Goal: Task Accomplishment & Management: Manage account settings

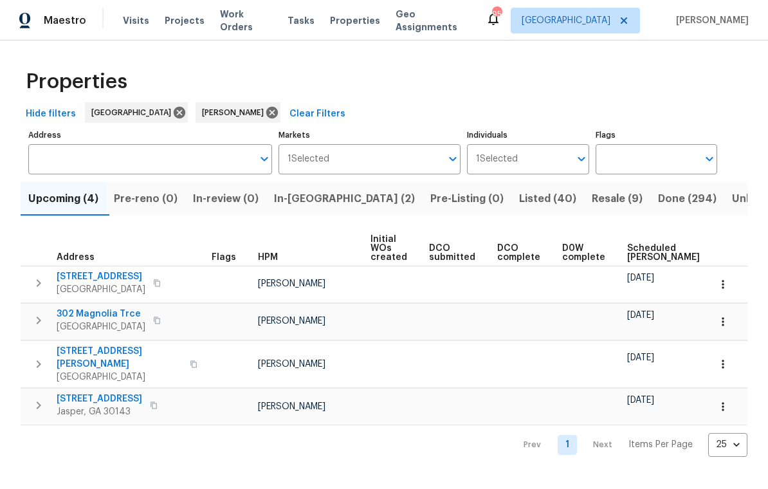
click at [519, 197] on span "Listed (40)" at bounding box center [547, 199] width 57 height 18
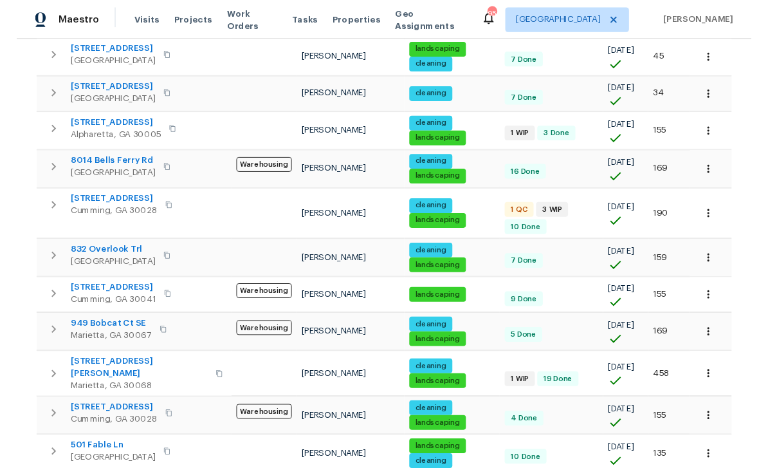
scroll to position [223, 0]
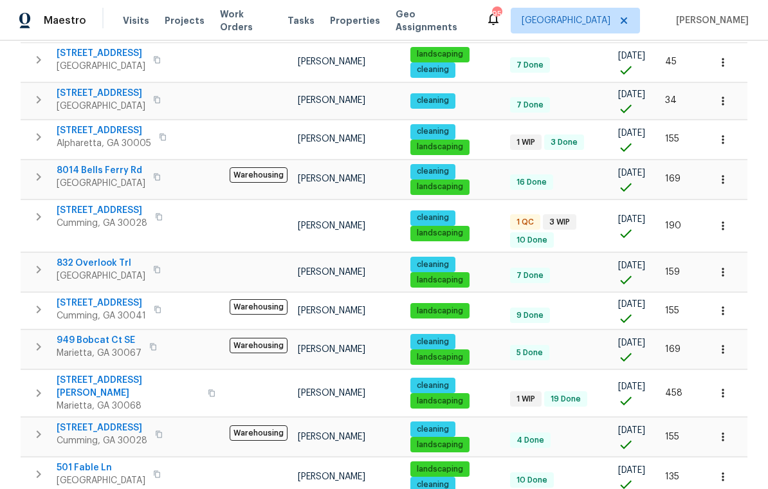
click at [93, 206] on span "7045 Treeline Dr" at bounding box center [102, 210] width 91 height 13
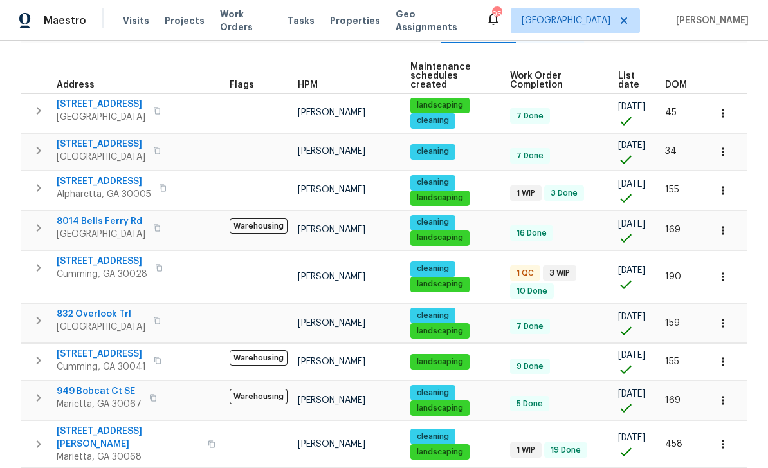
scroll to position [167, 0]
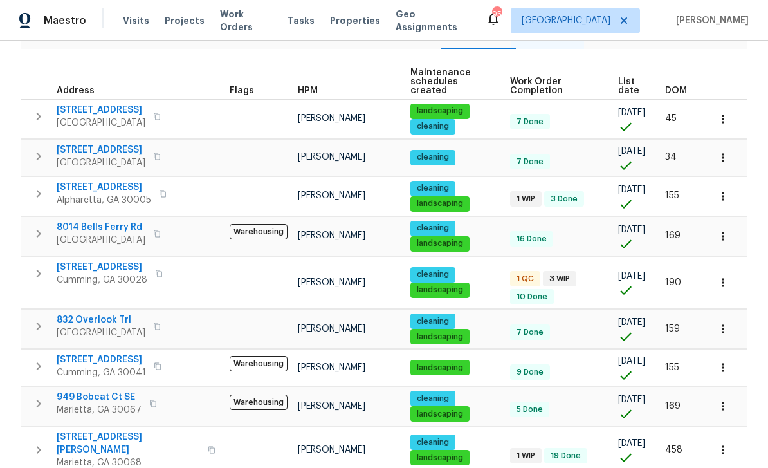
click at [726, 280] on icon "button" at bounding box center [723, 282] width 13 height 13
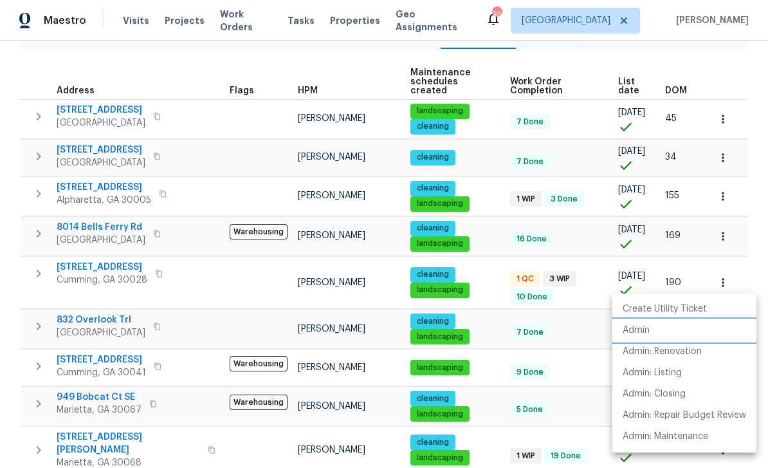
click at [639, 329] on p "Admin" at bounding box center [636, 331] width 27 height 14
click at [726, 74] on div at bounding box center [384, 234] width 768 height 468
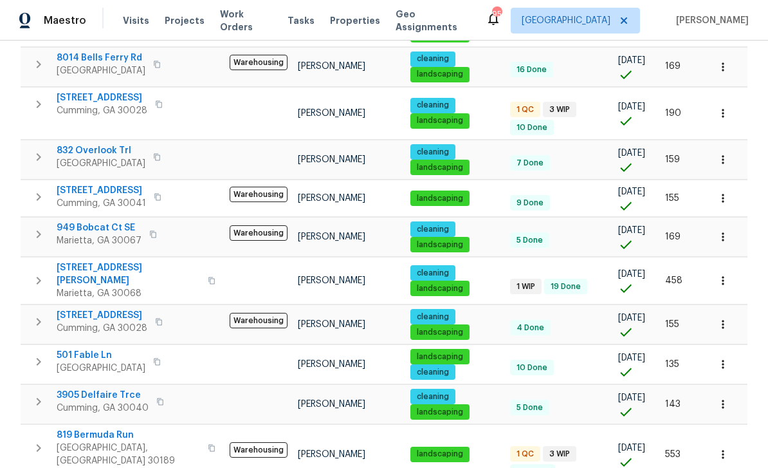
scroll to position [360, 0]
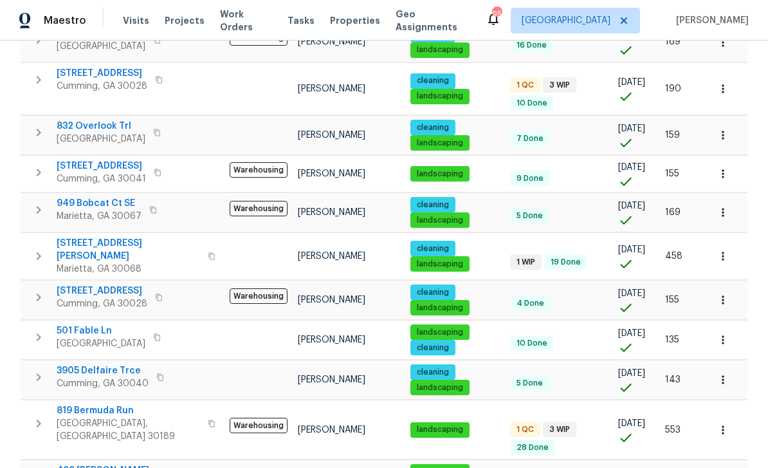
click at [85, 237] on span "51 Holt Rd NE" at bounding box center [128, 250] width 143 height 26
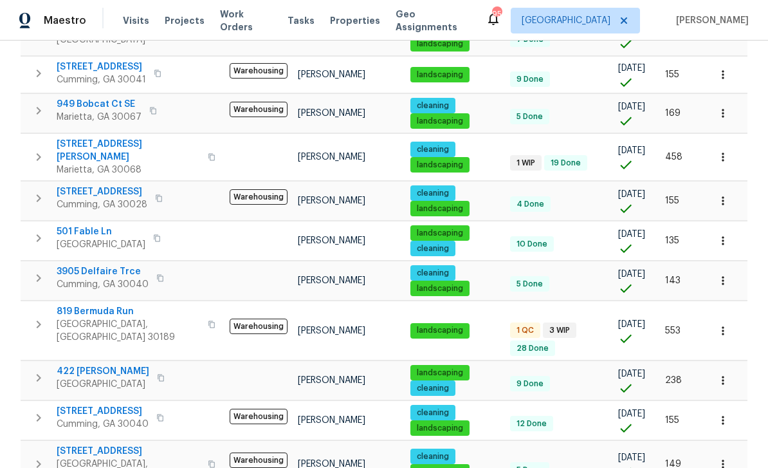
scroll to position [461, 0]
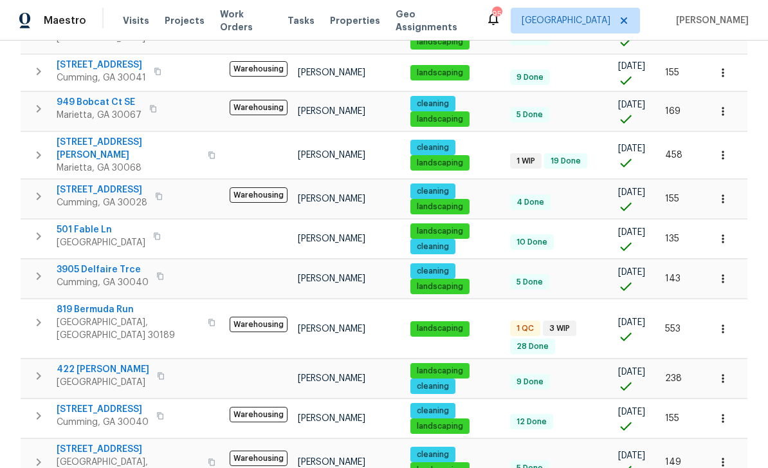
click at [89, 303] on span "819 Bermuda Run" at bounding box center [128, 309] width 143 height 13
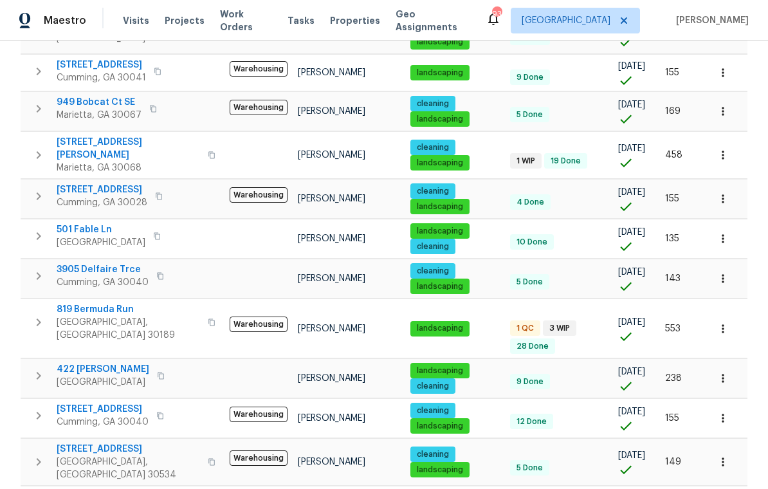
click at [92, 303] on span "819 Bermuda Run" at bounding box center [128, 309] width 143 height 13
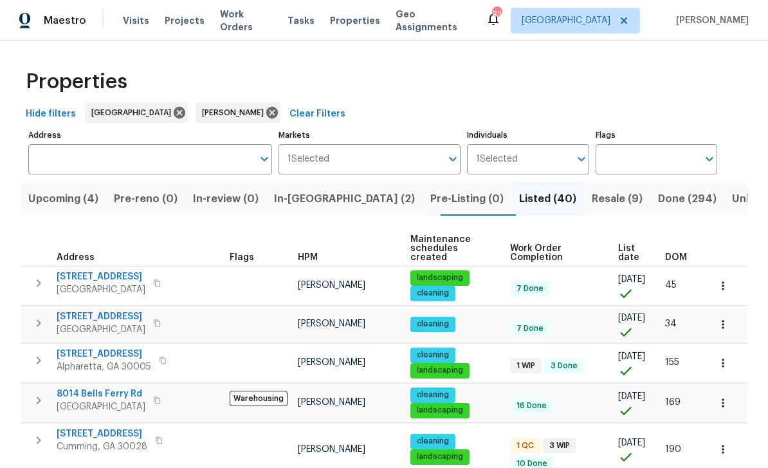
scroll to position [0, 0]
click at [73, 194] on span "Upcoming (4)" at bounding box center [63, 199] width 70 height 18
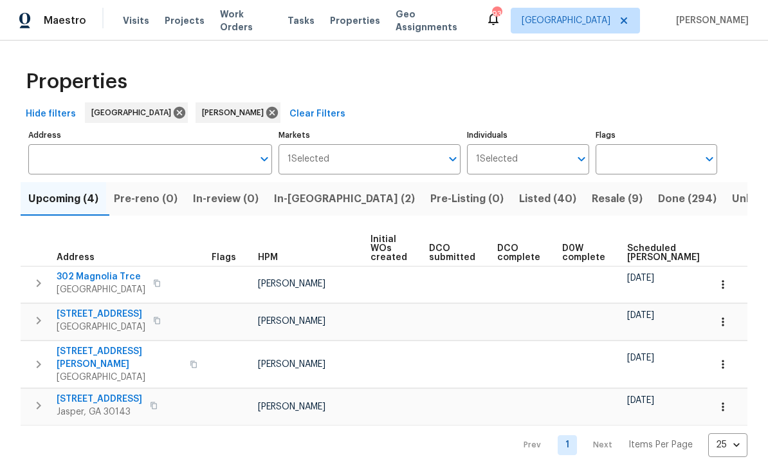
click at [519, 201] on span "Listed (40)" at bounding box center [547, 199] width 57 height 18
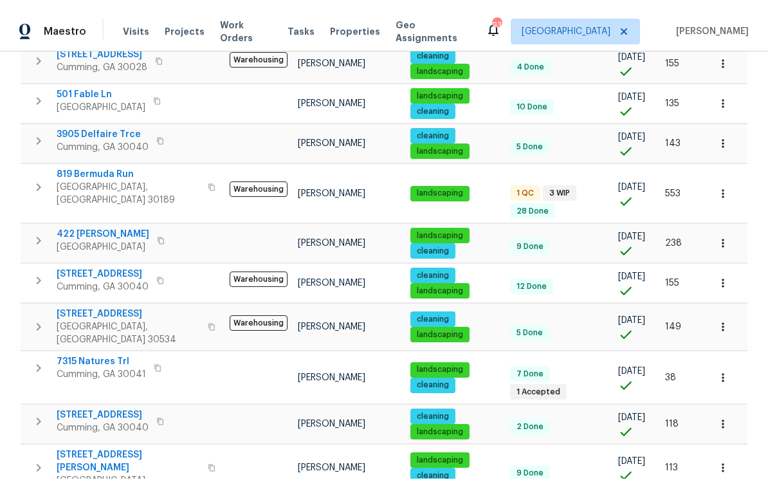
scroll to position [607, 0]
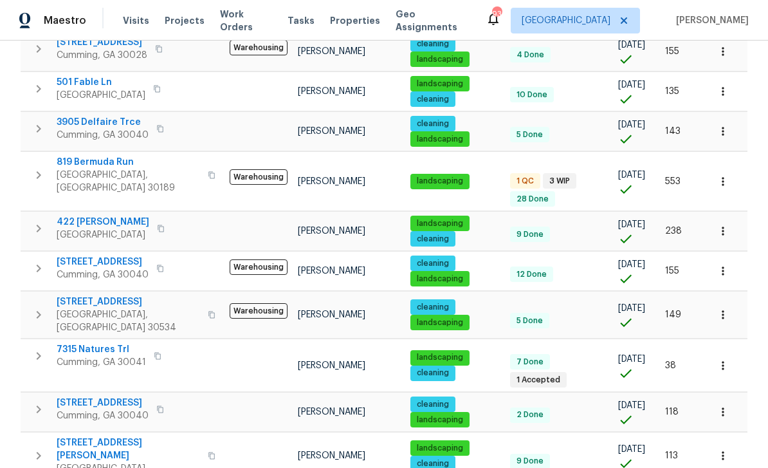
click at [100, 255] on span "2985 Whittier Way" at bounding box center [103, 261] width 92 height 13
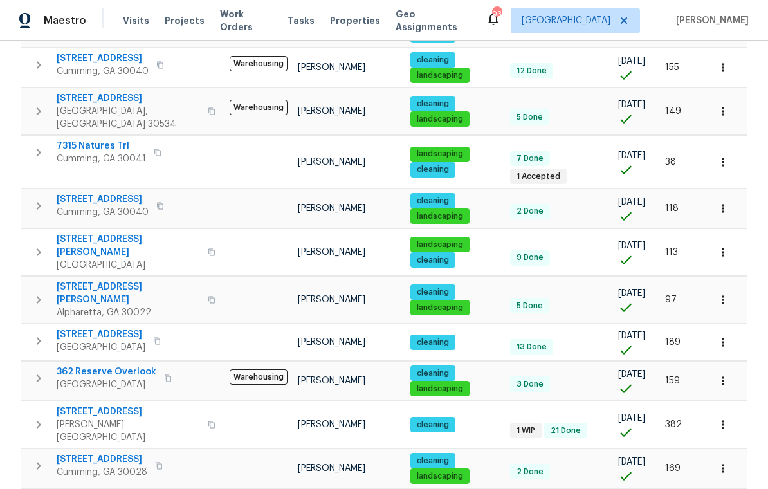
scroll to position [20, 0]
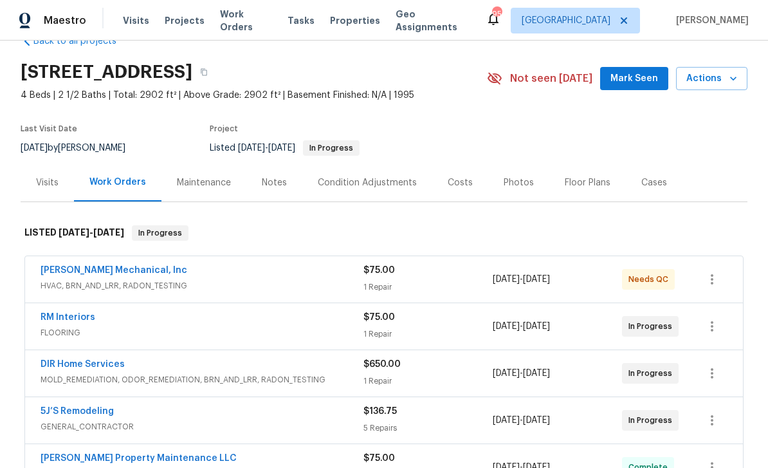
scroll to position [39, 0]
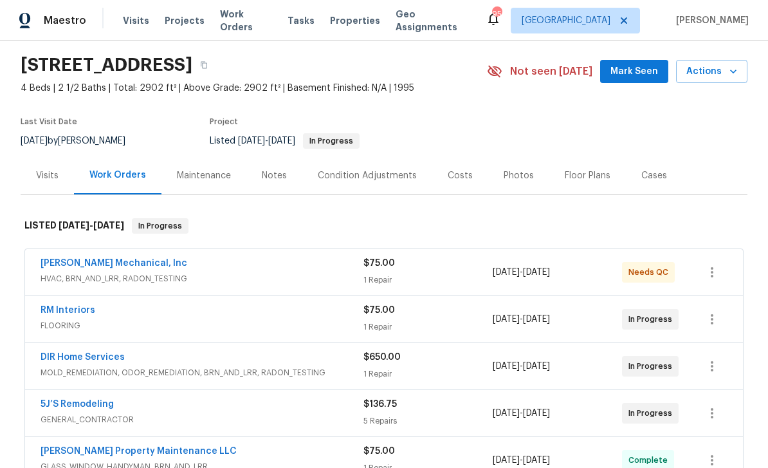
click at [87, 261] on link "[PERSON_NAME] Mechanical, Inc" at bounding box center [114, 263] width 147 height 9
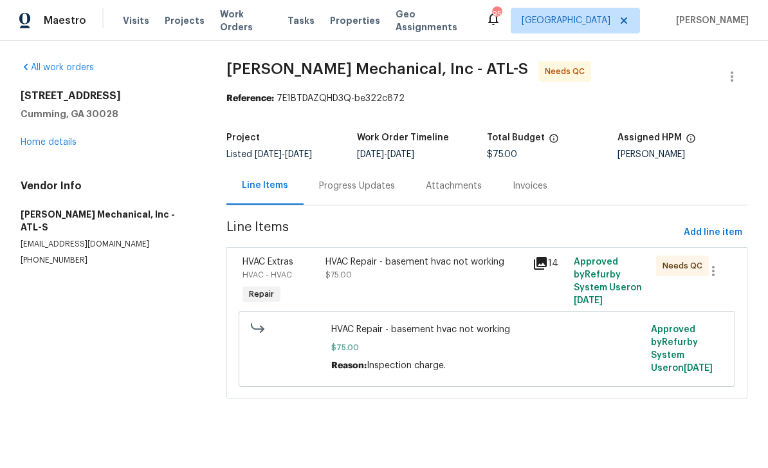
click at [274, 260] on span "HVAC Extras" at bounding box center [267, 261] width 51 height 9
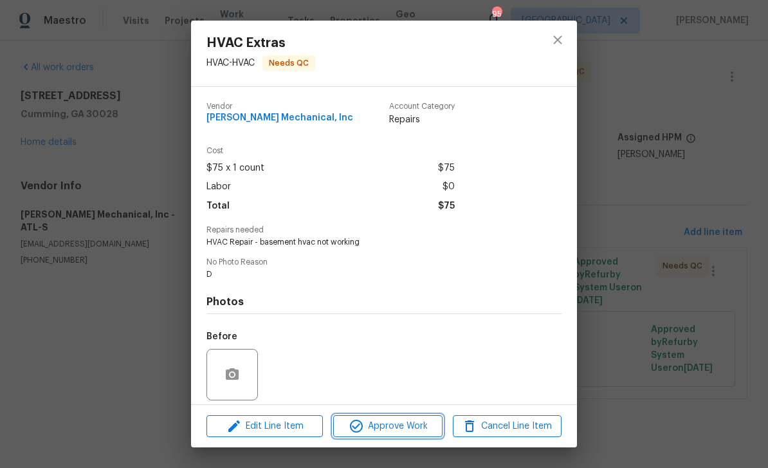
click at [403, 425] on span "Approve Work" at bounding box center [387, 426] width 101 height 16
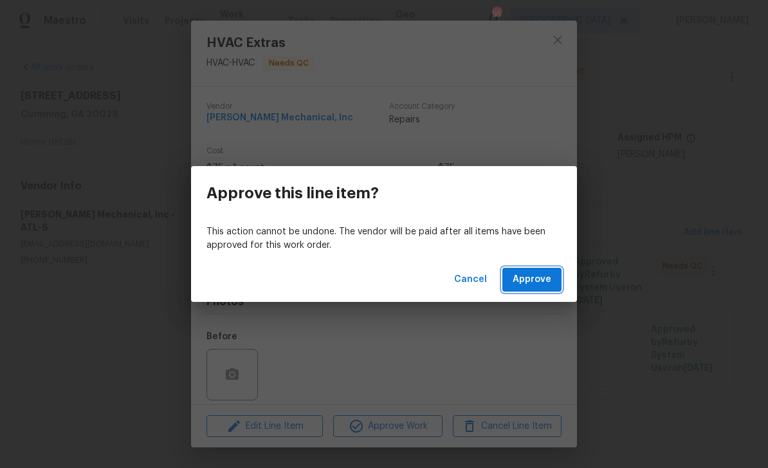
click at [531, 275] on span "Approve" at bounding box center [532, 279] width 39 height 16
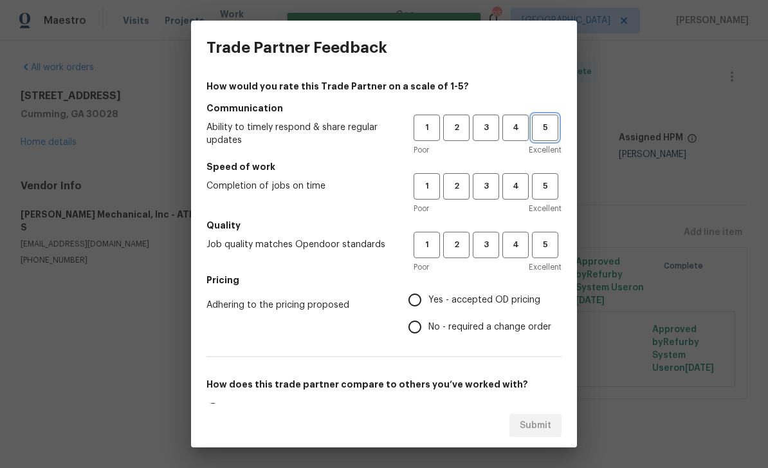
click at [545, 132] on span "5" at bounding box center [545, 127] width 24 height 15
click at [546, 185] on span "5" at bounding box center [545, 186] width 24 height 15
click at [549, 237] on span "5" at bounding box center [545, 244] width 24 height 15
click at [424, 307] on input "Yes - accepted OD pricing" at bounding box center [414, 299] width 27 height 27
radio input "true"
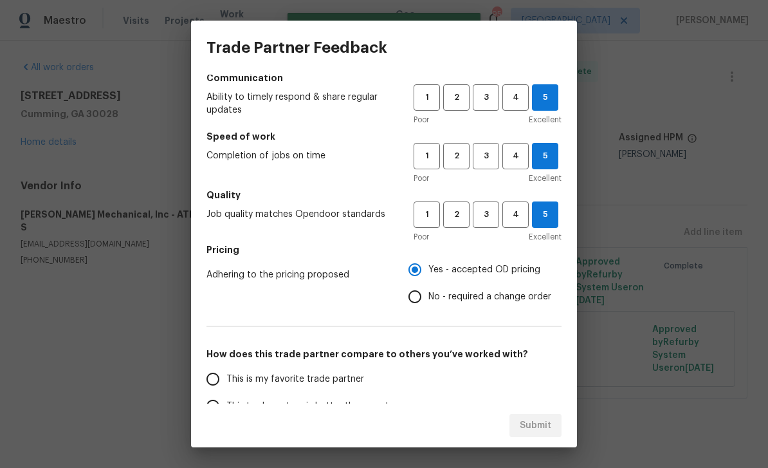
scroll to position [55, 0]
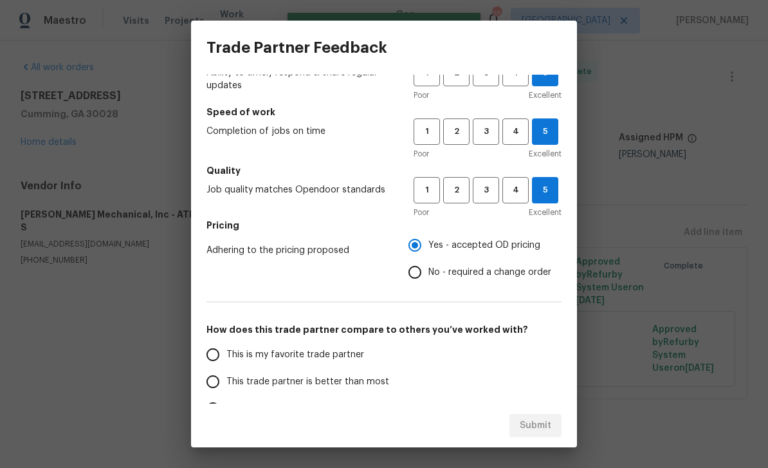
click at [214, 354] on input "This is my favorite trade partner" at bounding box center [212, 354] width 27 height 27
click at [543, 425] on span "Submit" at bounding box center [536, 425] width 32 height 16
radio input "true"
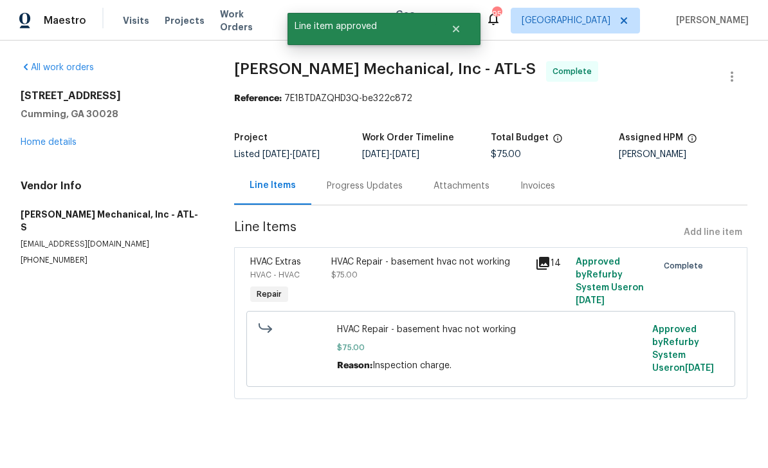
radio input "false"
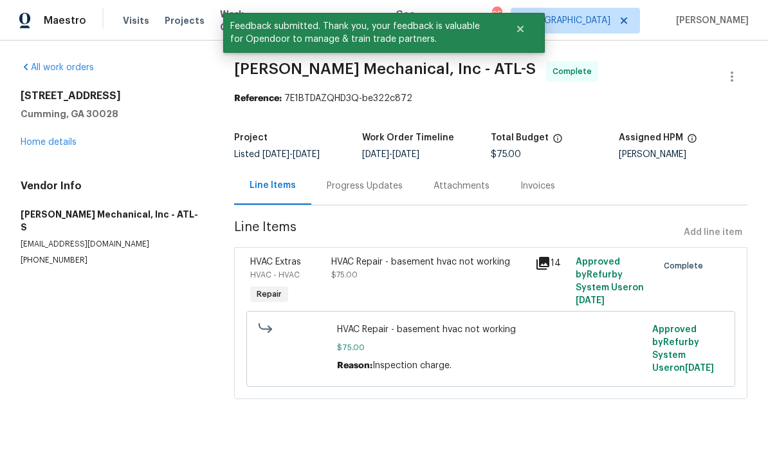
click at [50, 145] on link "Home details" at bounding box center [49, 142] width 56 height 9
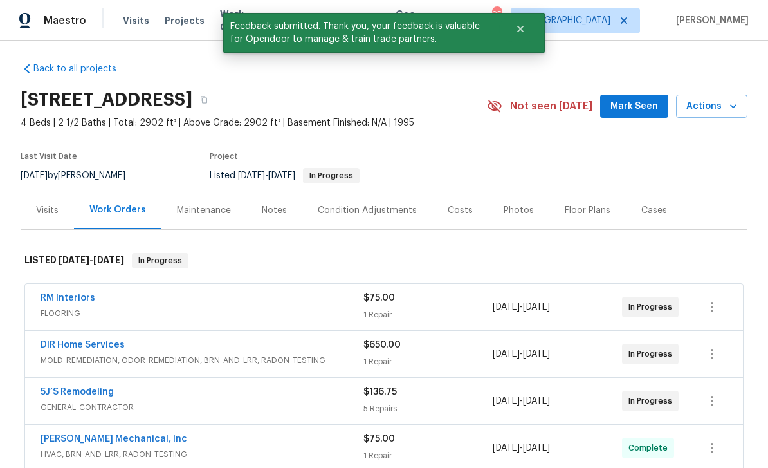
scroll to position [3, 0]
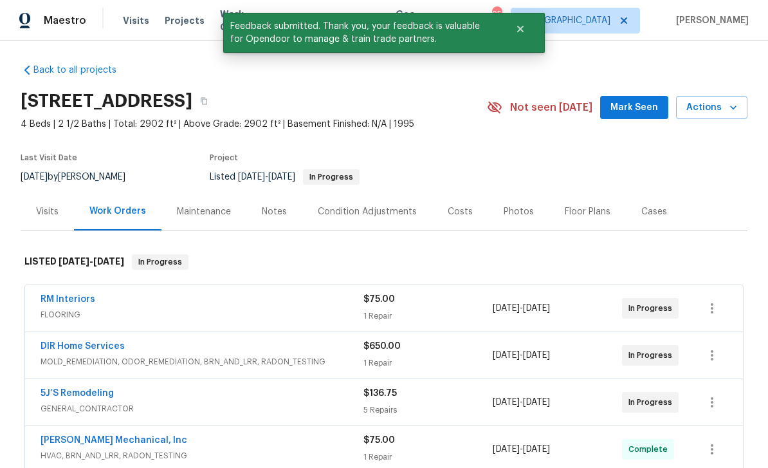
click at [639, 107] on span "Mark Seen" at bounding box center [634, 108] width 48 height 16
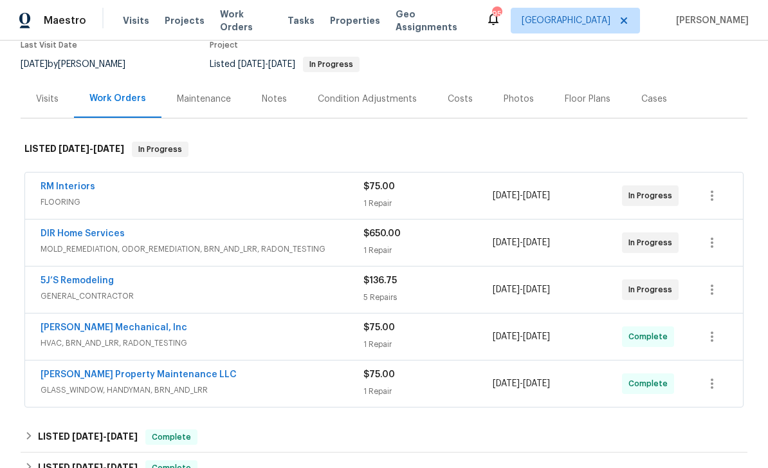
scroll to position [120, 0]
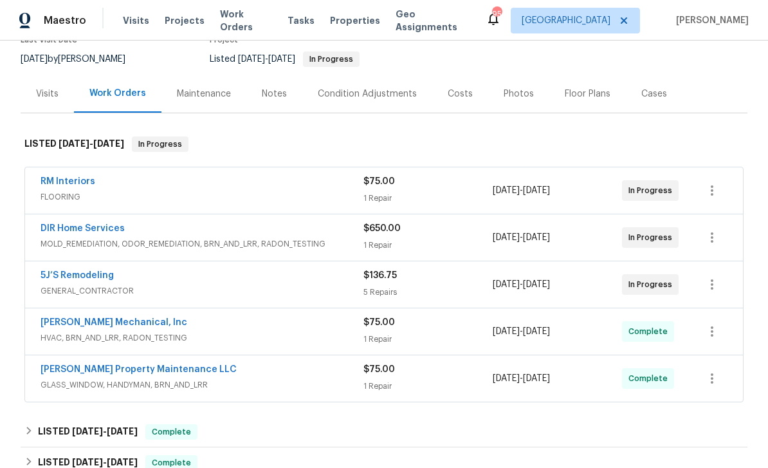
click at [199, 93] on div "Maintenance" at bounding box center [204, 93] width 54 height 13
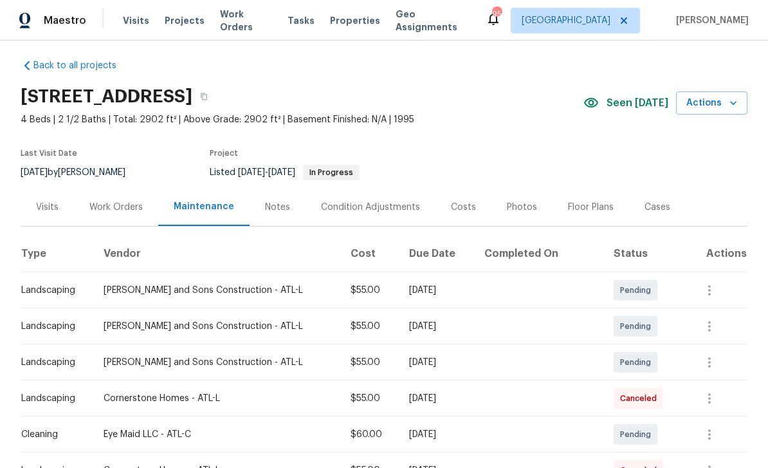
scroll to position [5, 0]
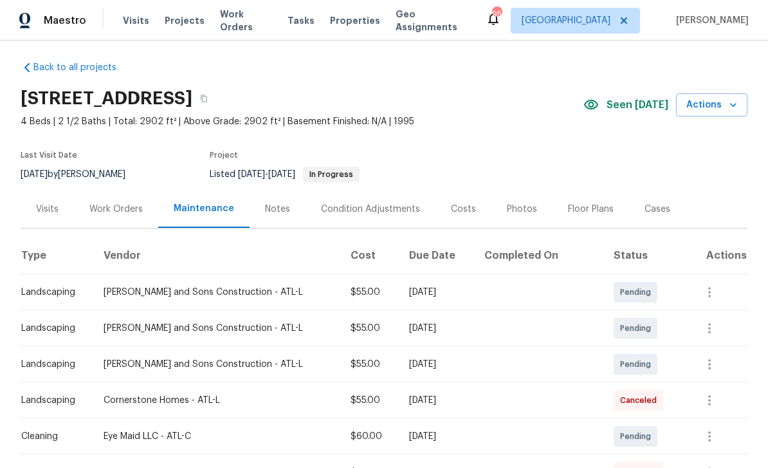
click at [112, 203] on div "Work Orders" at bounding box center [115, 209] width 53 height 13
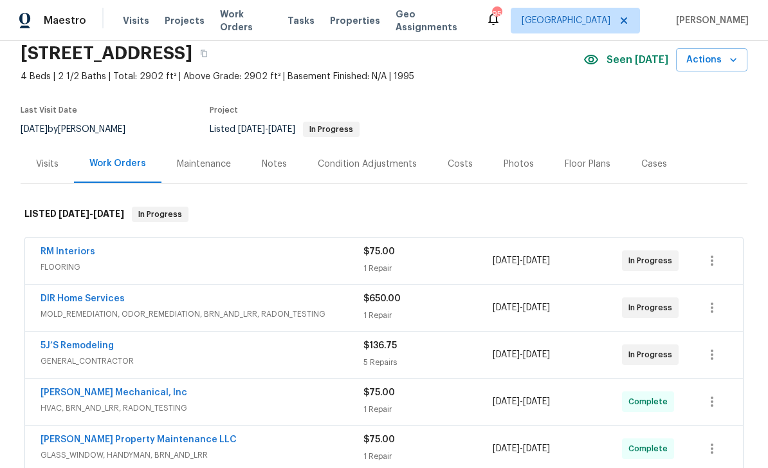
scroll to position [64, 0]
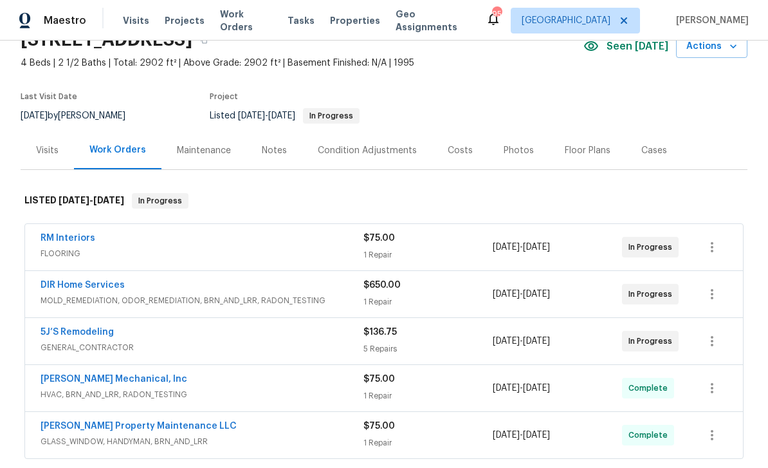
click at [72, 333] on link "5J’S Remodeling" at bounding box center [77, 331] width 73 height 9
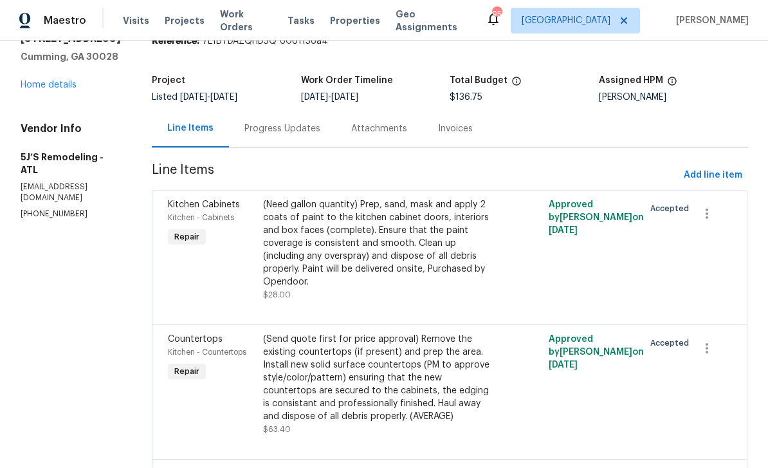
scroll to position [57, 0]
click at [278, 129] on div "Progress Updates" at bounding box center [282, 129] width 76 height 13
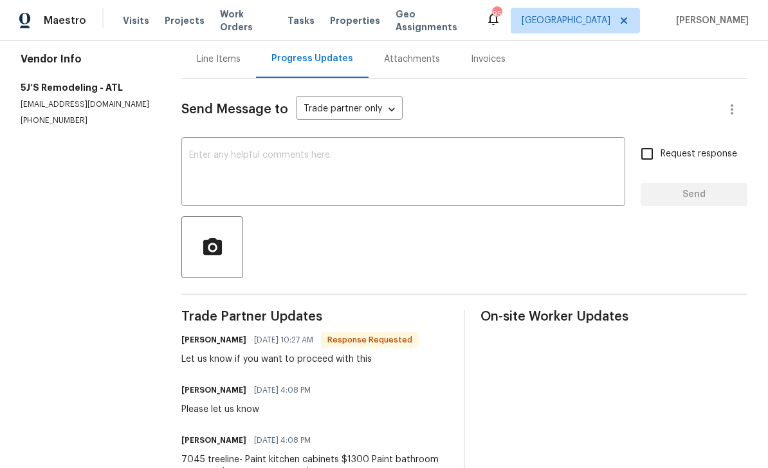
scroll to position [128, 0]
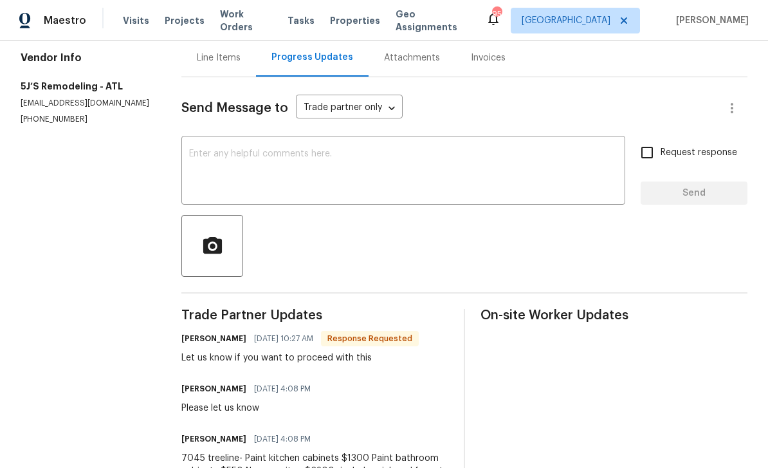
click at [223, 149] on textarea at bounding box center [403, 171] width 428 height 45
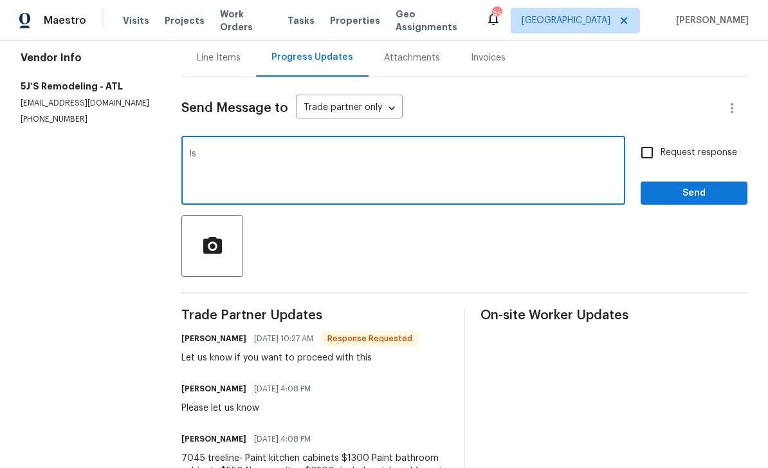
type textarea "I"
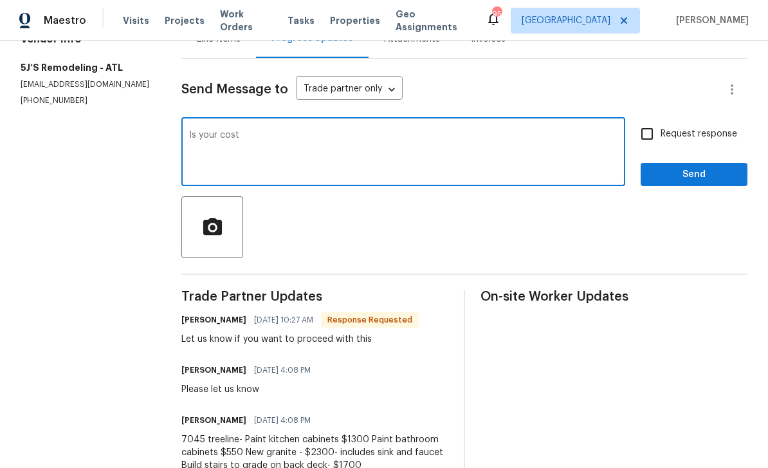
scroll to position [146, 0]
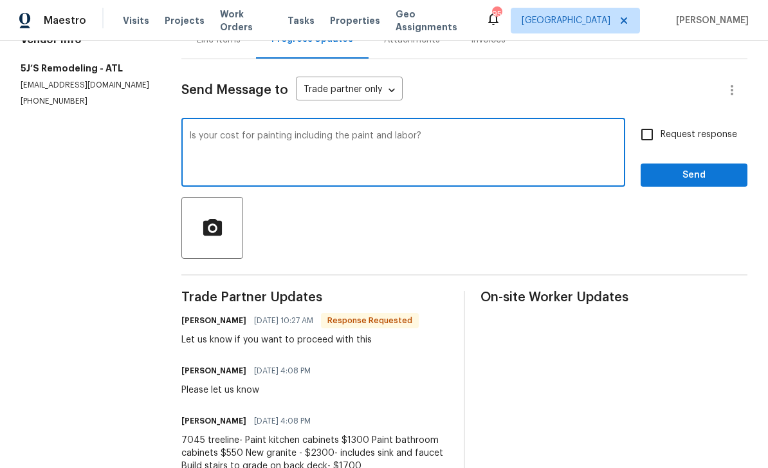
type textarea "Is your cost for painting including the paint and labor?"
click at [651, 121] on input "Request response" at bounding box center [647, 134] width 27 height 27
checkbox input "true"
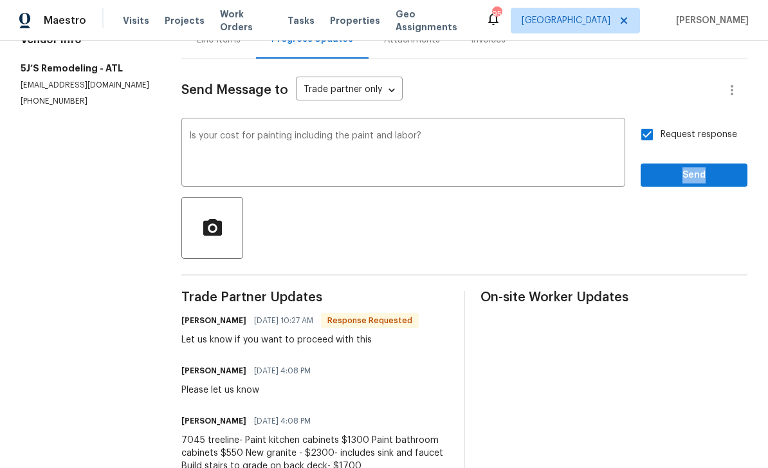
click at [659, 197] on div at bounding box center [464, 228] width 566 height 62
click at [413, 131] on textarea "Is your cost for painting including the paint and labor?" at bounding box center [403, 153] width 428 height 45
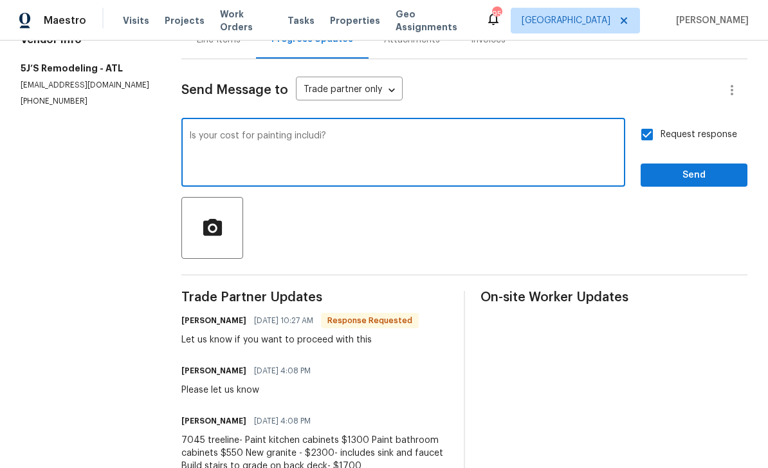
click at [335, 131] on textarea "Is your cost for painting includi?" at bounding box center [403, 153] width 428 height 45
type textarea "Is"
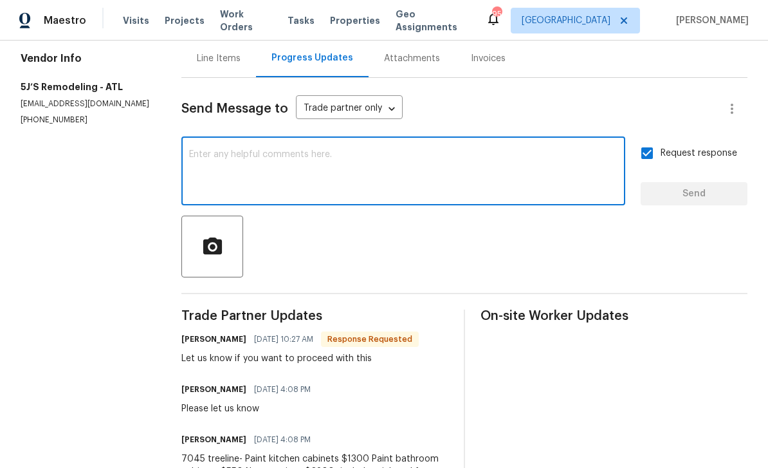
scroll to position [125, 0]
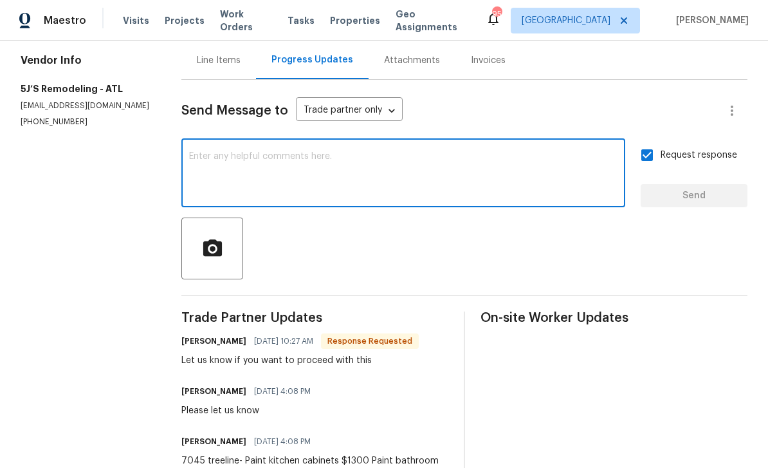
click at [222, 54] on div "Line Items" at bounding box center [219, 60] width 44 height 13
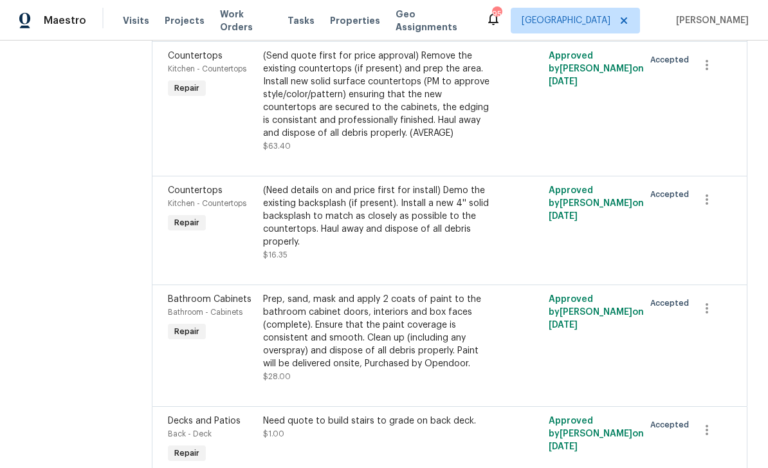
scroll to position [342, 0]
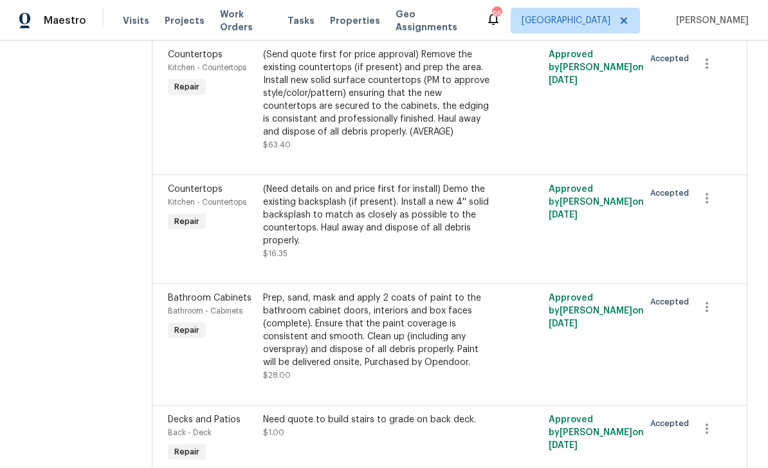
click at [200, 291] on div "Bathroom Cabinets" at bounding box center [211, 297] width 87 height 13
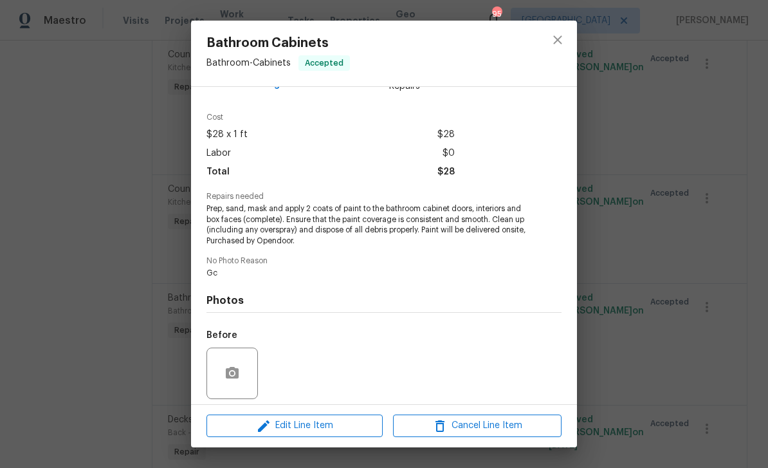
scroll to position [42, 0]
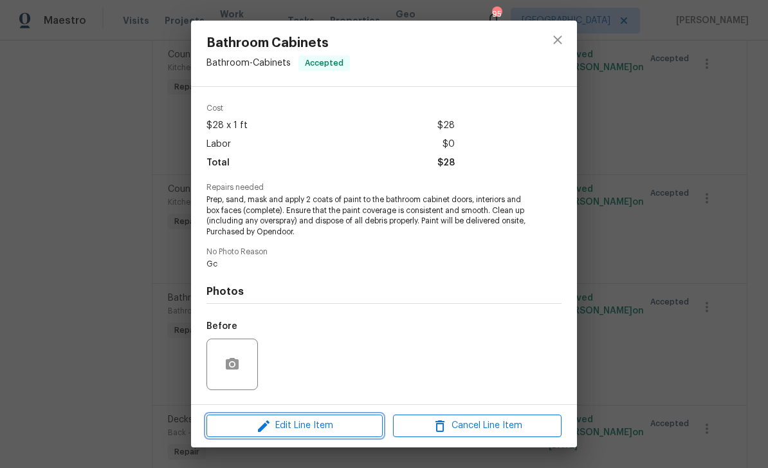
click at [265, 425] on icon "button" at bounding box center [264, 426] width 12 height 12
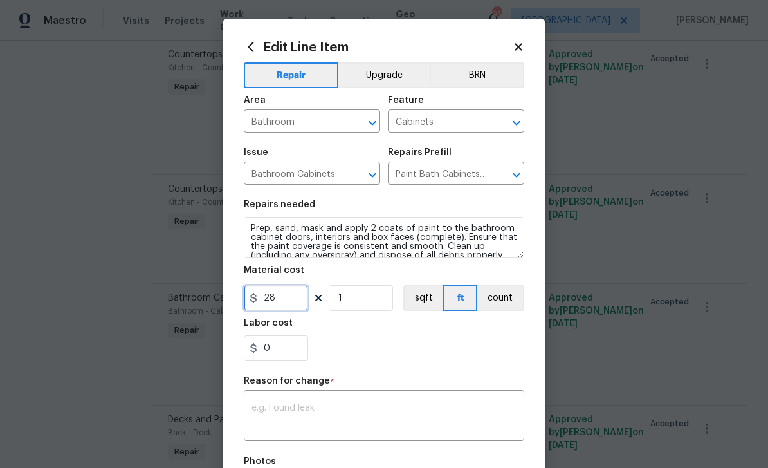
click at [286, 297] on input "28" at bounding box center [276, 298] width 64 height 26
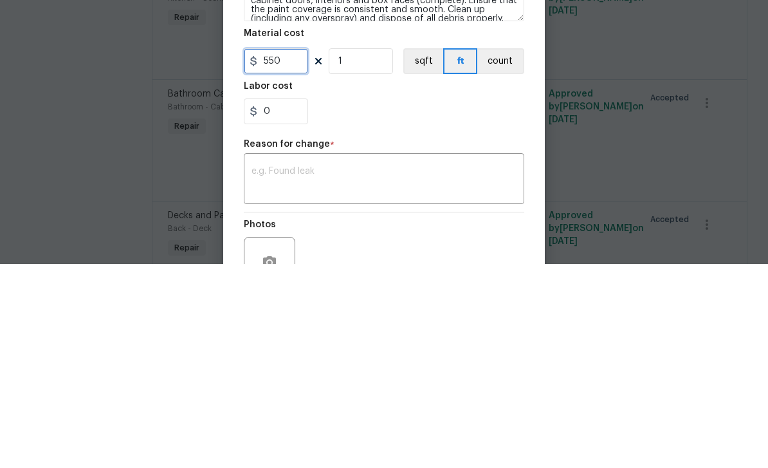
scroll to position [41, 0]
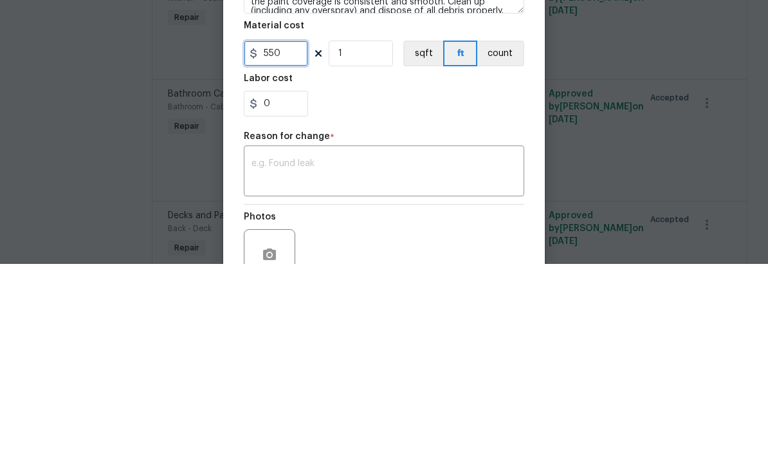
type input "550"
click at [283, 352] on div "x ​" at bounding box center [384, 376] width 280 height 48
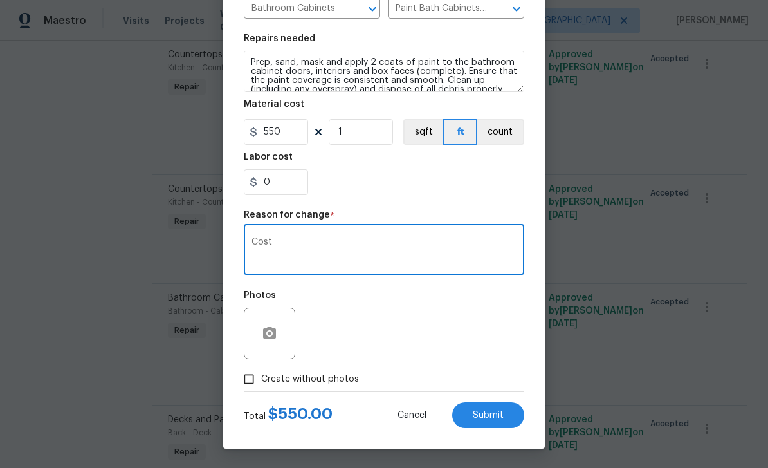
scroll to position [169, 0]
type textarea "Cost"
click at [499, 418] on span "Submit" at bounding box center [488, 415] width 31 height 10
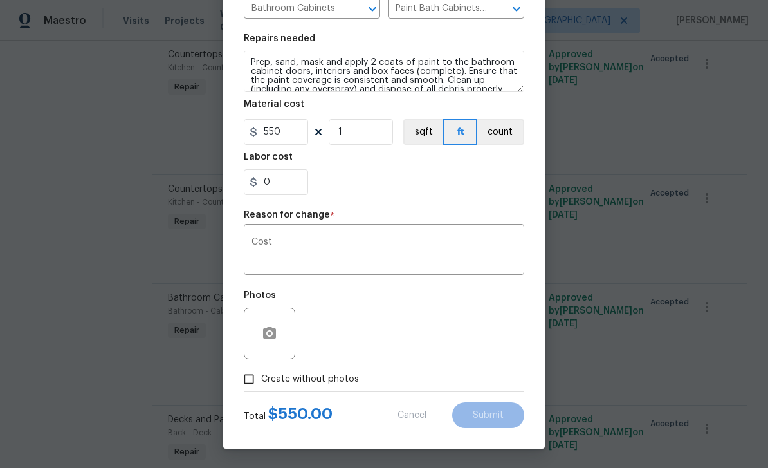
type input "28"
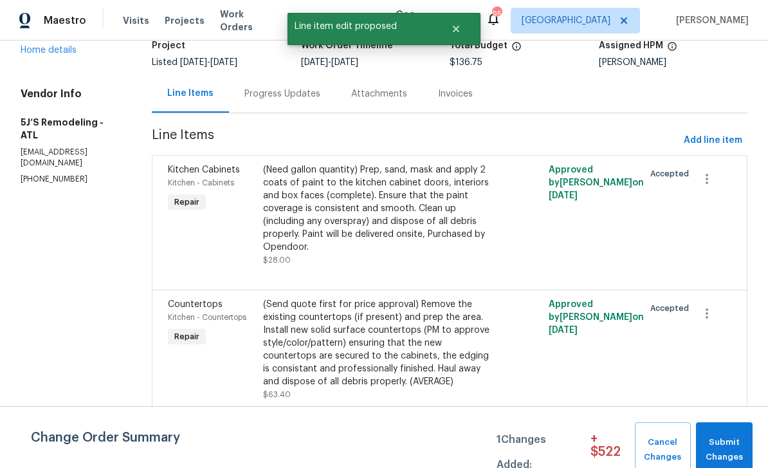
scroll to position [90, 0]
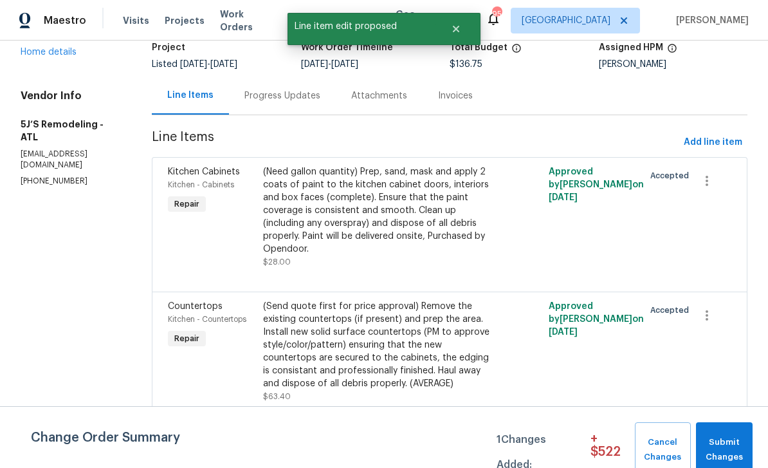
click at [213, 208] on div "Kitchen Cabinets Kitchen - Cabinets Repair" at bounding box center [211, 216] width 95 height 111
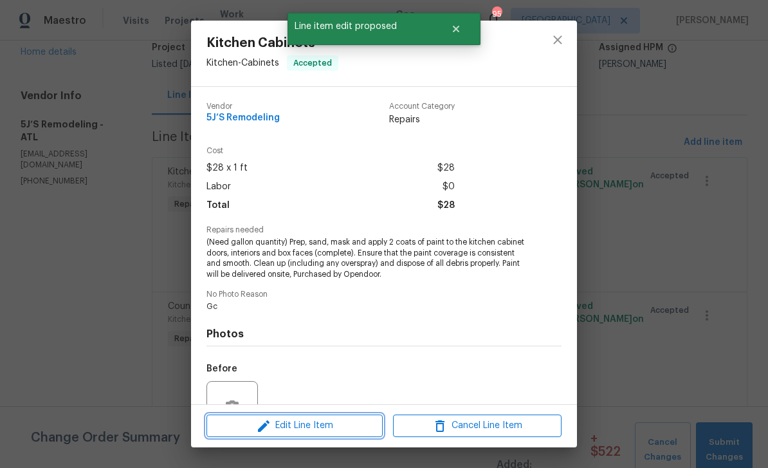
click at [275, 432] on span "Edit Line Item" at bounding box center [294, 425] width 169 height 16
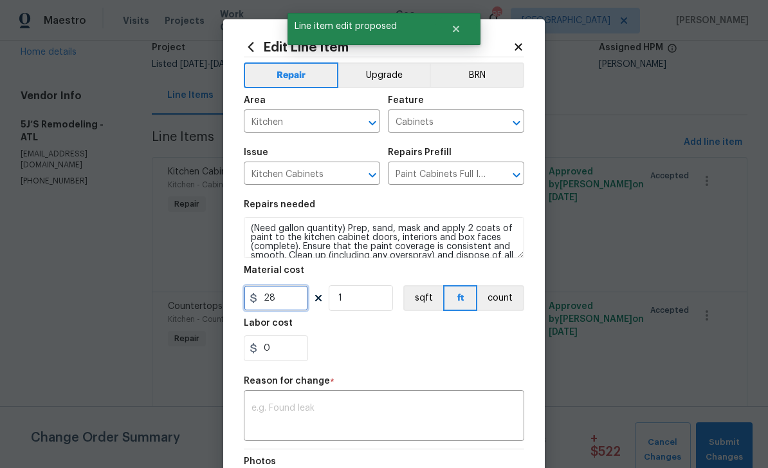
click at [282, 294] on input "28" at bounding box center [276, 298] width 64 height 26
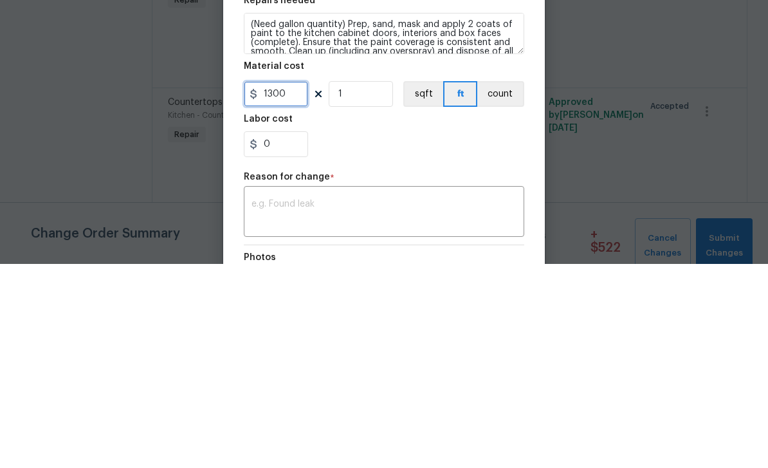
type input "1300"
click at [349, 335] on div "0" at bounding box center [384, 348] width 280 height 26
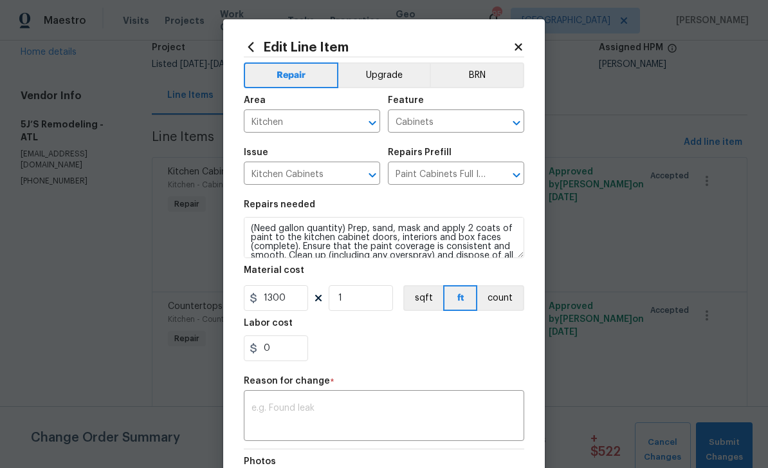
click at [479, 414] on textarea at bounding box center [383, 416] width 265 height 27
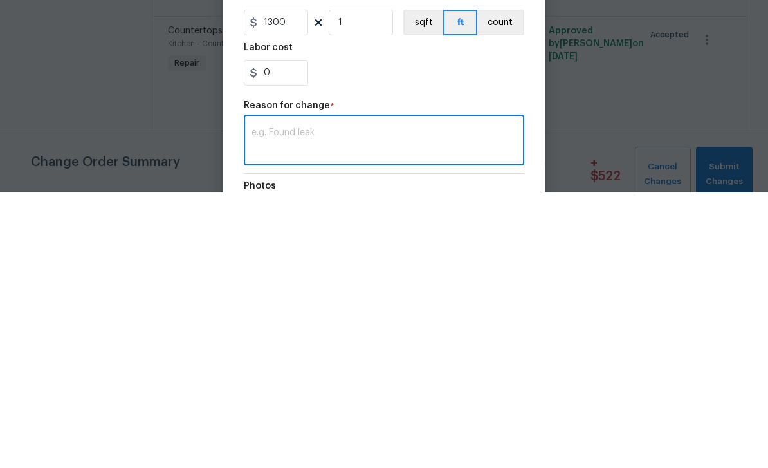
type textarea "S"
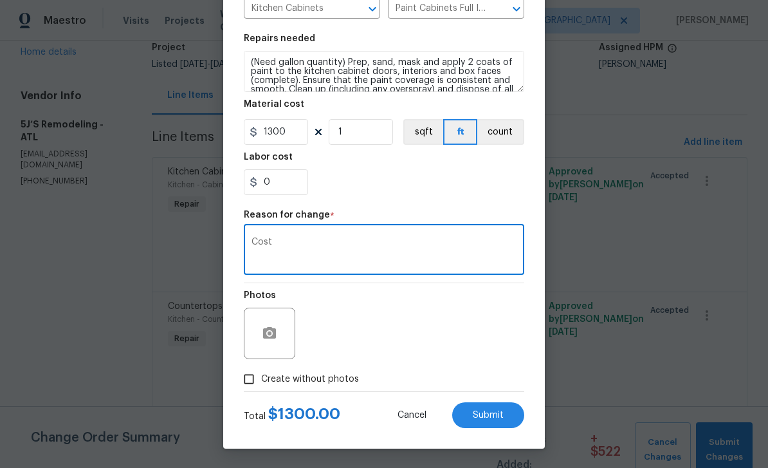
scroll to position [169, 0]
type textarea "Cost"
click at [496, 420] on button "Submit" at bounding box center [488, 415] width 72 height 26
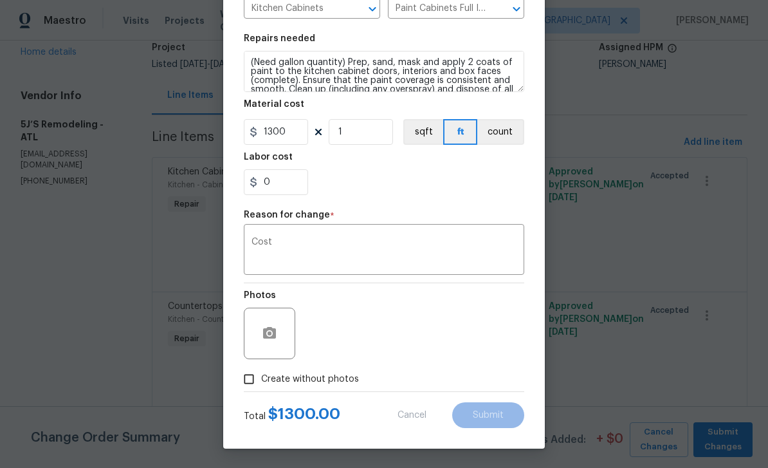
type input "28"
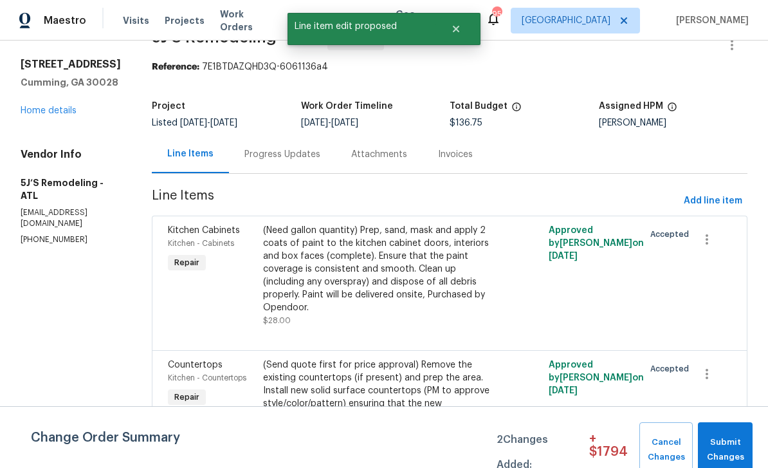
scroll to position [31, 0]
click at [280, 149] on div "Progress Updates" at bounding box center [282, 155] width 76 height 13
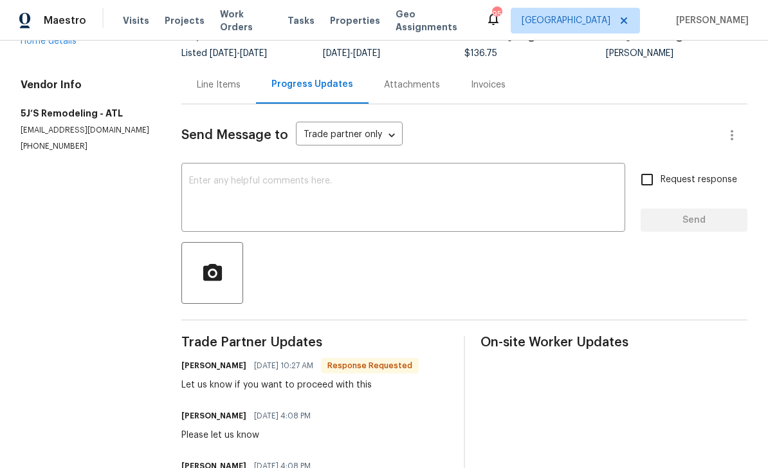
scroll to position [100, 0]
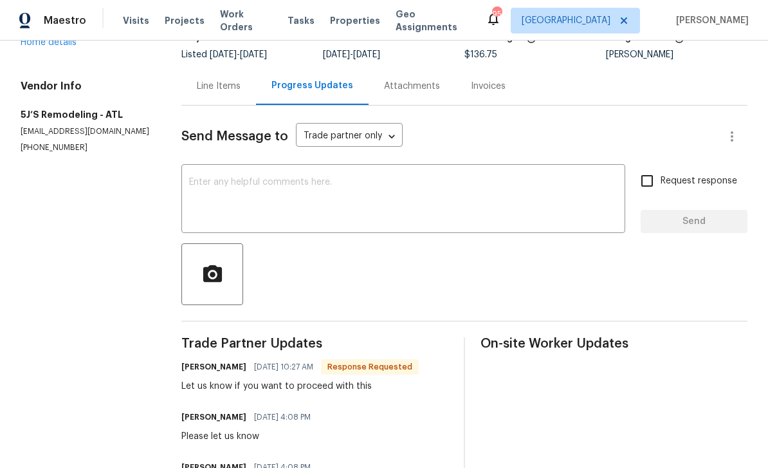
click at [217, 80] on div "Line Items" at bounding box center [219, 86] width 44 height 13
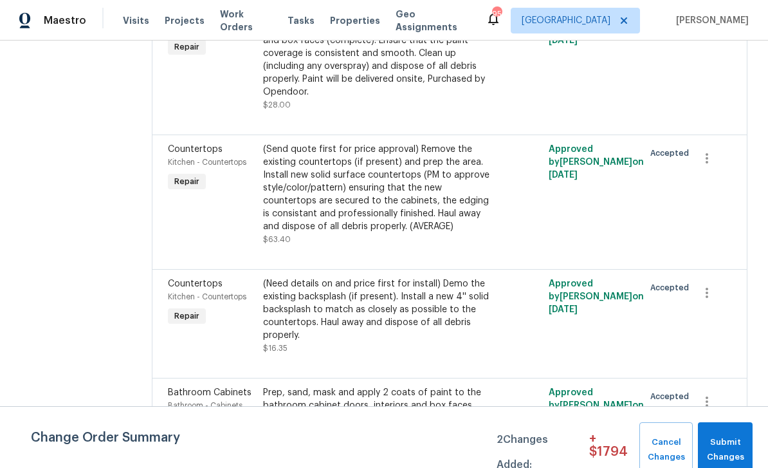
scroll to position [251, 0]
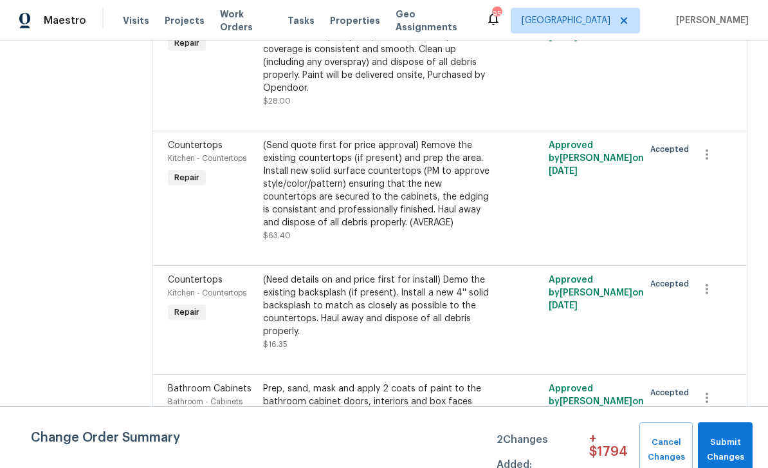
click at [204, 198] on div "Countertops Kitchen - Countertops Repair" at bounding box center [211, 190] width 95 height 111
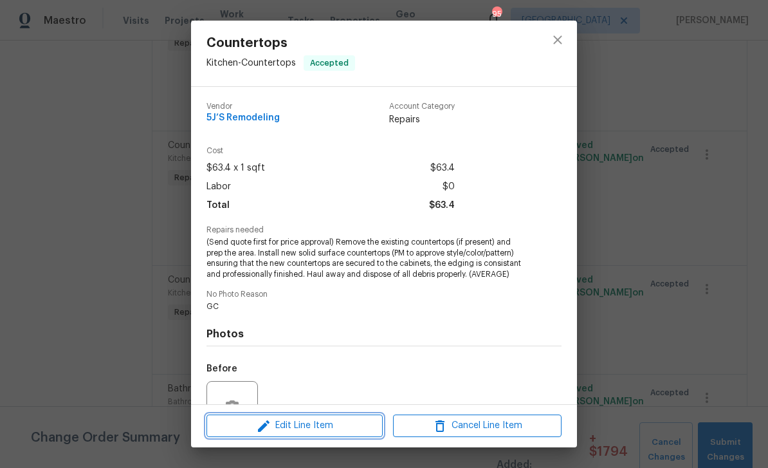
click at [271, 426] on icon "button" at bounding box center [263, 425] width 15 height 15
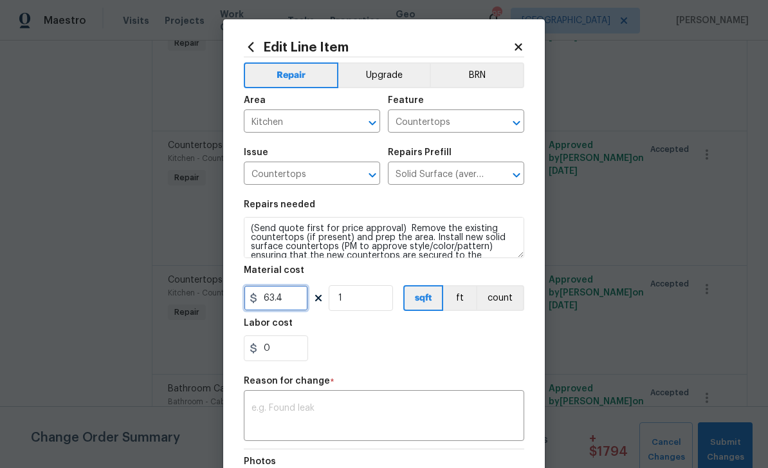
click at [287, 303] on input "63.4" at bounding box center [276, 298] width 64 height 26
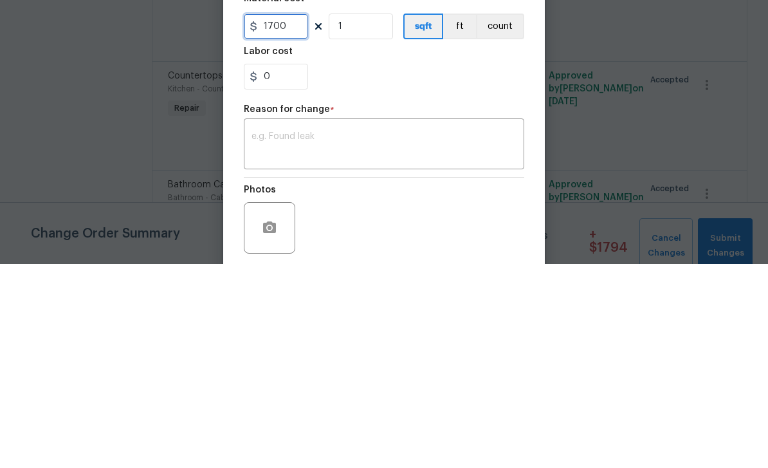
scroll to position [87, 0]
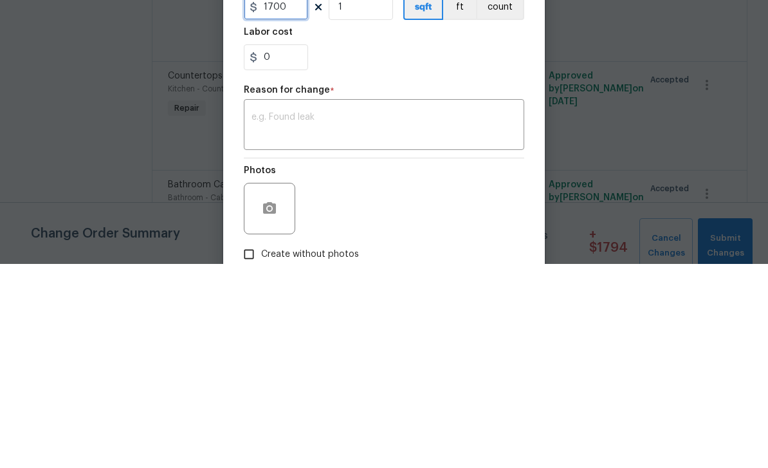
type input "1700"
click at [295, 316] on textarea at bounding box center [383, 329] width 265 height 27
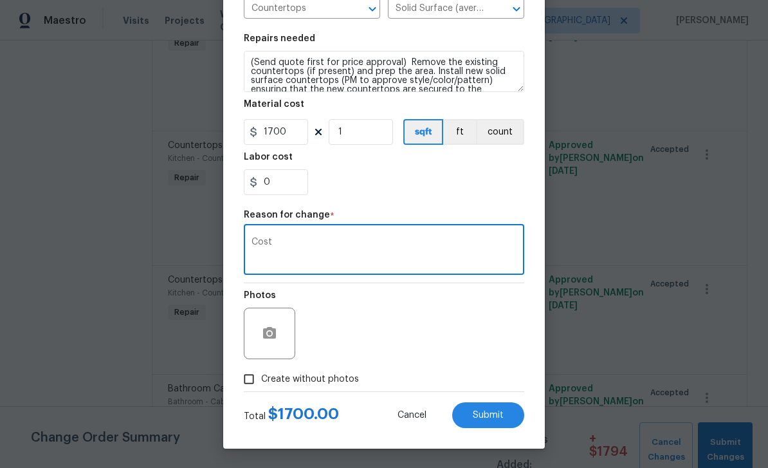
scroll to position [169, 0]
type textarea "Cost"
click at [500, 421] on button "Submit" at bounding box center [488, 415] width 72 height 26
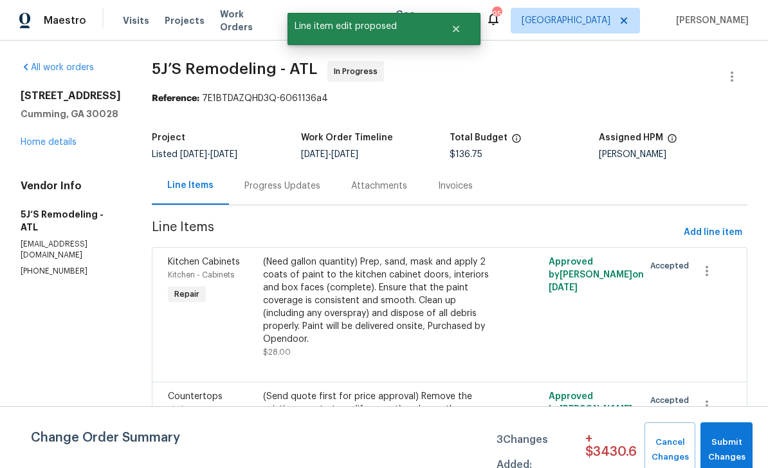
scroll to position [0, 0]
click at [277, 167] on div "Progress Updates" at bounding box center [282, 186] width 107 height 38
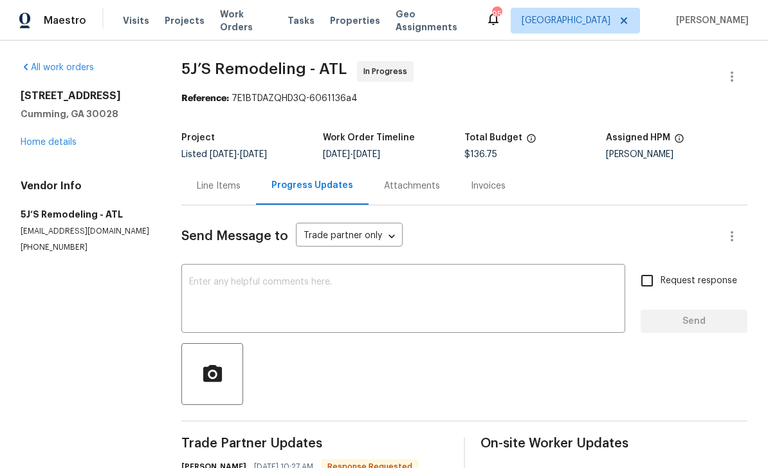
click at [221, 179] on div "Line Items" at bounding box center [219, 185] width 44 height 13
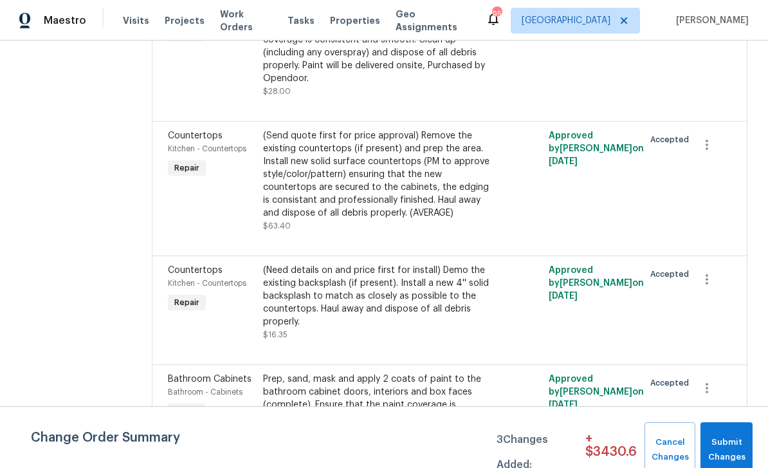
scroll to position [273, 0]
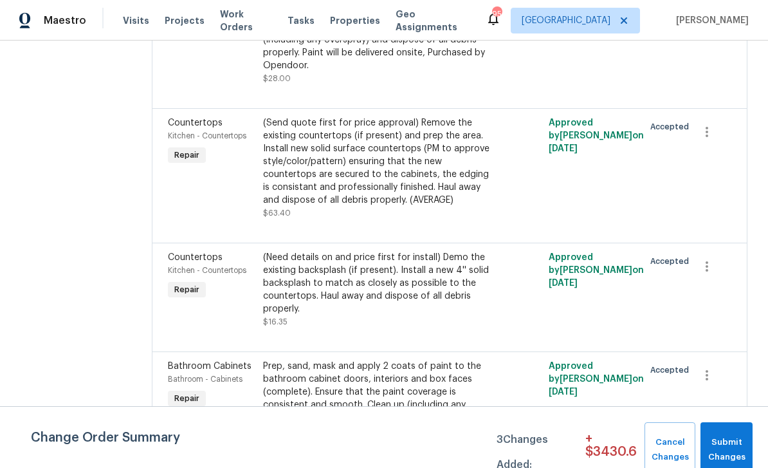
click at [283, 286] on div "(Need details on and price first for install) Demo the existing backsplash (if …" at bounding box center [378, 283] width 230 height 64
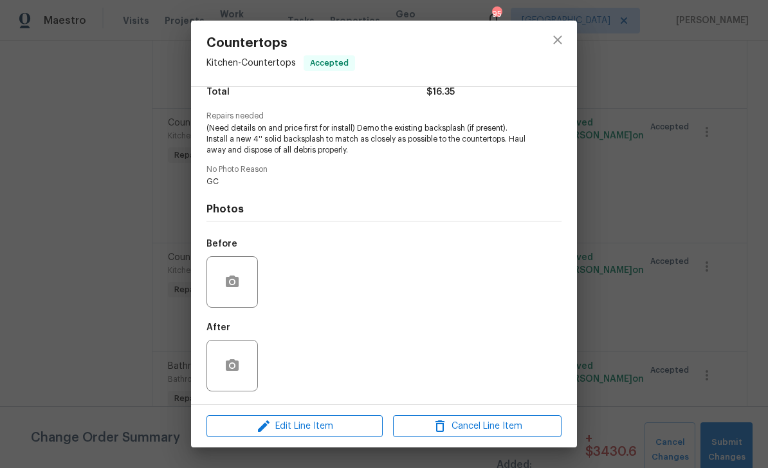
scroll to position [116, 0]
click at [273, 428] on span "Edit Line Item" at bounding box center [294, 426] width 169 height 16
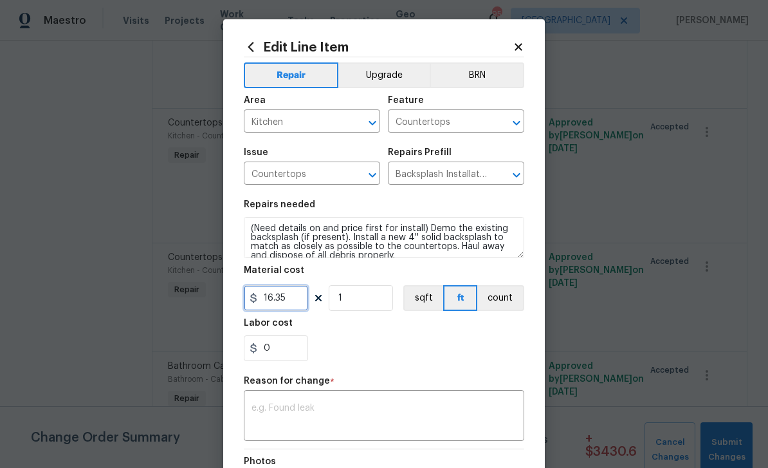
click at [295, 298] on input "16.35" at bounding box center [276, 298] width 64 height 26
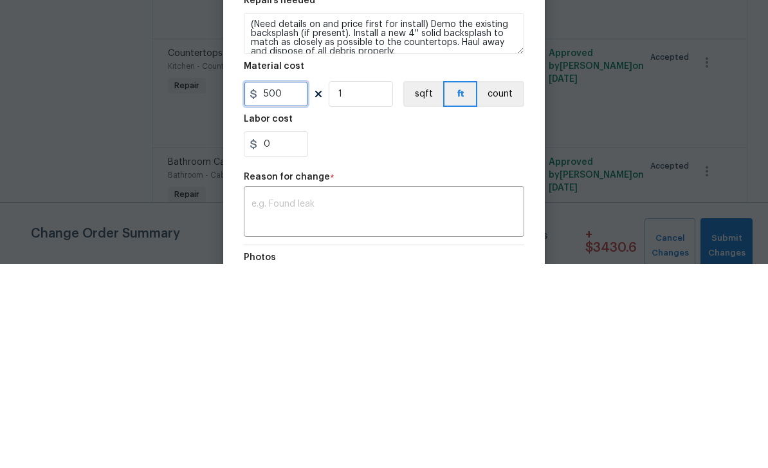
type input "500"
click at [349, 335] on div "0" at bounding box center [384, 348] width 280 height 26
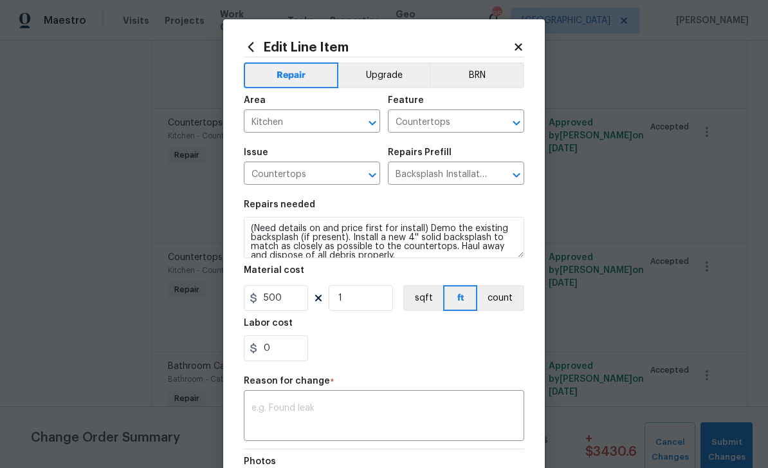
click at [320, 121] on input "Kitchen" at bounding box center [294, 123] width 100 height 20
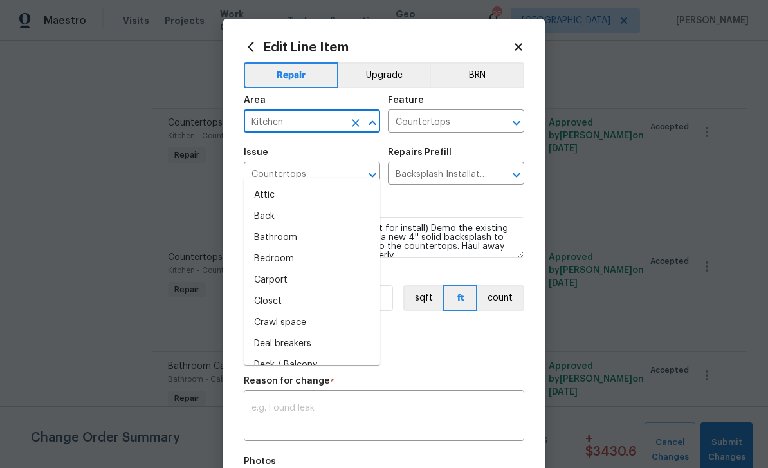
scroll to position [34, 0]
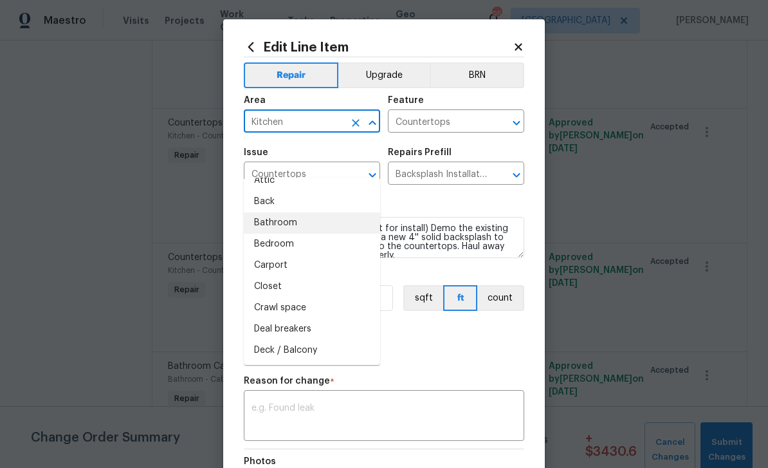
click at [264, 212] on li "Bathroom" at bounding box center [312, 222] width 136 height 21
type input "Bathroom"
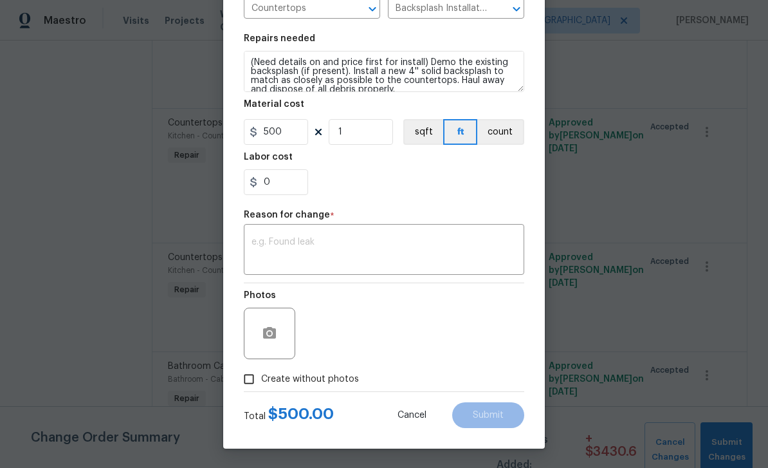
scroll to position [169, 0]
click at [491, 331] on div "Photos" at bounding box center [384, 325] width 280 height 84
click at [271, 242] on textarea at bounding box center [383, 250] width 265 height 27
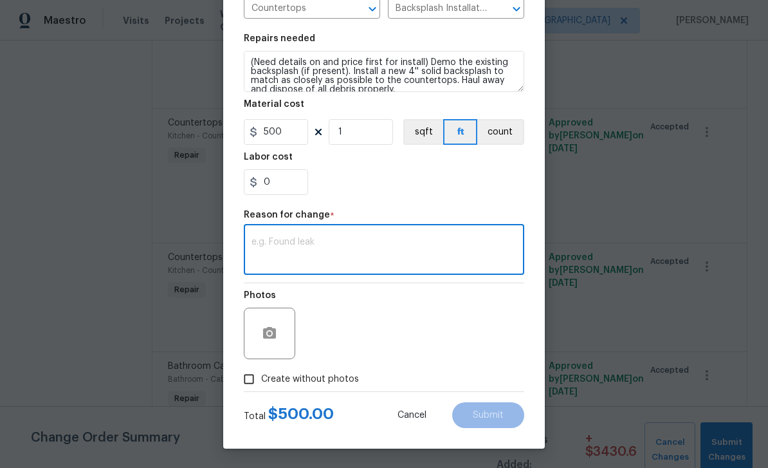
type textarea "J"
type textarea "Bathrooms counters"
click at [498, 413] on span "Submit" at bounding box center [488, 415] width 31 height 10
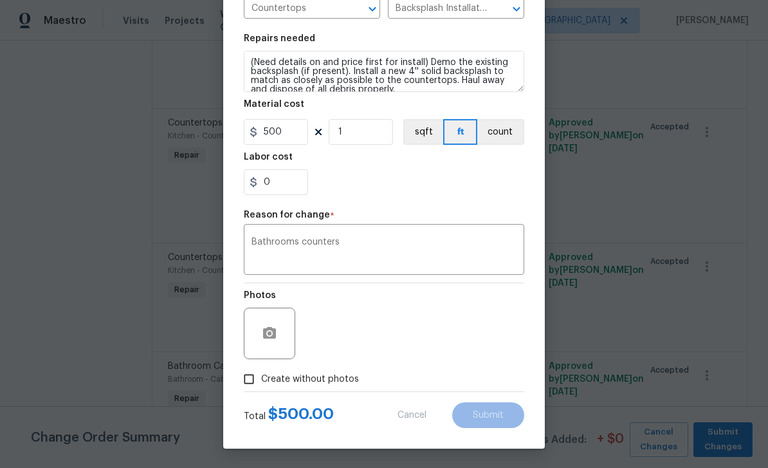
type input "Kitchen"
type input "16.35"
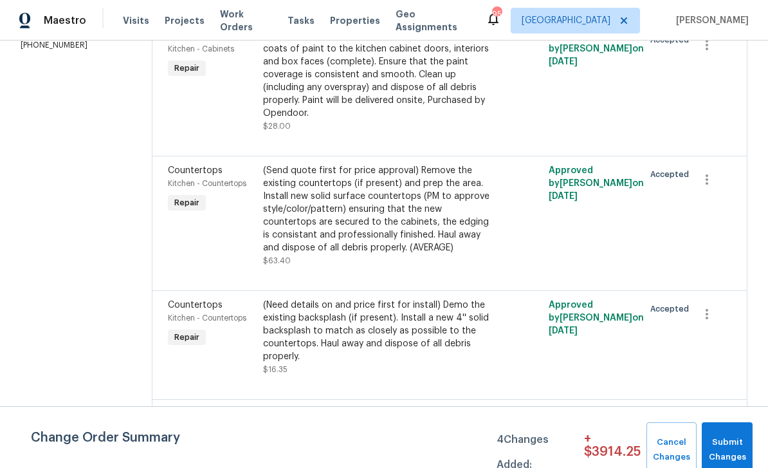
scroll to position [228, 0]
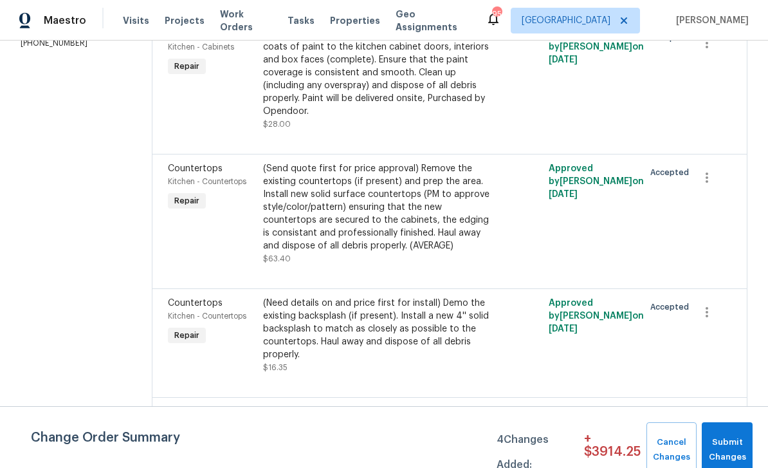
click at [285, 297] on div "(Need details on and price first for install) Demo the existing backsplash (if …" at bounding box center [378, 329] width 230 height 64
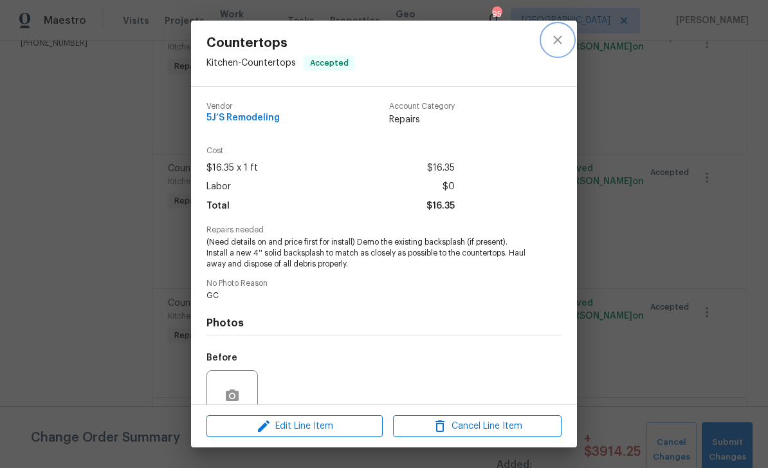
click at [560, 39] on icon "close" at bounding box center [557, 39] width 8 height 8
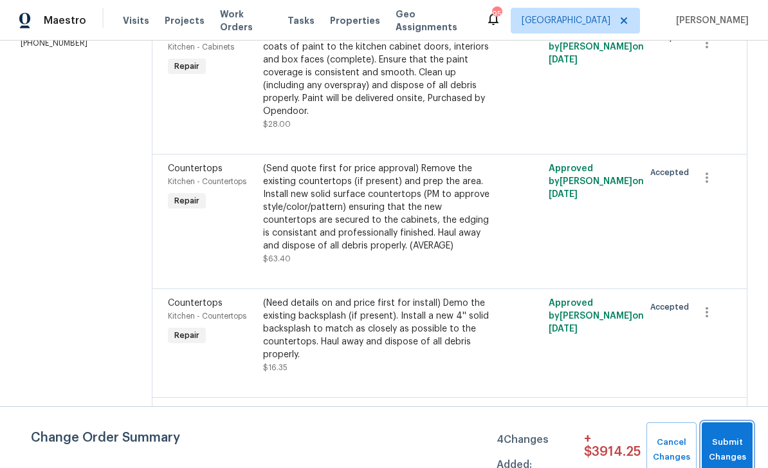
click at [730, 447] on span "Submit Changes" at bounding box center [727, 450] width 38 height 30
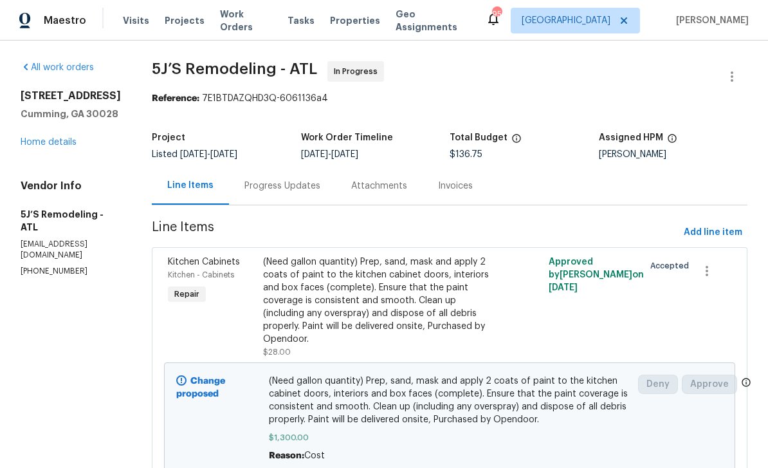
scroll to position [0, 0]
click at [279, 179] on div "Progress Updates" at bounding box center [282, 185] width 76 height 13
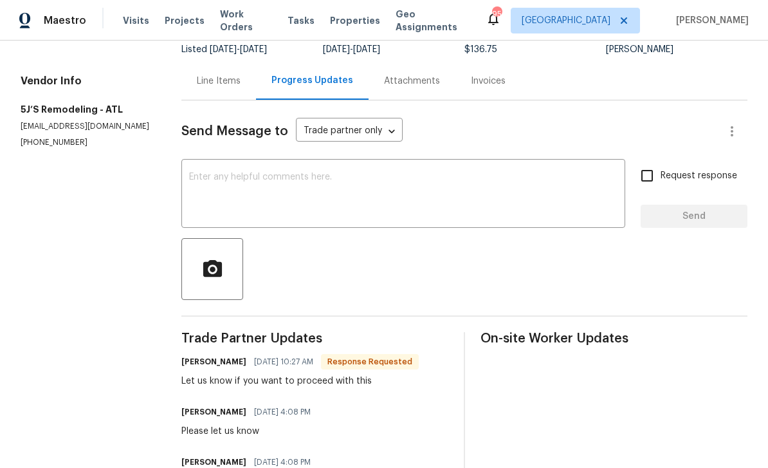
scroll to position [78, 0]
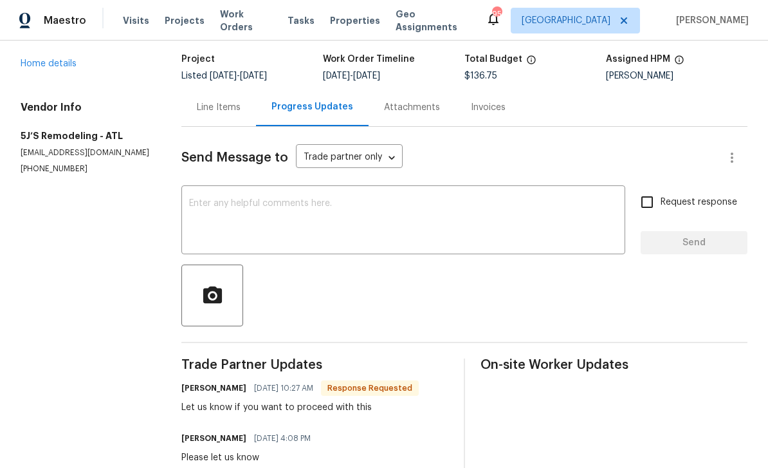
click at [214, 101] on div "Line Items" at bounding box center [219, 107] width 44 height 13
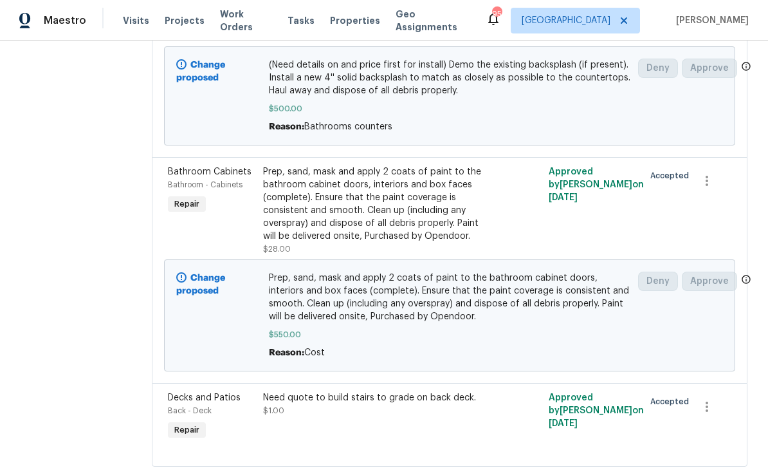
scroll to position [780, 0]
click at [202, 394] on span "Decks and Patios" at bounding box center [204, 398] width 73 height 9
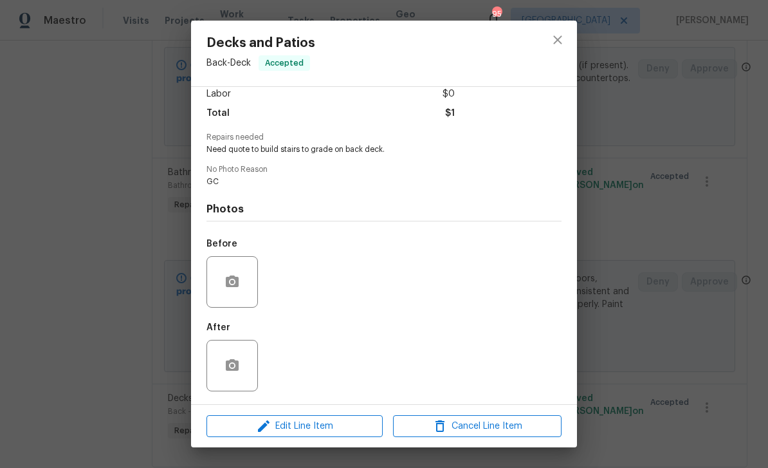
scroll to position [96, 0]
click at [266, 420] on icon "button" at bounding box center [263, 425] width 15 height 15
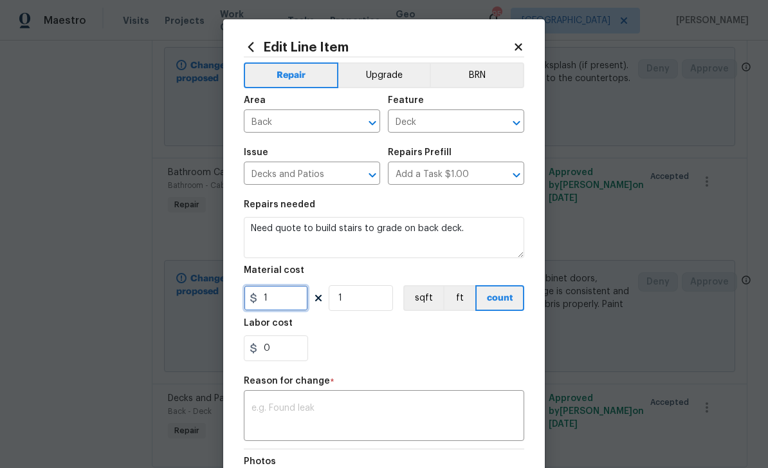
click at [279, 295] on input "1" at bounding box center [276, 298] width 64 height 26
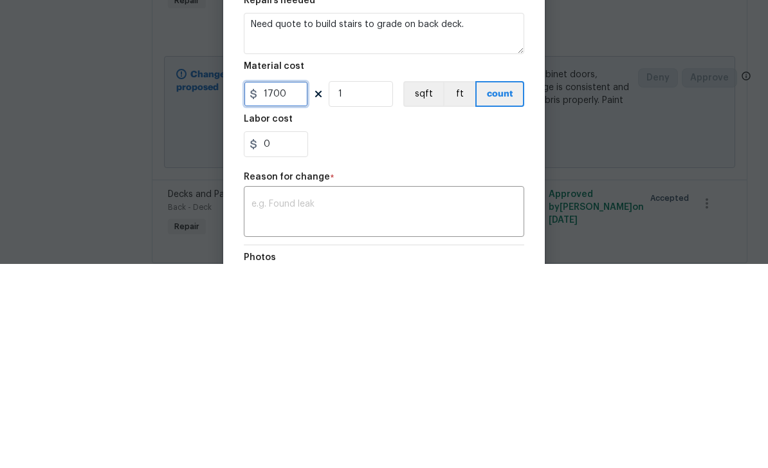
type input "1700"
click at [495, 335] on div "0" at bounding box center [384, 348] width 280 height 26
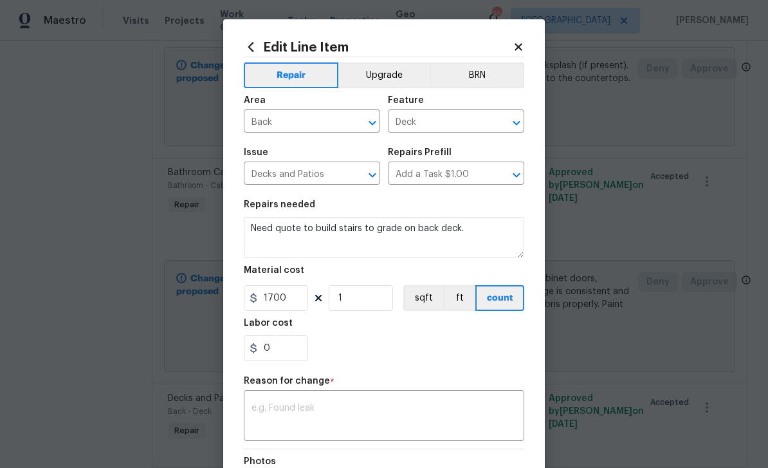
click at [461, 410] on textarea at bounding box center [383, 416] width 265 height 27
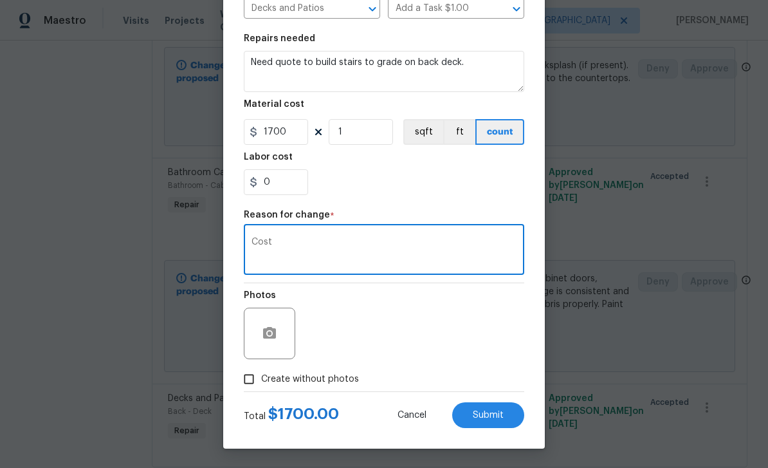
scroll to position [169, 0]
type textarea "Cost"
click at [499, 416] on span "Submit" at bounding box center [488, 415] width 31 height 10
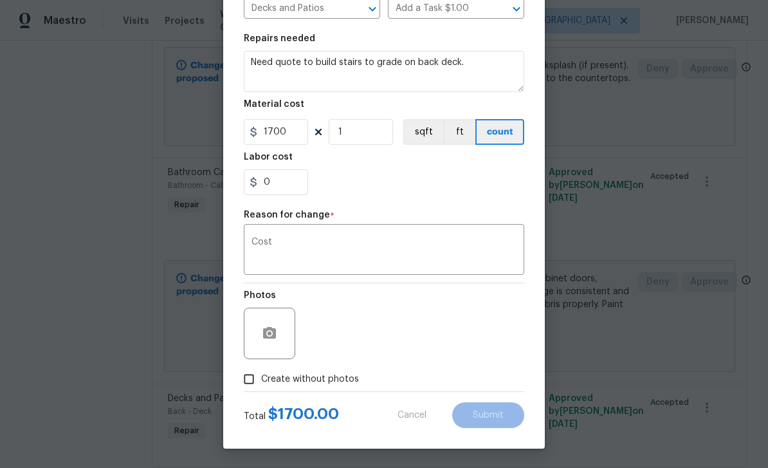
type input "1"
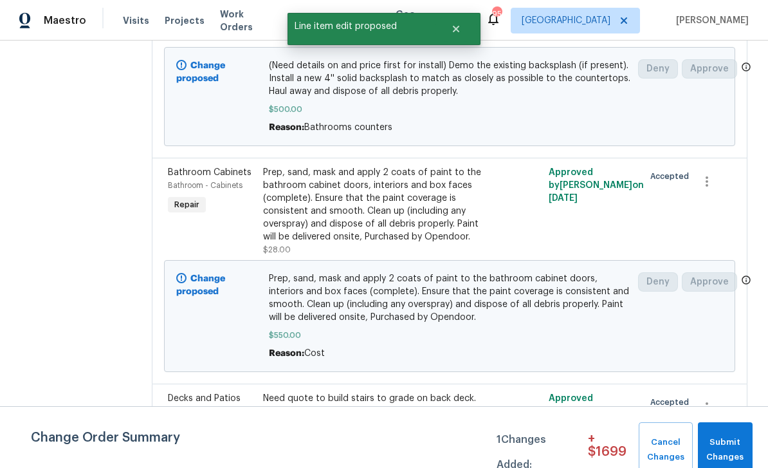
scroll to position [0, 0]
click at [726, 444] on span "Submit Changes" at bounding box center [725, 450] width 42 height 30
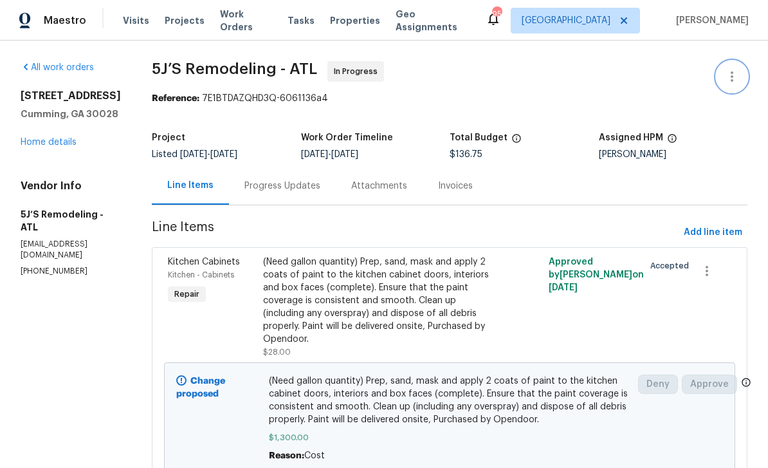
click at [734, 73] on icon "button" at bounding box center [731, 76] width 15 height 15
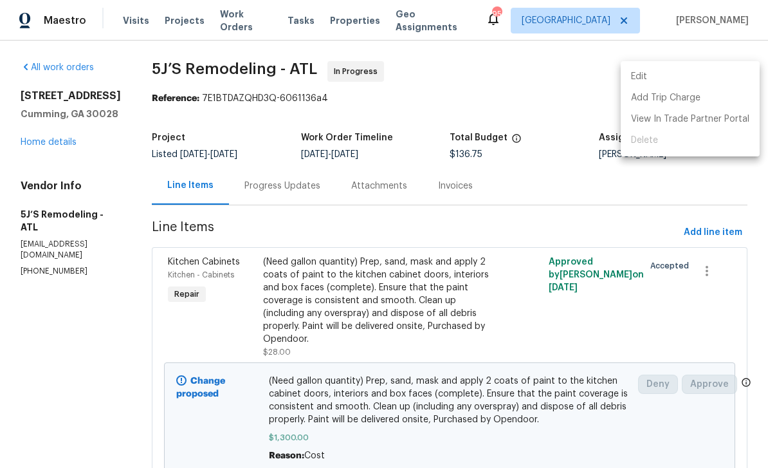
click at [657, 75] on li "Edit" at bounding box center [690, 76] width 139 height 21
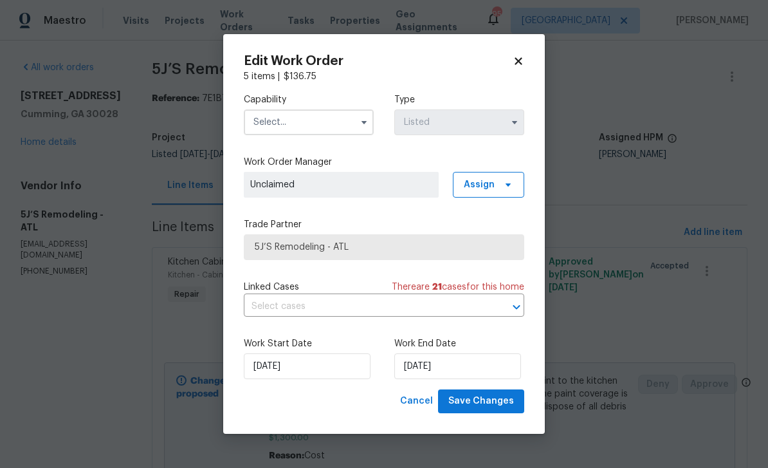
click at [606, 306] on body "Maestro Visits Projects Work Orders Tasks Properties Geo Assignments 95 Atlanta…" at bounding box center [384, 234] width 768 height 468
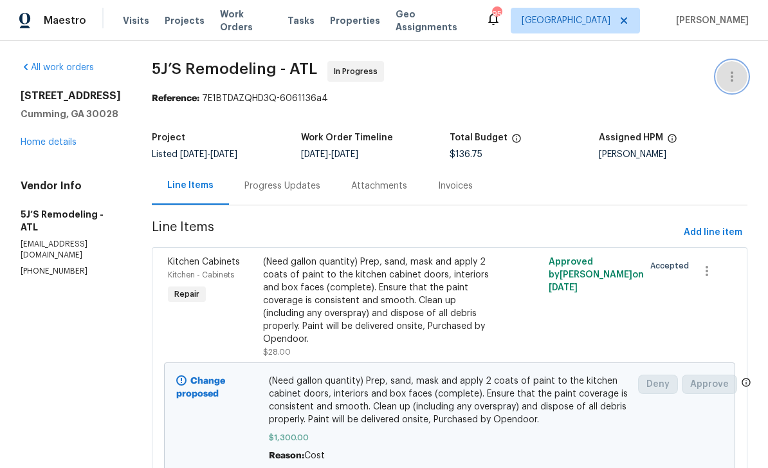
click at [737, 71] on icon "button" at bounding box center [731, 76] width 15 height 15
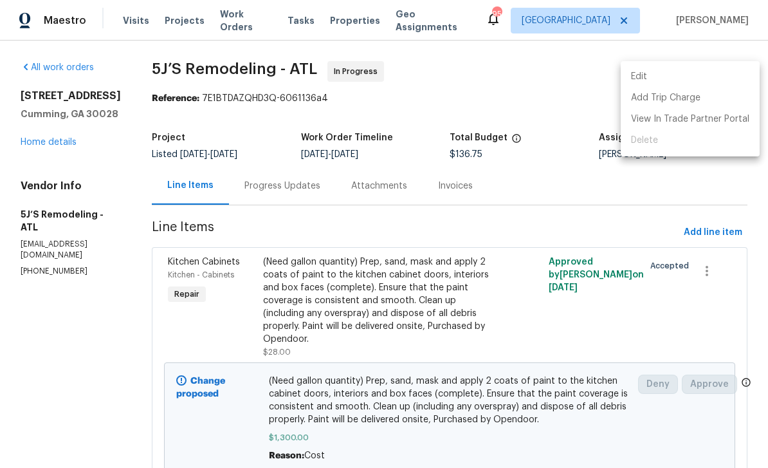
click at [676, 77] on li "Edit" at bounding box center [690, 76] width 139 height 21
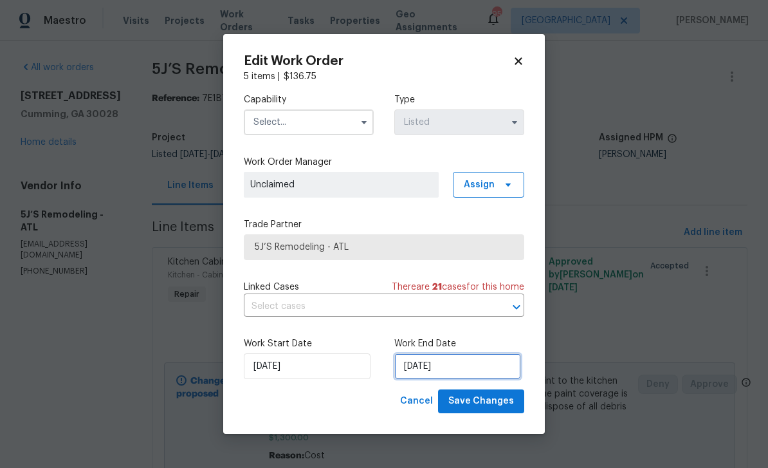
click at [485, 364] on input "8/15/2025" at bounding box center [457, 366] width 127 height 26
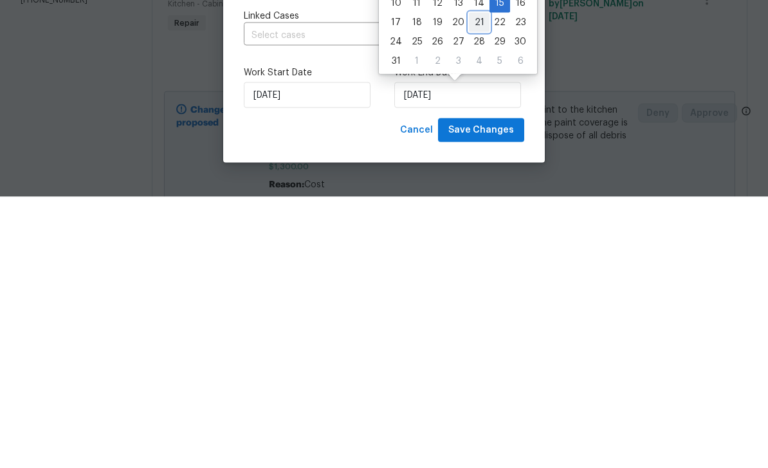
click at [475, 284] on div "21" at bounding box center [479, 293] width 21 height 18
type input "[DATE]"
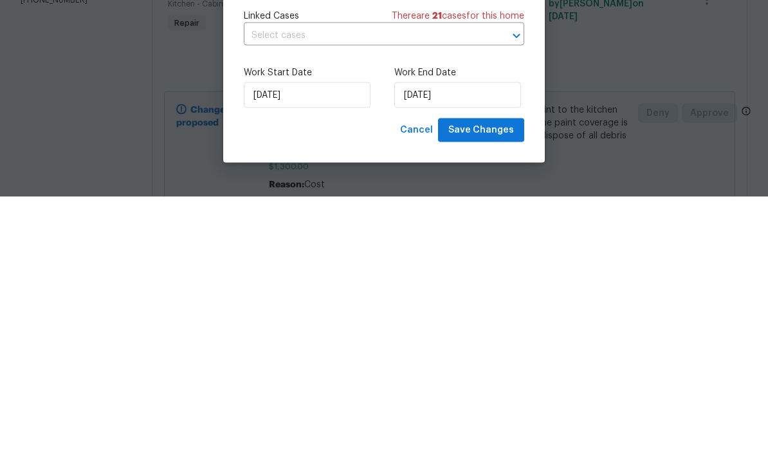
scroll to position [41, 0]
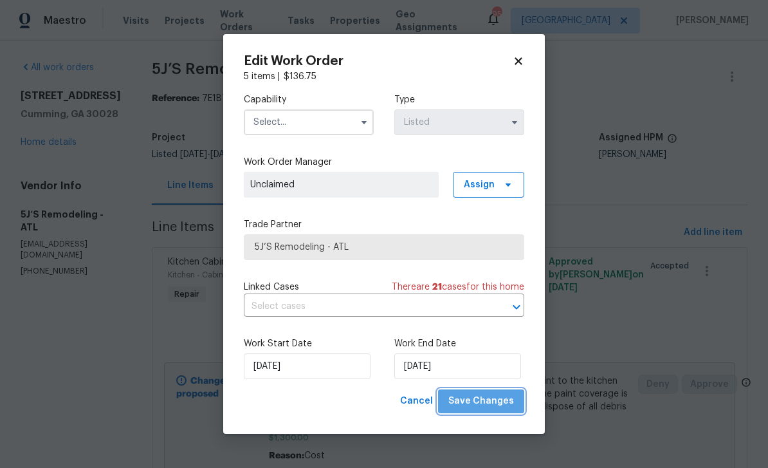
click at [492, 395] on span "Save Changes" at bounding box center [481, 401] width 66 height 16
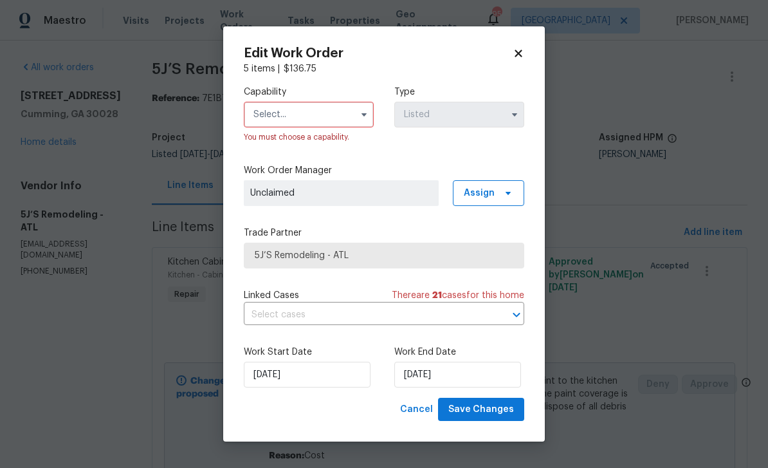
click at [277, 113] on input "text" at bounding box center [309, 115] width 130 height 26
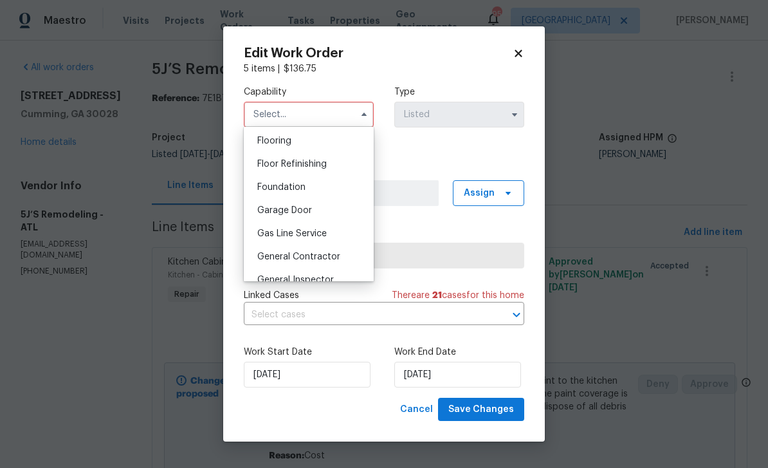
scroll to position [507, 0]
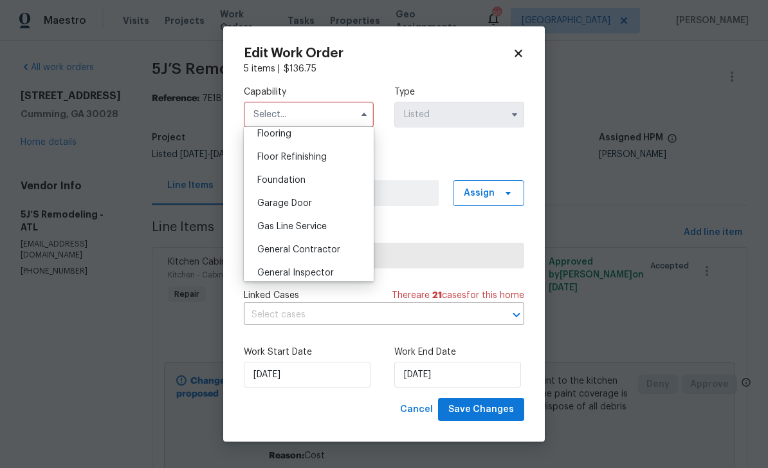
click at [279, 247] on span "General Contractor" at bounding box center [298, 249] width 83 height 9
type input "General Contractor"
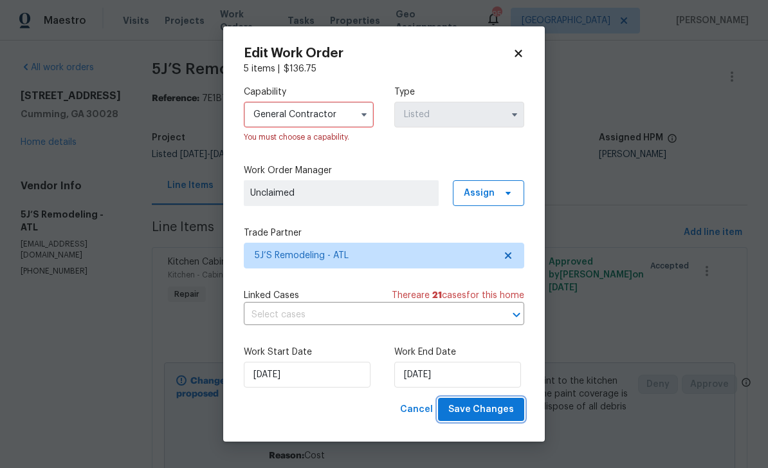
click at [495, 408] on span "Save Changes" at bounding box center [481, 409] width 66 height 16
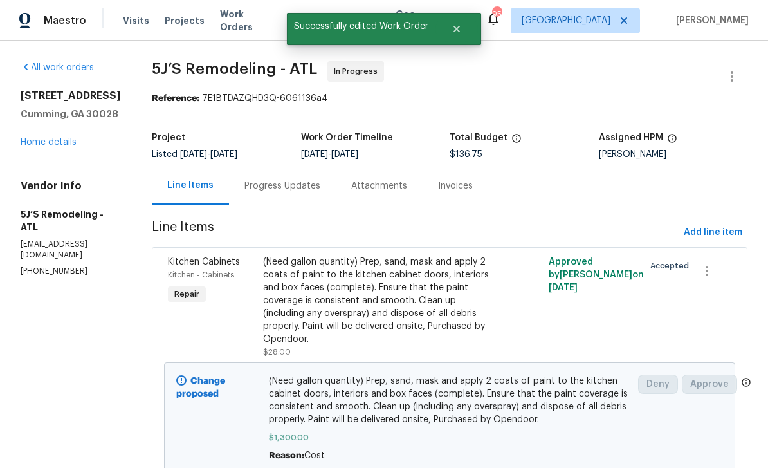
scroll to position [0, 0]
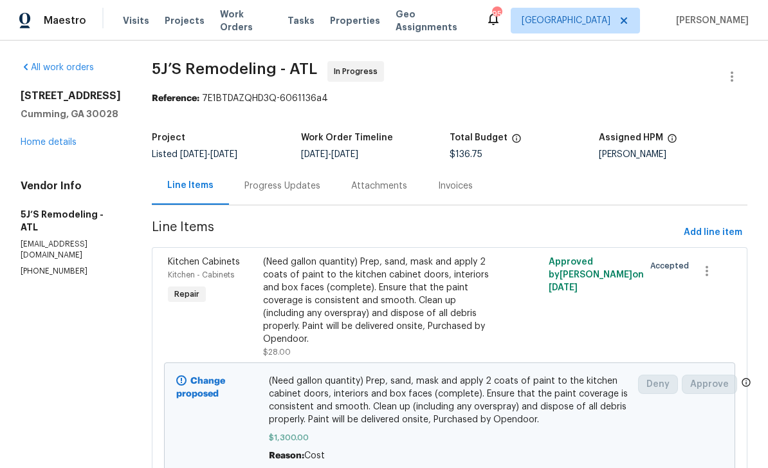
click at [41, 142] on link "Home details" at bounding box center [49, 142] width 56 height 9
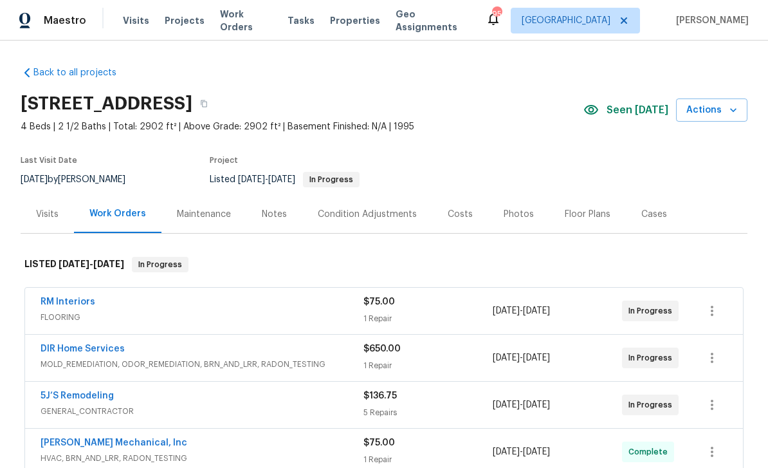
click at [201, 220] on div "Maintenance" at bounding box center [204, 214] width 54 height 13
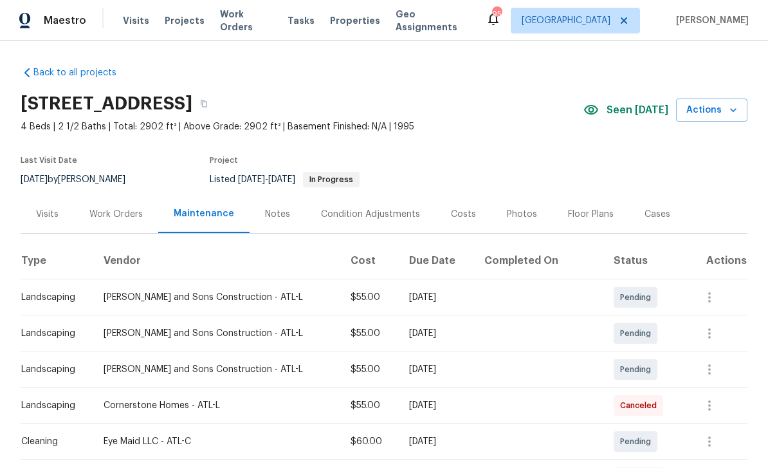
click at [120, 213] on div "Work Orders" at bounding box center [115, 214] width 53 height 13
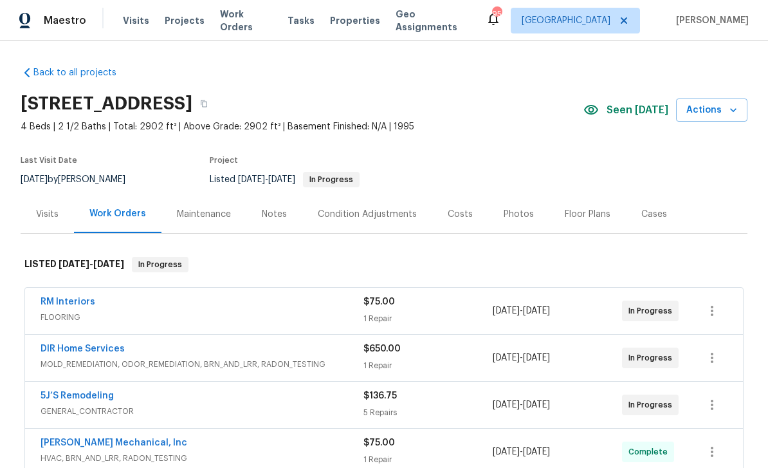
click at [63, 397] on link "5J’S Remodeling" at bounding box center [77, 395] width 73 height 9
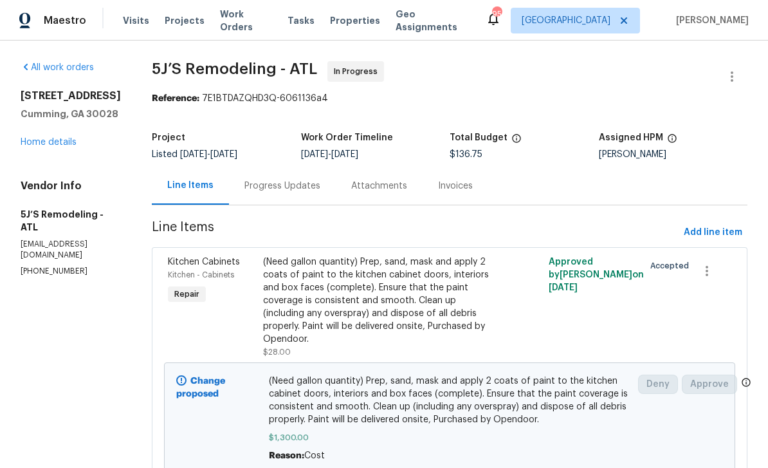
click at [279, 183] on div "Progress Updates" at bounding box center [282, 185] width 76 height 13
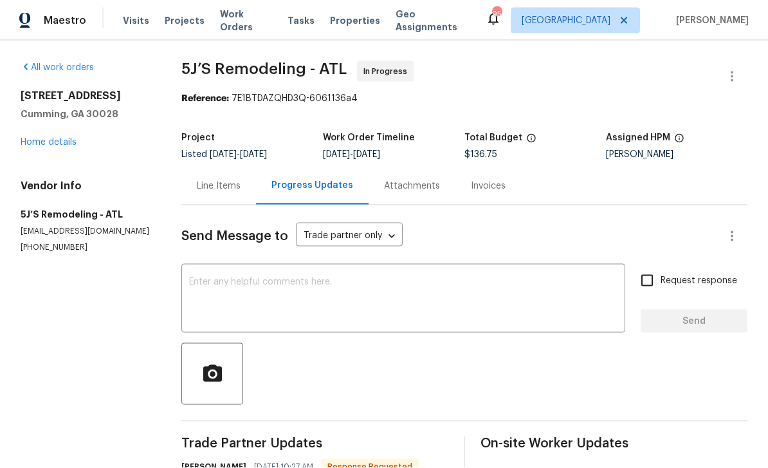
click at [219, 179] on div "Line Items" at bounding box center [219, 185] width 44 height 13
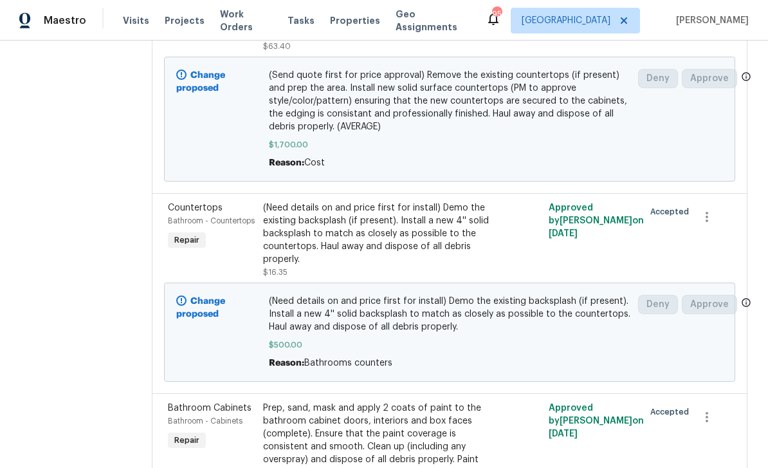
scroll to position [543, 0]
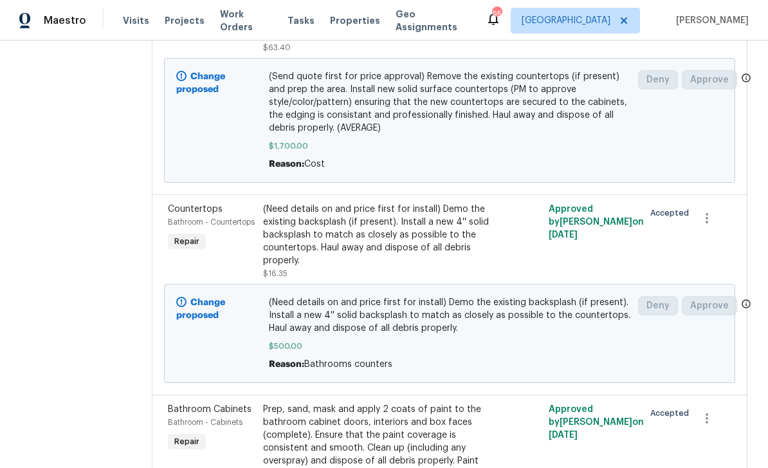
click at [197, 218] on span "Bathroom - Countertops" at bounding box center [211, 222] width 87 height 8
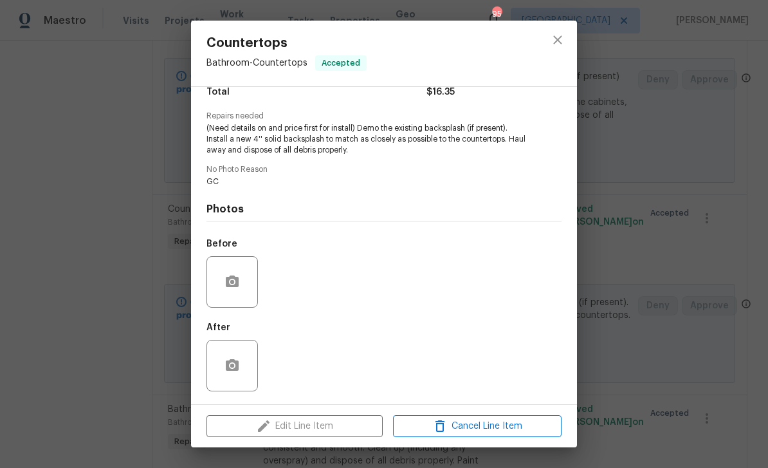
scroll to position [116, 0]
click at [562, 41] on icon "close" at bounding box center [557, 39] width 15 height 15
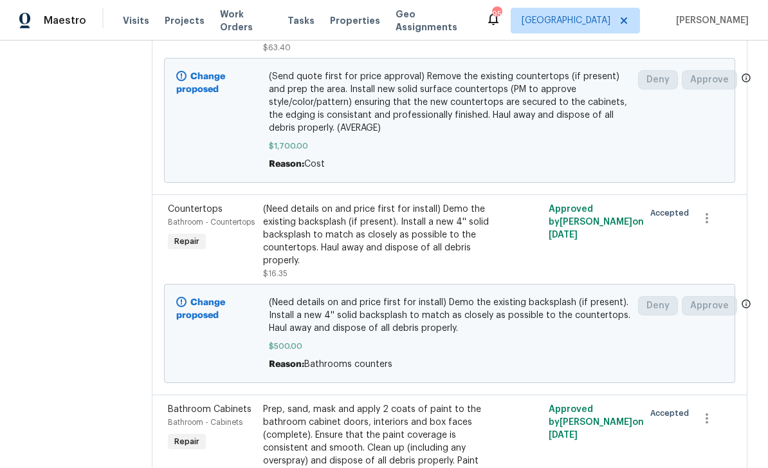
click at [214, 98] on div "Change proposed" at bounding box center [218, 120] width 93 height 108
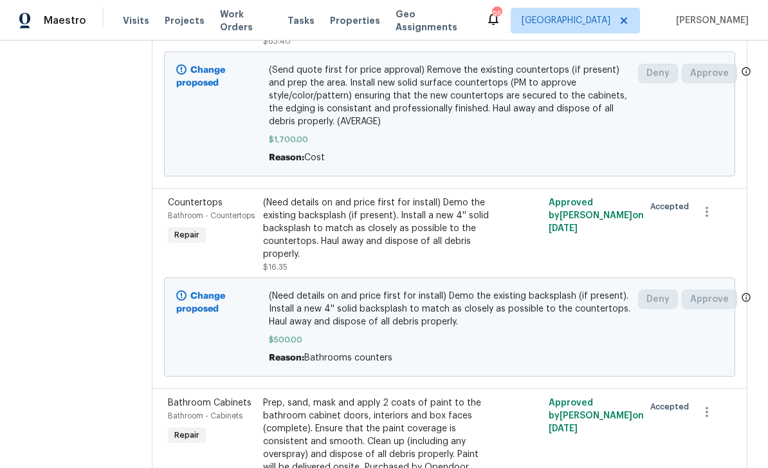
click at [194, 212] on span "Bathroom - Countertops" at bounding box center [211, 216] width 87 height 8
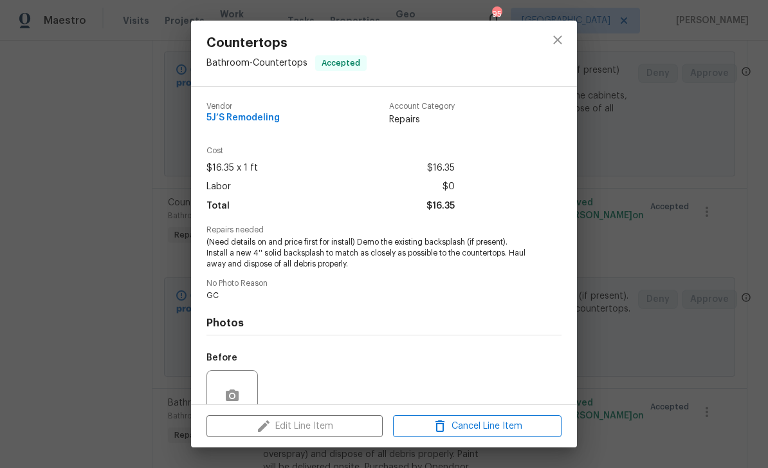
scroll to position [0, 0]
click at [561, 41] on icon "close" at bounding box center [557, 39] width 15 height 15
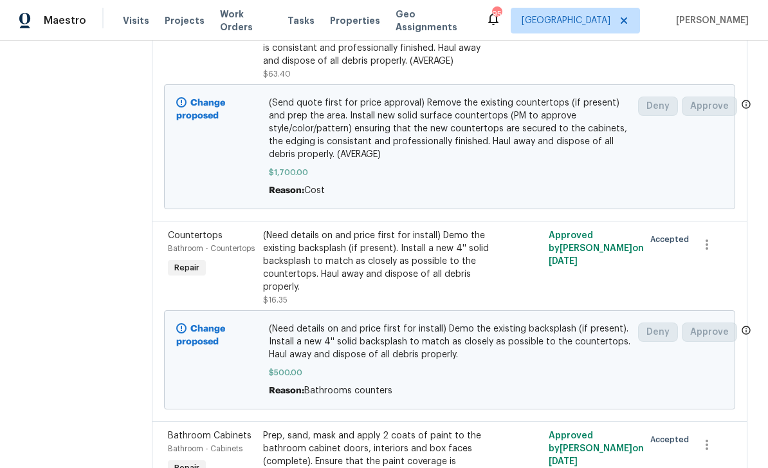
scroll to position [511, 0]
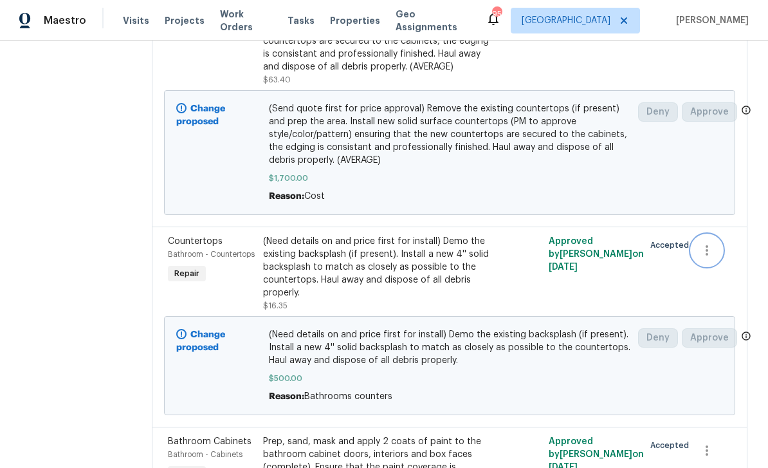
click at [709, 242] on icon "button" at bounding box center [706, 249] width 15 height 15
click at [509, 261] on div at bounding box center [384, 234] width 768 height 468
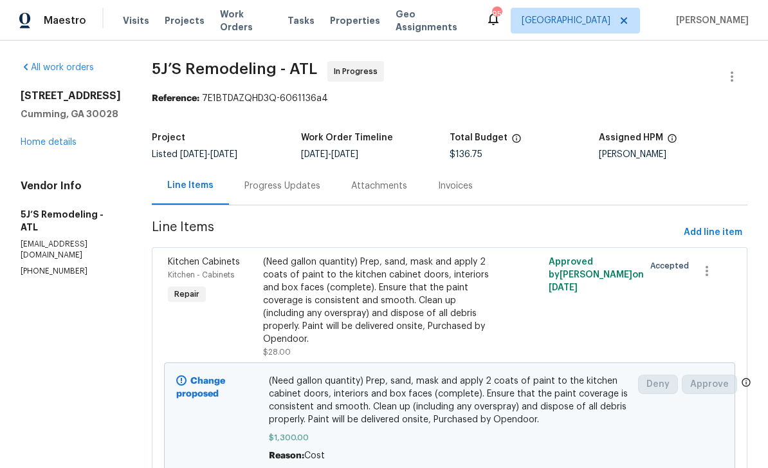
scroll to position [0, 0]
click at [715, 224] on span "Add line item" at bounding box center [713, 232] width 59 height 16
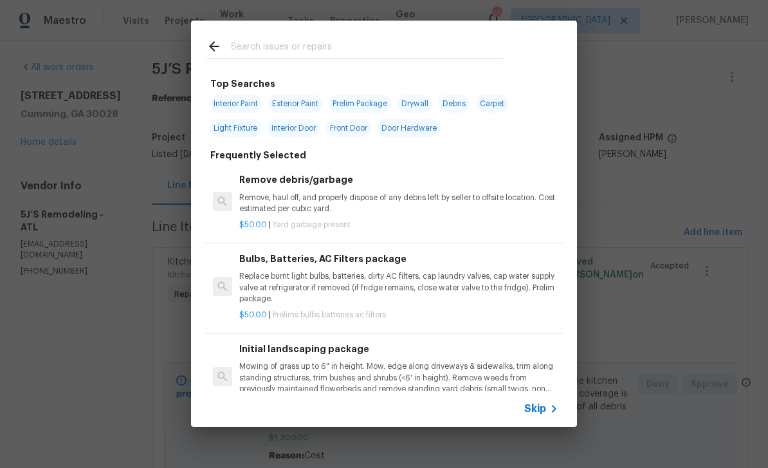
click at [263, 50] on input "text" at bounding box center [367, 48] width 273 height 19
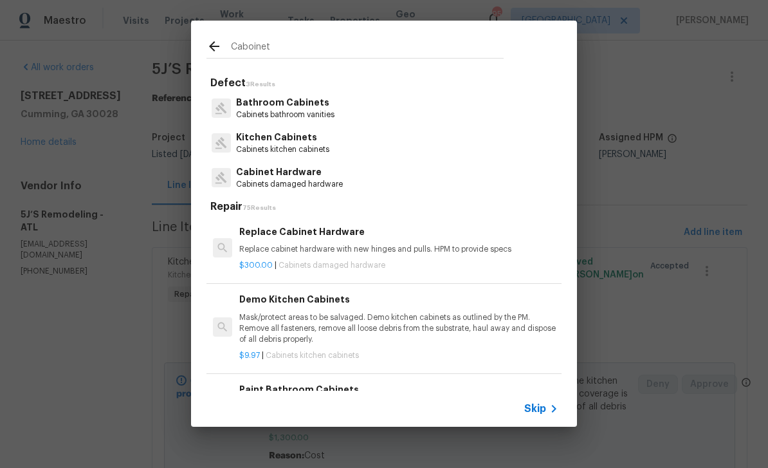
type input "Caboinets"
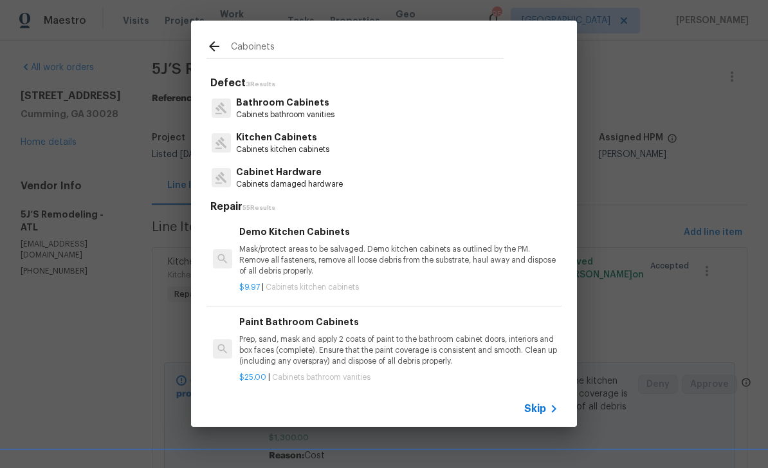
click at [264, 137] on p "Kitchen Cabinets" at bounding box center [282, 138] width 93 height 14
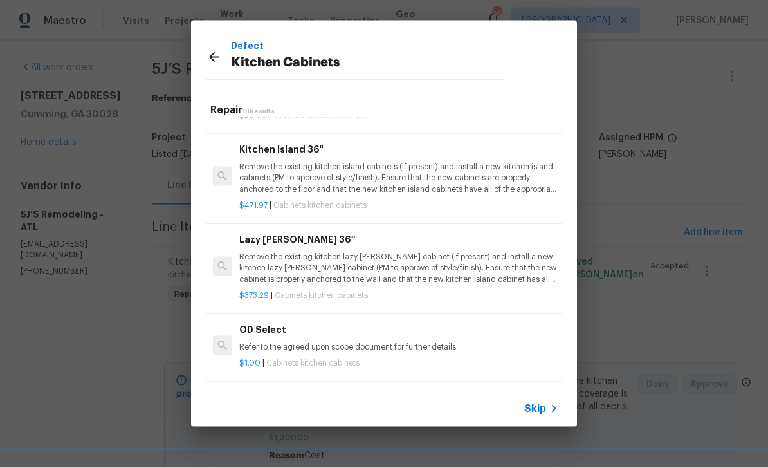
scroll to position [1235, 0]
click at [428, 391] on h6 "Add a Task" at bounding box center [398, 398] width 319 height 14
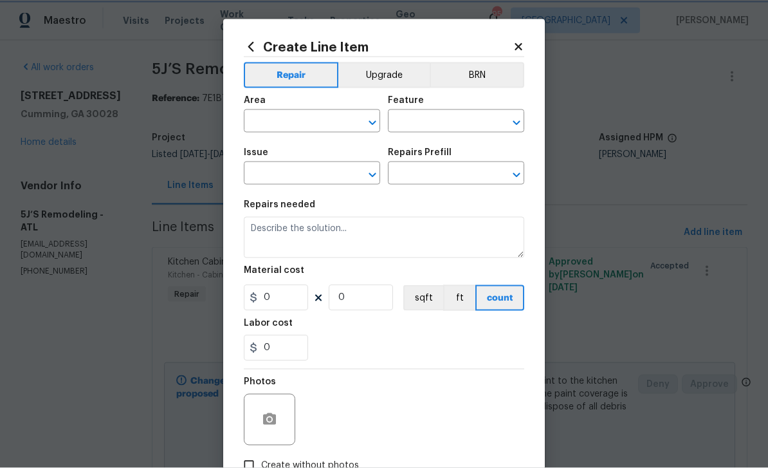
type input "Cabinets"
type input "Kitchen Cabinets"
type input "Add a Task $1.00"
type textarea "HPM to detail"
type input "1"
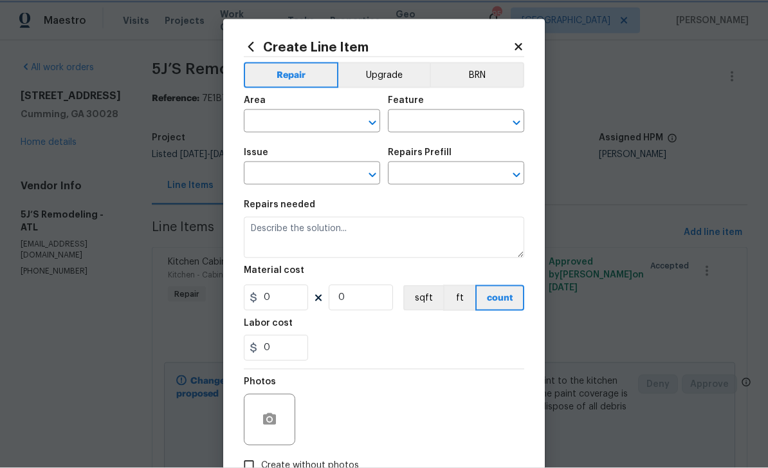
type input "1"
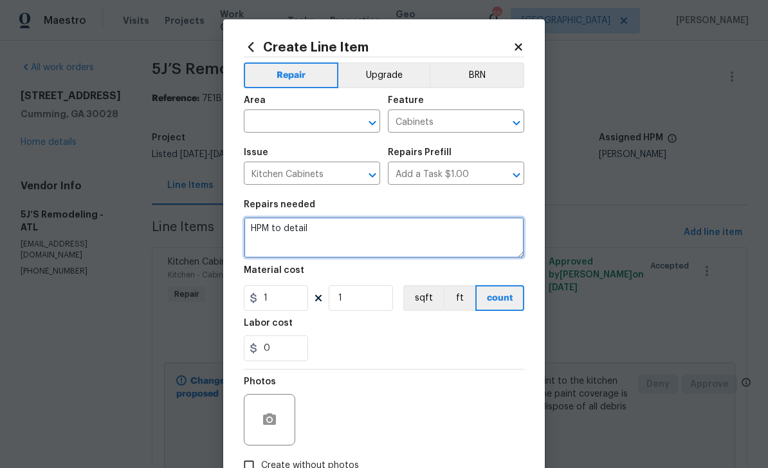
click at [319, 229] on textarea "HPM to detail" at bounding box center [384, 237] width 280 height 41
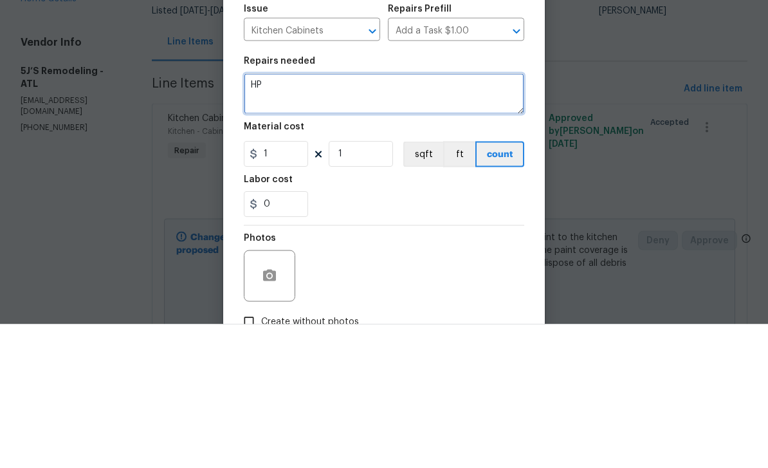
type textarea "H"
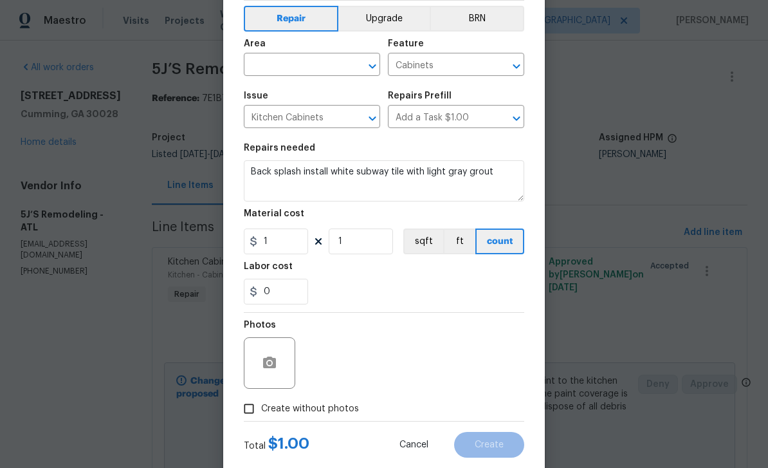
scroll to position [48, 0]
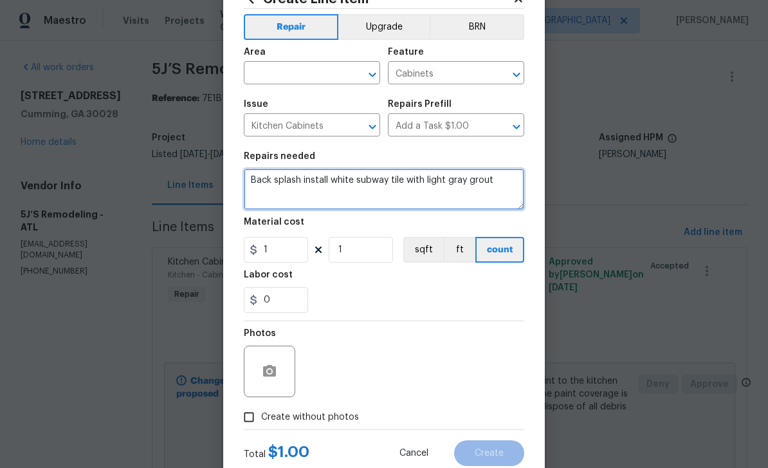
type textarea "Back splash install white subway tile with light gray grout"
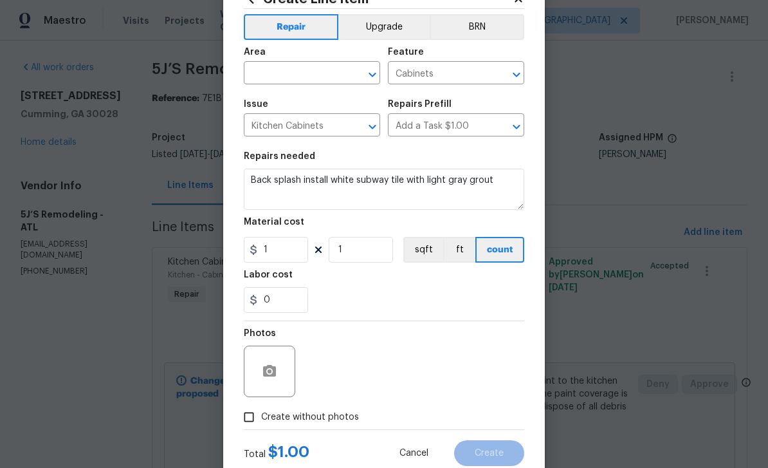
click at [285, 70] on input "text" at bounding box center [294, 74] width 100 height 20
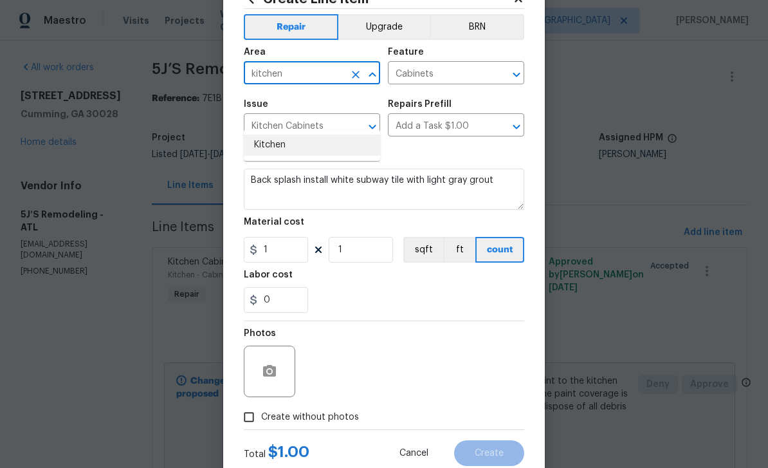
click at [273, 134] on li "Kitchen" at bounding box center [312, 144] width 136 height 21
type input "Kitchen"
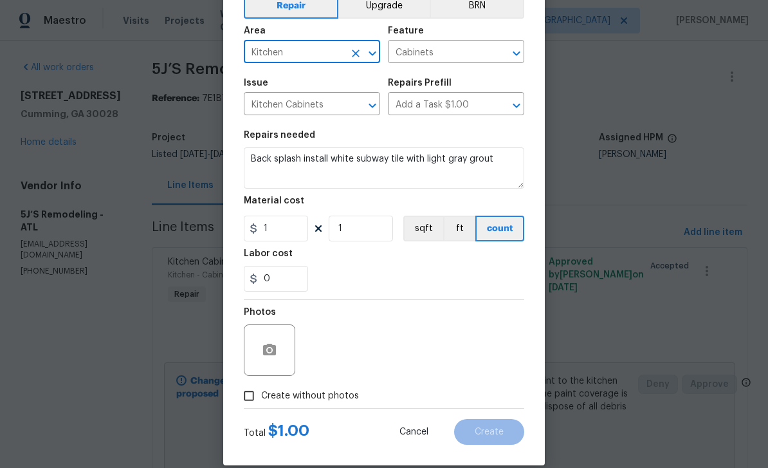
scroll to position [75, 0]
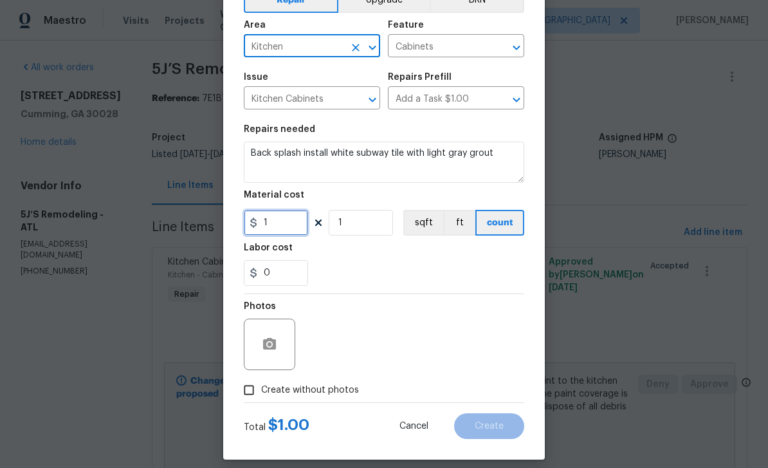
click at [279, 232] on input "1" at bounding box center [276, 223] width 64 height 26
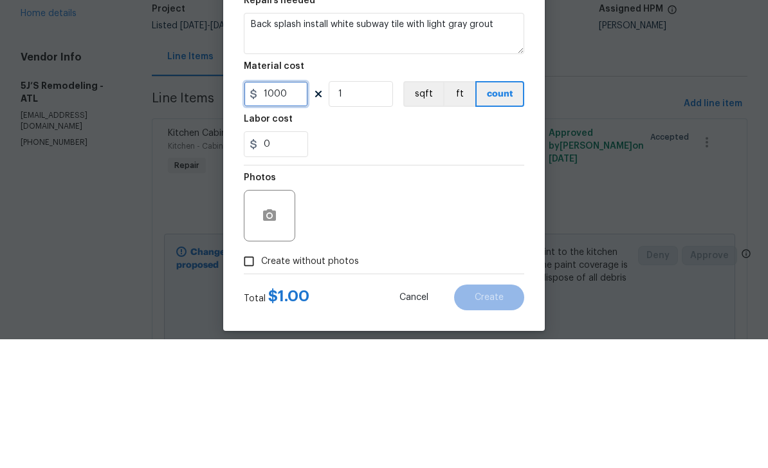
type input "1000"
click at [491, 260] on div "0" at bounding box center [384, 273] width 280 height 26
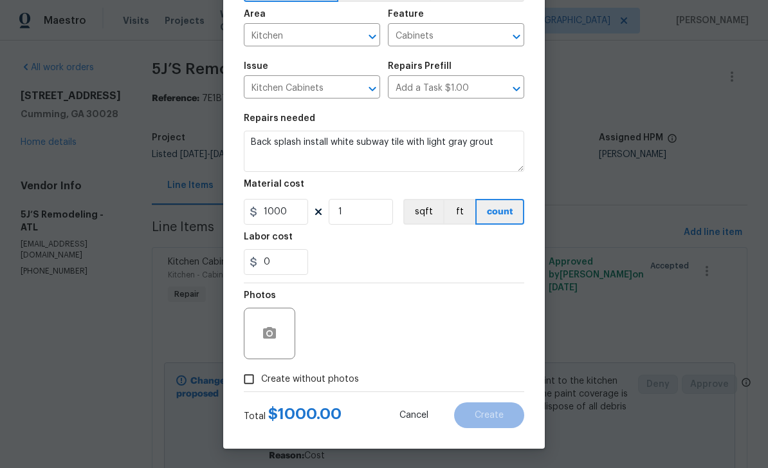
scroll to position [89, 0]
click at [252, 378] on input "Create without photos" at bounding box center [249, 379] width 24 height 24
checkbox input "true"
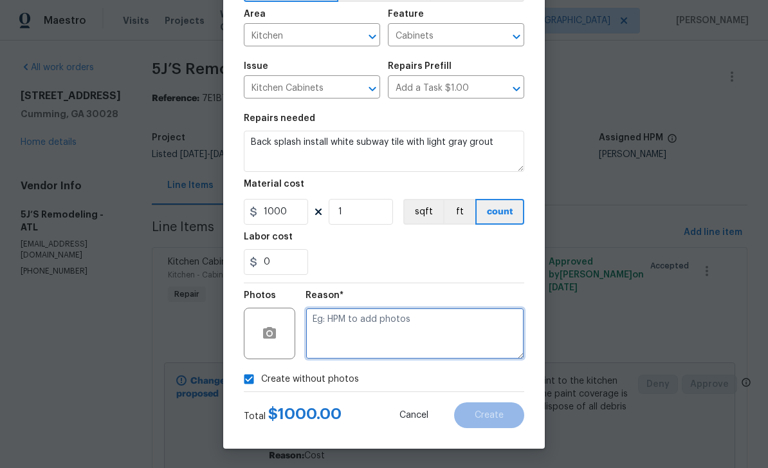
click at [484, 334] on textarea at bounding box center [415, 332] width 219 height 51
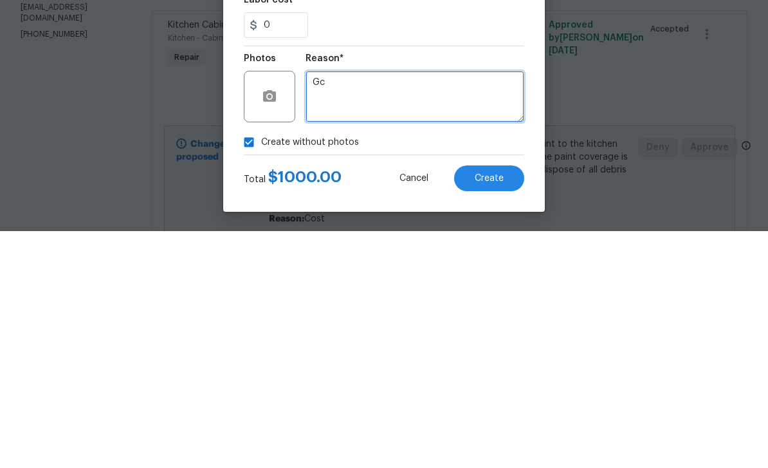
type textarea "Gc"
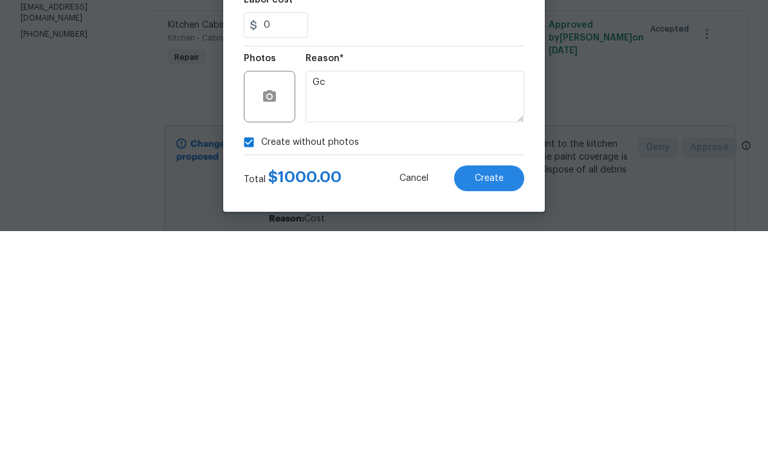
click at [511, 367] on div "Create without photos" at bounding box center [384, 379] width 280 height 24
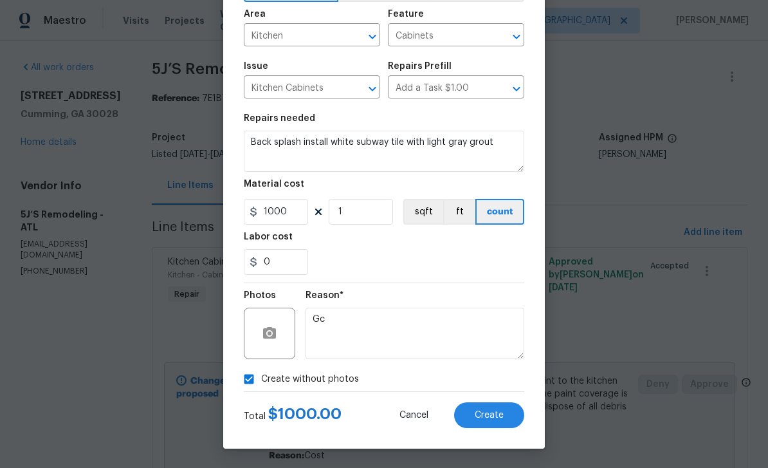
click at [494, 414] on span "Create" at bounding box center [489, 415] width 29 height 10
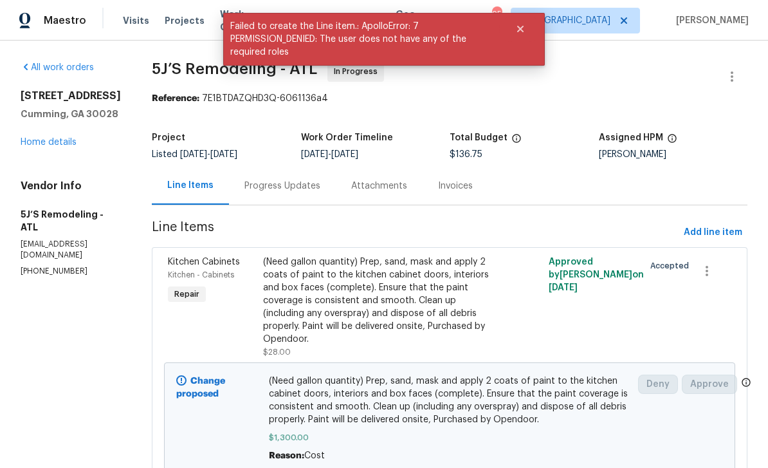
scroll to position [0, 0]
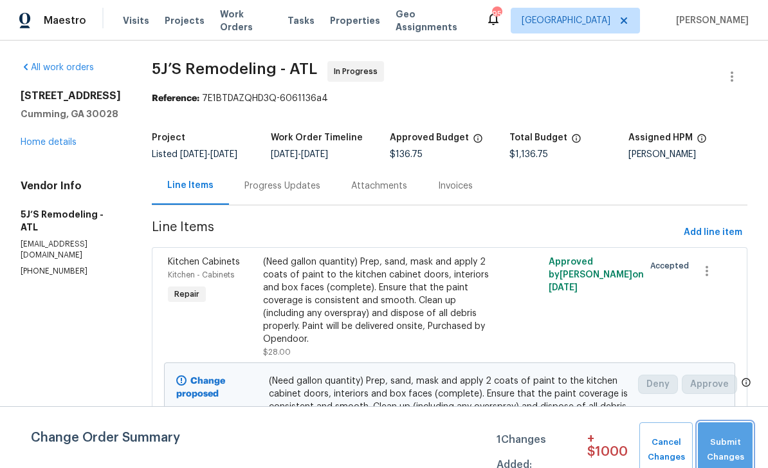
click at [727, 448] on span "Submit Changes" at bounding box center [725, 450] width 42 height 30
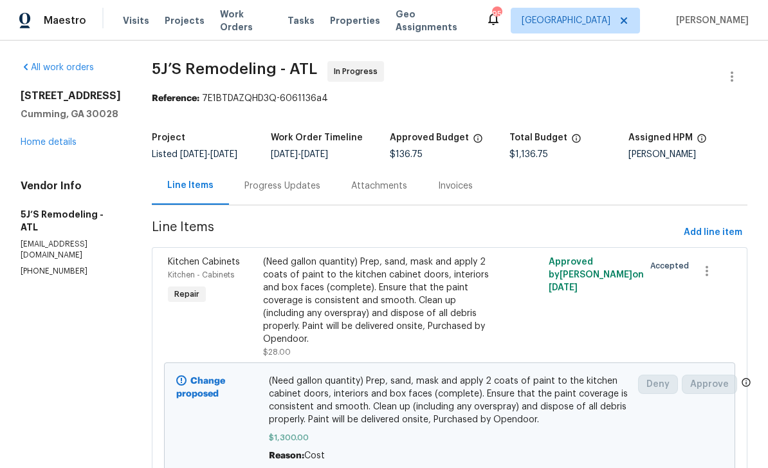
click at [54, 143] on link "Home details" at bounding box center [49, 142] width 56 height 9
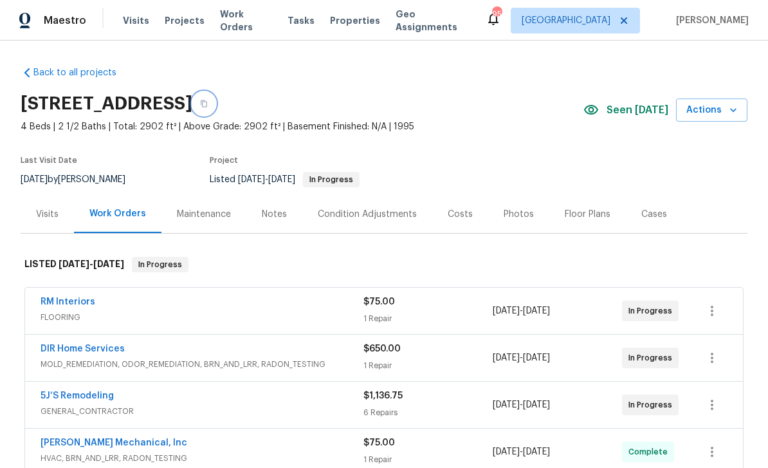
click at [207, 102] on icon "button" at bounding box center [204, 103] width 6 height 7
click at [273, 218] on div "Notes" at bounding box center [274, 214] width 25 height 13
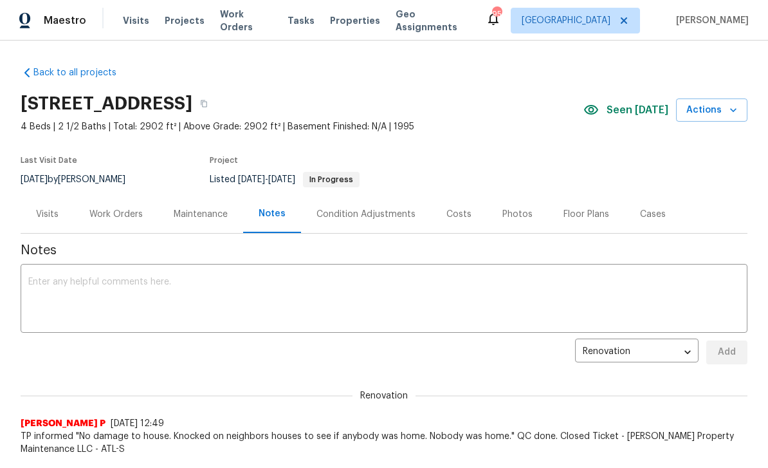
click at [54, 286] on textarea at bounding box center [383, 299] width 711 height 45
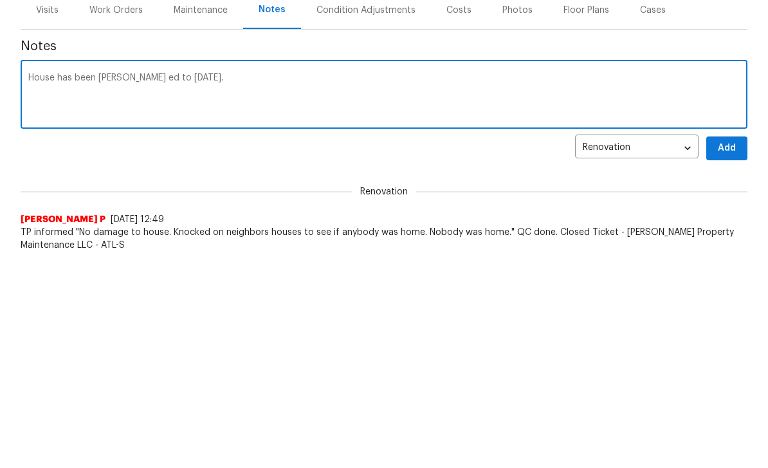
paste textarea "[URL][DOMAIN_NAME]"
type textarea "House has been [PERSON_NAME] ed to [DATE]. [URL][DOMAIN_NAME]"
click at [733, 344] on span "Add" at bounding box center [727, 352] width 21 height 16
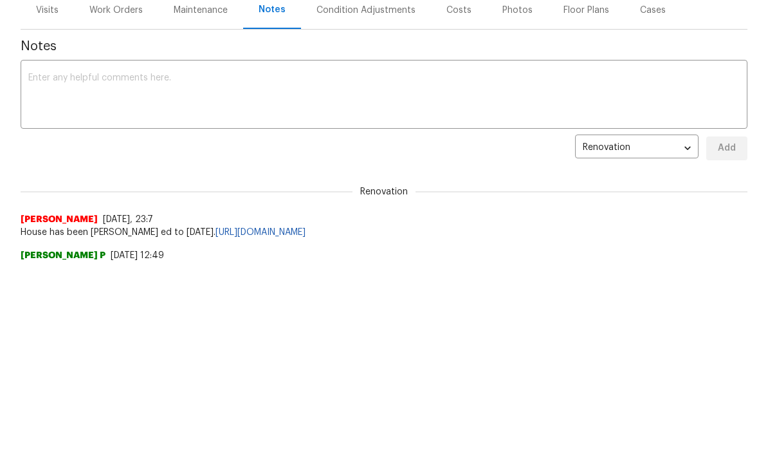
click at [41, 74] on textarea at bounding box center [383, 95] width 711 height 45
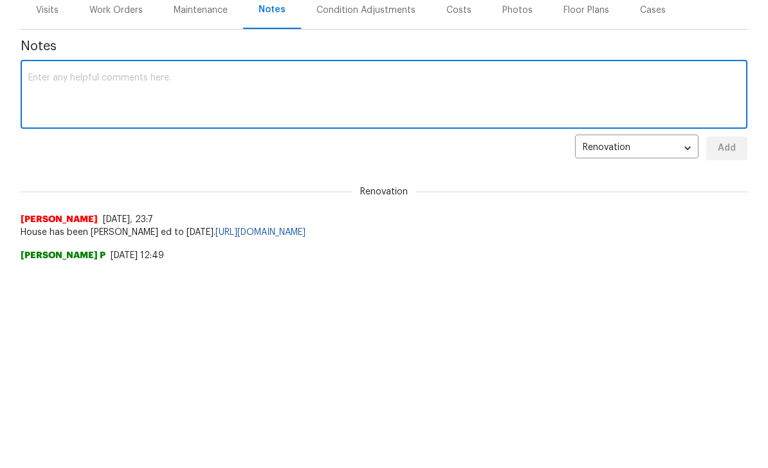
click at [46, 77] on textarea at bounding box center [383, 95] width 711 height 45
paste textarea "Replacing countertops, add back splash , paint kitchen and bath cabinets , addi…"
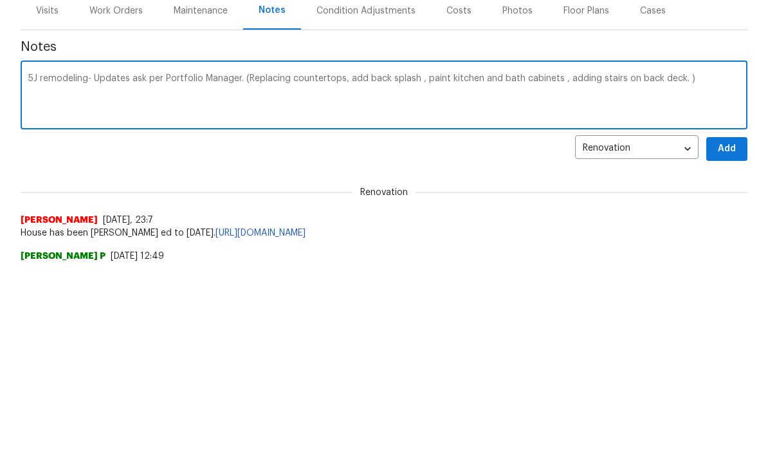
type textarea "5J remodeling- Updates ask per Portfolio Manager. (Replacing countertops, add b…"
click at [727, 146] on span "Add" at bounding box center [727, 149] width 21 height 16
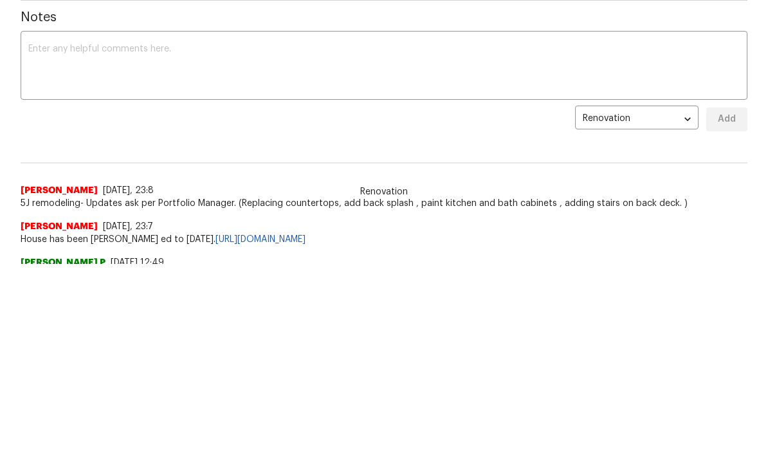
scroll to position [36, 0]
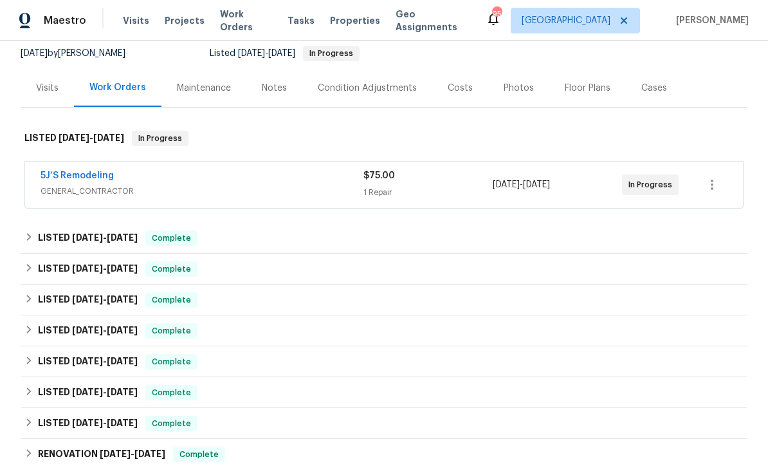
scroll to position [104, 0]
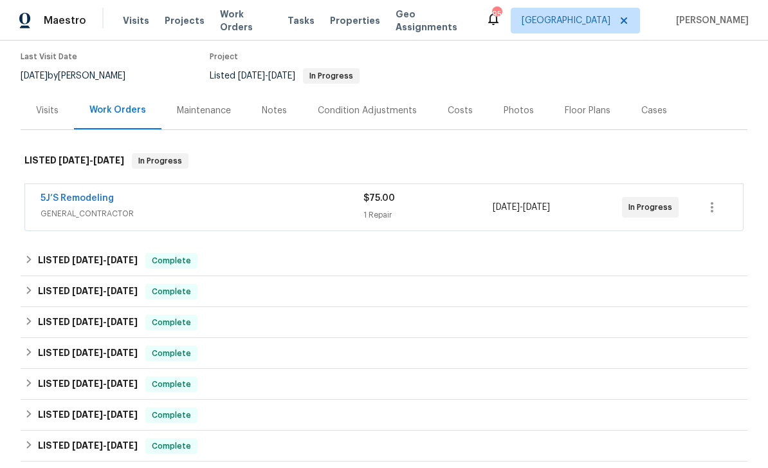
click at [71, 194] on link "5J’S Remodeling" at bounding box center [77, 198] width 73 height 9
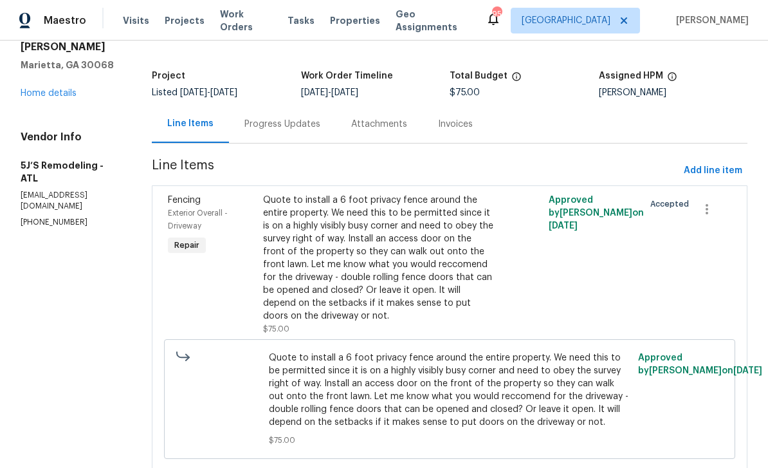
scroll to position [60, 0]
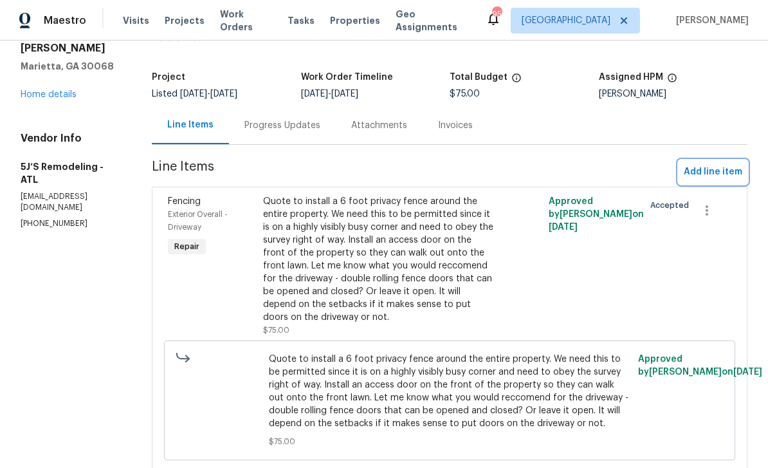
click at [714, 170] on span "Add line item" at bounding box center [713, 172] width 59 height 16
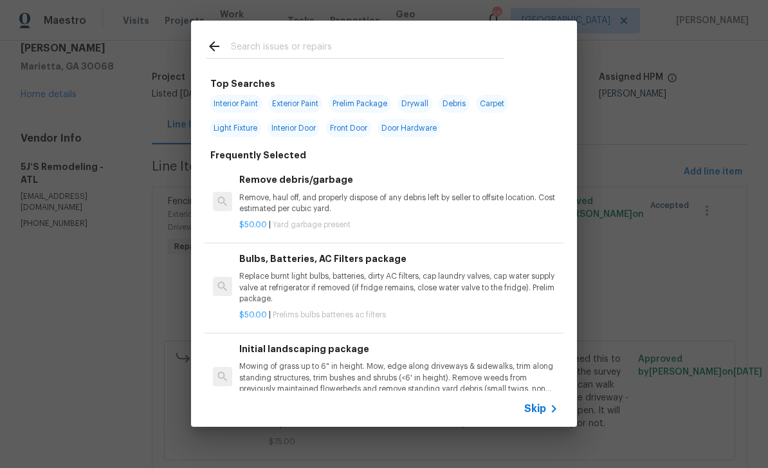
click at [264, 48] on input "text" at bounding box center [367, 48] width 273 height 19
type input "Interior"
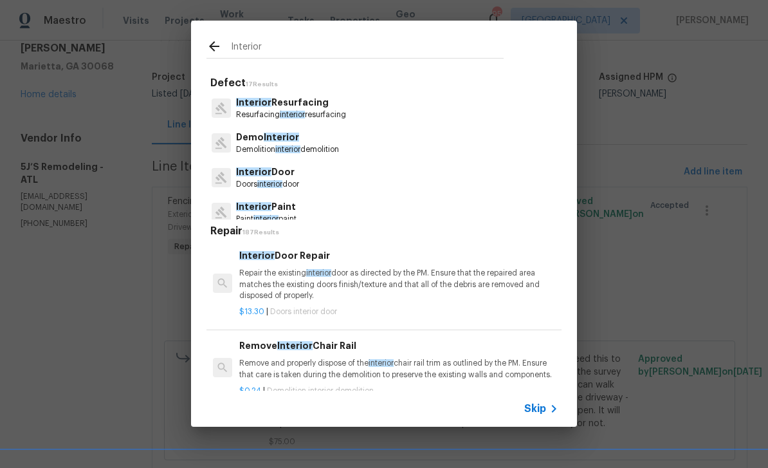
click at [236, 99] on span "Interior" at bounding box center [253, 102] width 35 height 9
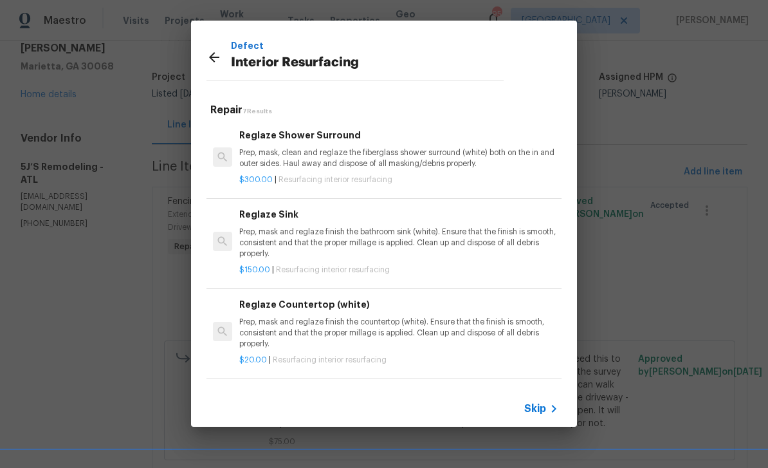
click at [215, 57] on icon at bounding box center [214, 57] width 10 height 10
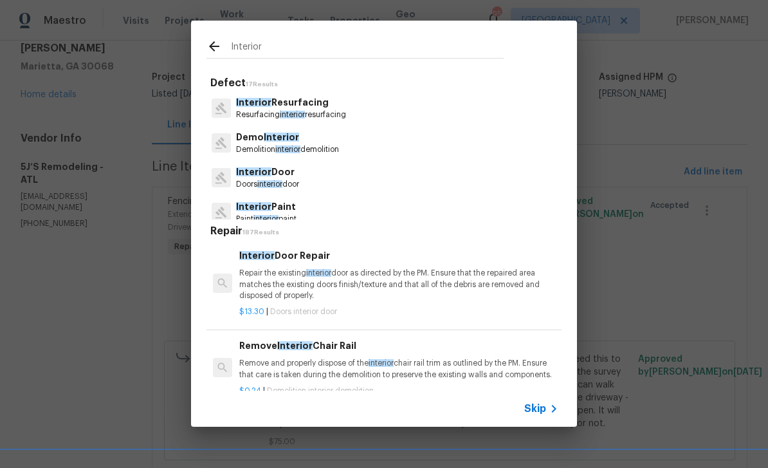
click at [214, 45] on icon at bounding box center [213, 46] width 15 height 15
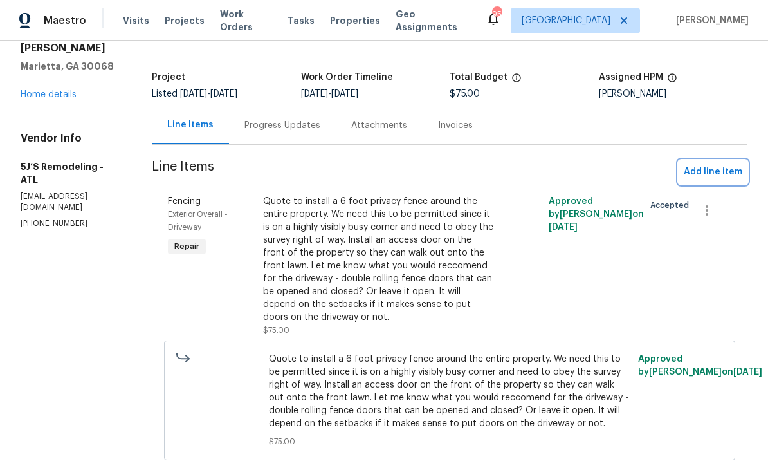
click at [715, 170] on span "Add line item" at bounding box center [713, 172] width 59 height 16
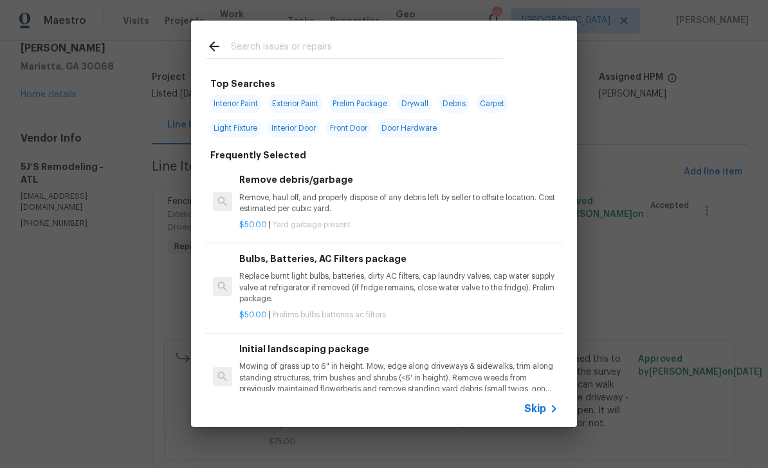
click at [233, 103] on span "Interior Paint" at bounding box center [236, 104] width 52 height 18
type input "Interior Paint"
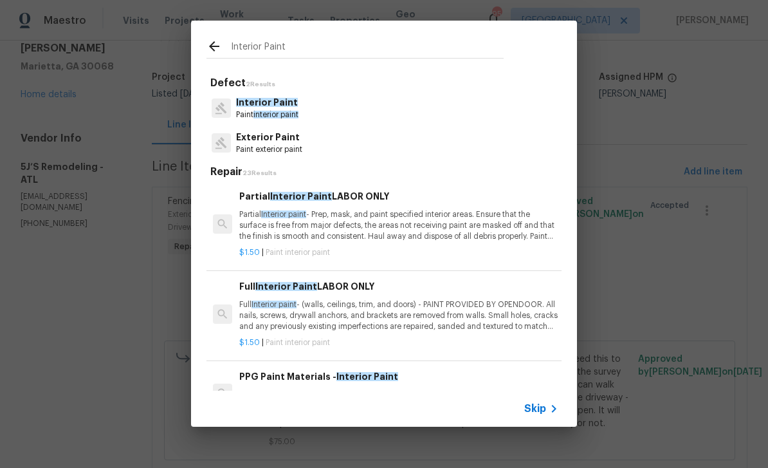
click at [477, 223] on p "Partial Interior paint - Prep, mask, and paint specified interior areas. Ensure…" at bounding box center [398, 225] width 319 height 33
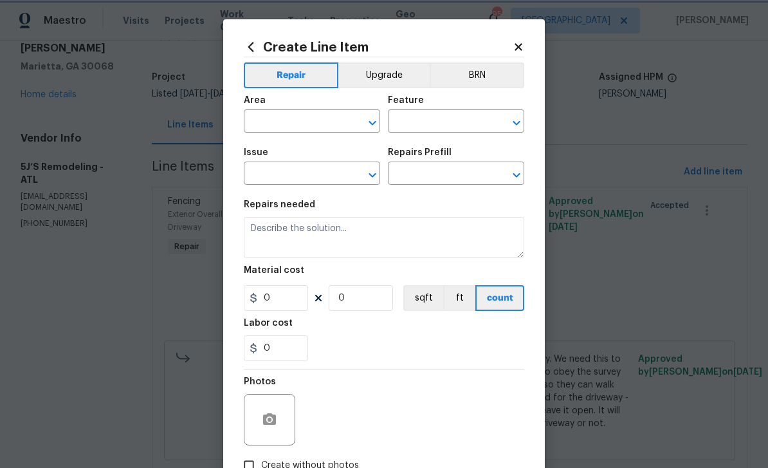
type input "Overall Paint"
type input "Interior Paint"
type input "Partial Interior Paint LABOR ONLY $1.50"
type textarea "Partial Interior paint - Prep, mask, and paint specified interior areas. Ensure…"
type input "1.5"
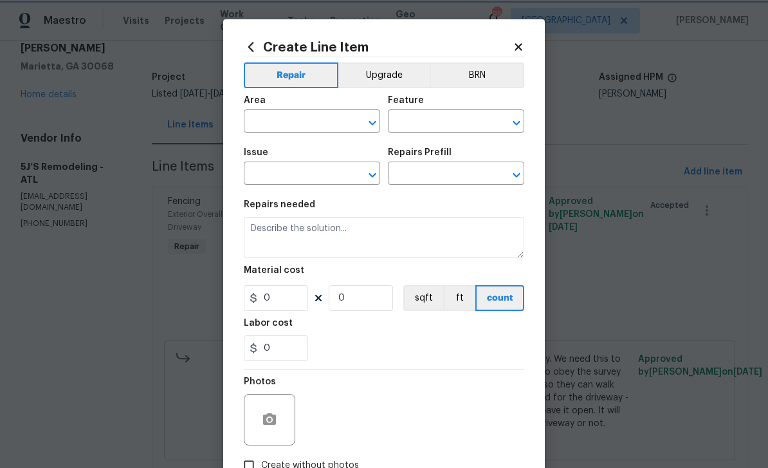
type input "1"
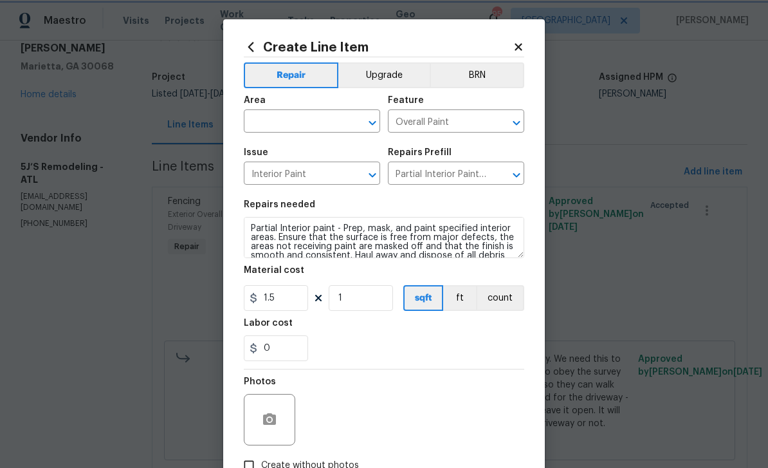
scroll to position [0, 0]
click at [521, 42] on icon at bounding box center [519, 47] width 12 height 12
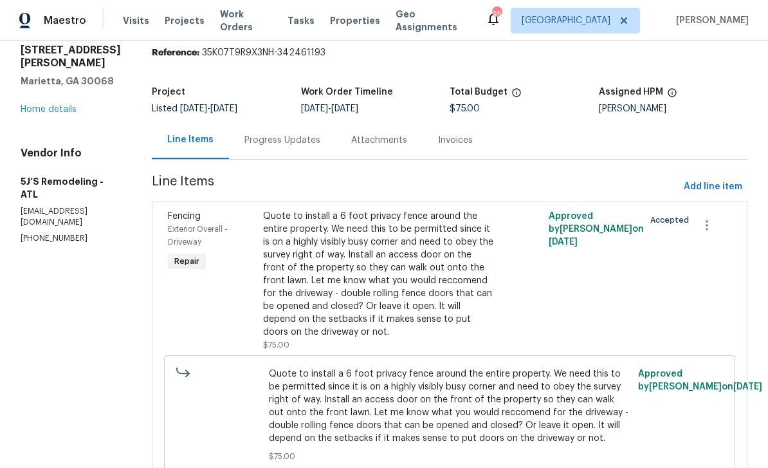
scroll to position [48, 0]
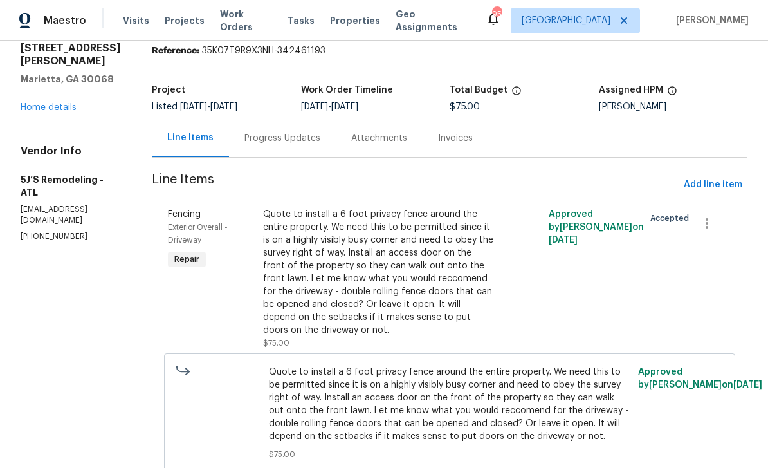
click at [49, 103] on link "Home details" at bounding box center [49, 107] width 56 height 9
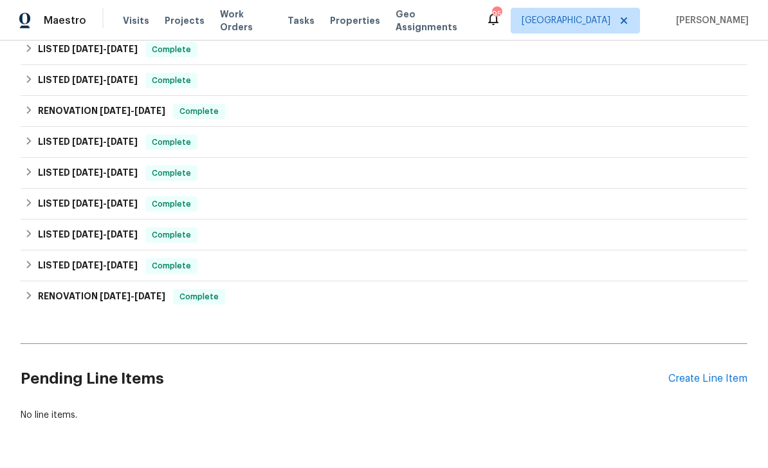
scroll to position [468, 0]
click at [699, 378] on div "Create Line Item" at bounding box center [707, 379] width 79 height 12
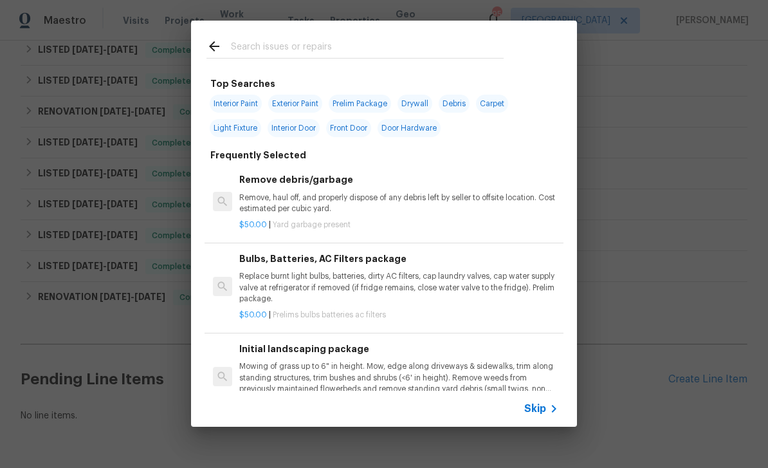
click at [259, 50] on input "text" at bounding box center [367, 48] width 273 height 19
type input "Placehol"
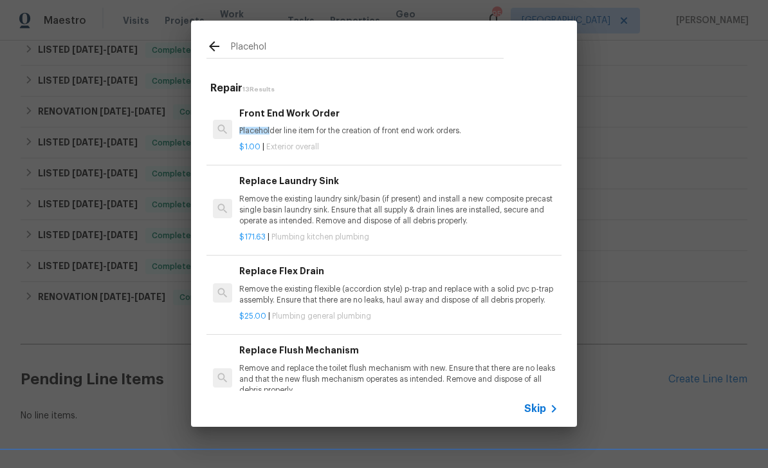
click at [304, 119] on h6 "Front End Work Order" at bounding box center [398, 113] width 319 height 14
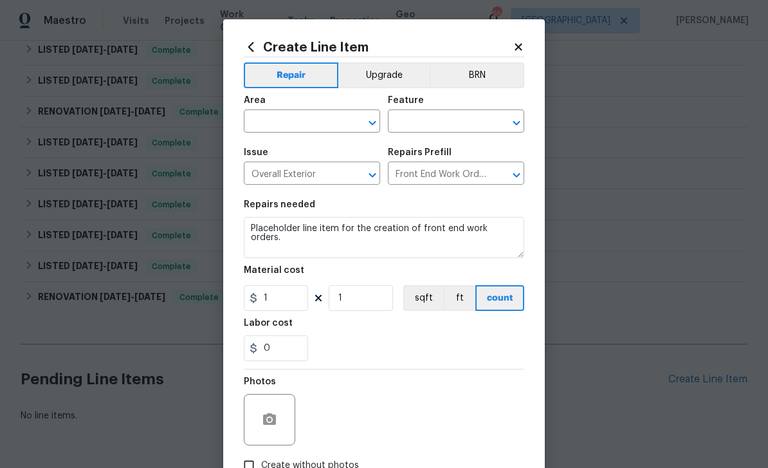
click at [266, 113] on input "text" at bounding box center [294, 123] width 100 height 20
click at [270, 171] on li "Interior Overall" at bounding box center [312, 173] width 136 height 21
type input "Interior Overall"
click at [485, 121] on input "text" at bounding box center [438, 123] width 100 height 20
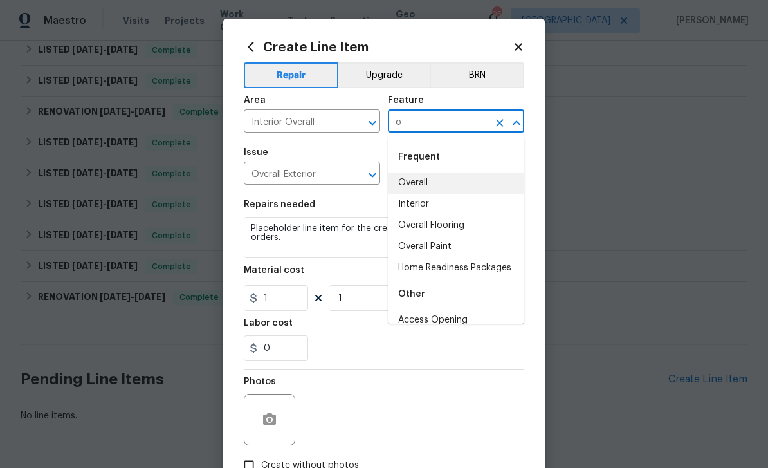
click at [421, 185] on li "Overall" at bounding box center [456, 182] width 136 height 21
type input "Overall"
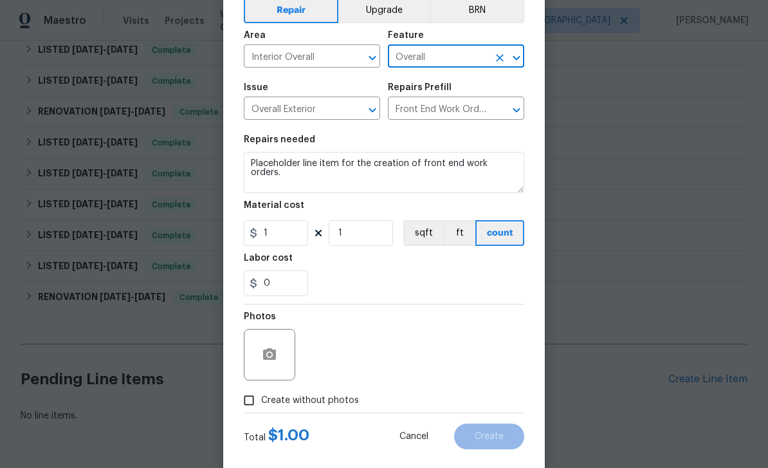
scroll to position [68, 0]
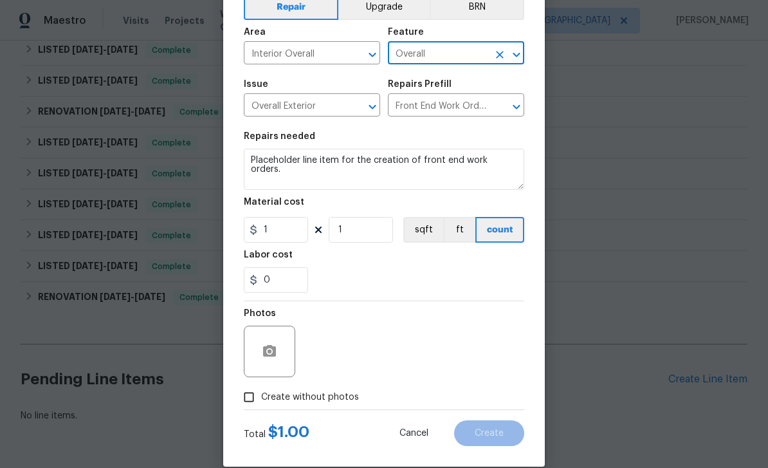
click at [248, 401] on input "Create without photos" at bounding box center [249, 397] width 24 height 24
checkbox input "true"
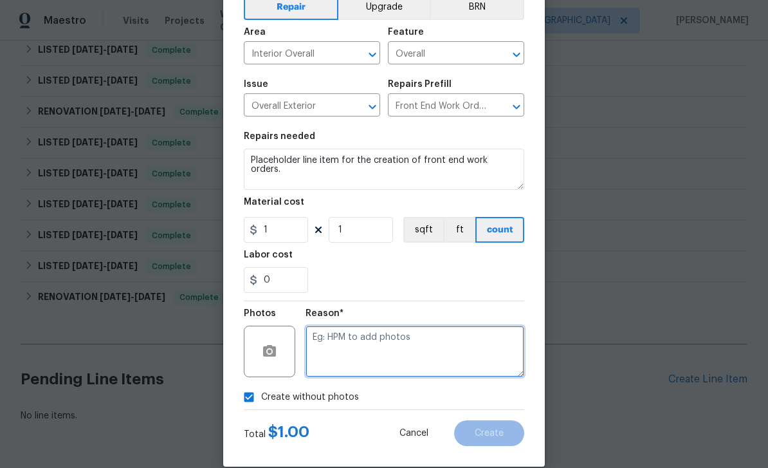
click at [479, 352] on textarea at bounding box center [415, 350] width 219 height 51
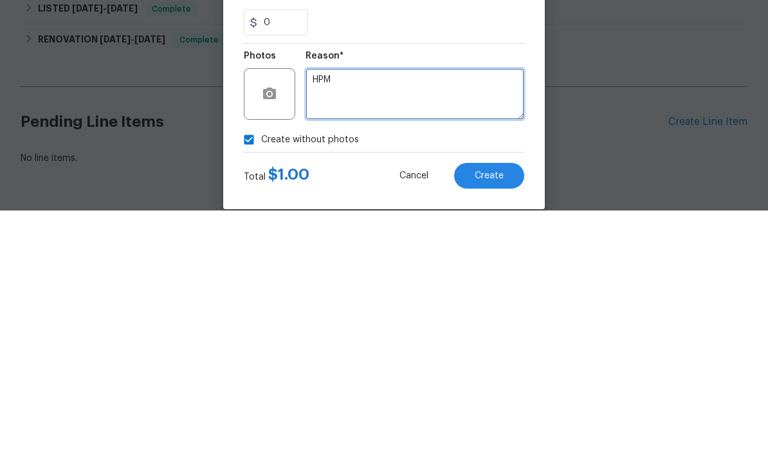
type textarea "HPM"
click at [500, 428] on span "Create" at bounding box center [489, 433] width 29 height 10
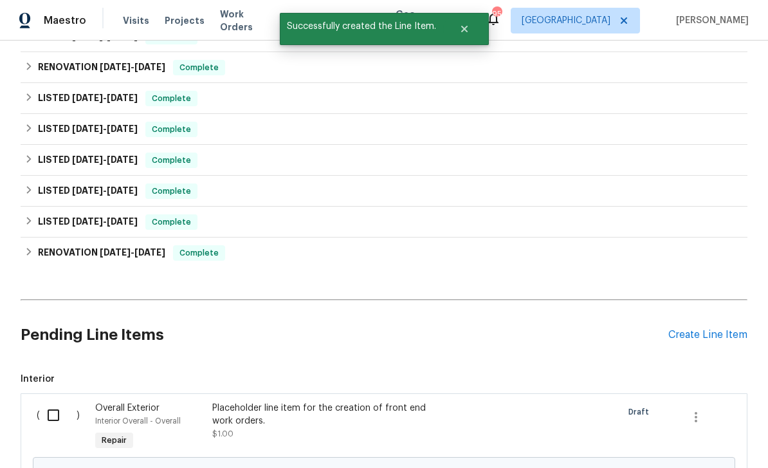
scroll to position [524, 0]
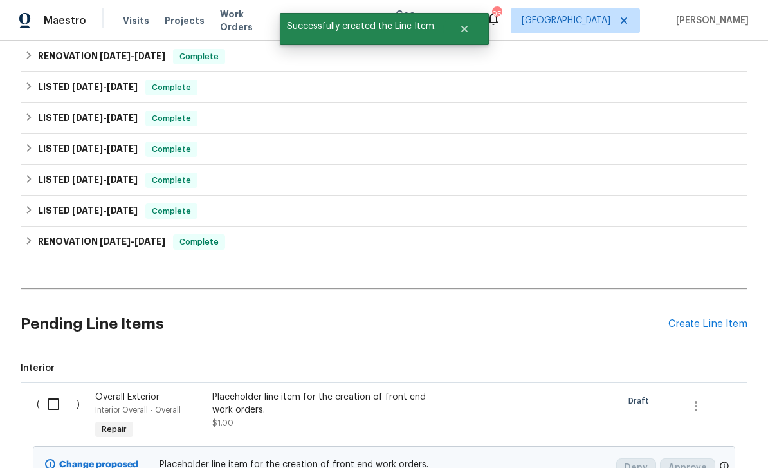
click at [52, 390] on input "checkbox" at bounding box center [58, 403] width 37 height 27
checkbox input "true"
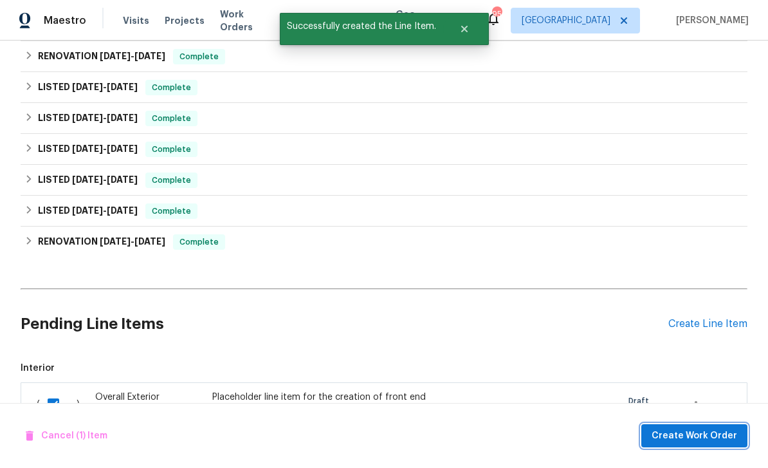
click at [686, 429] on span "Create Work Order" at bounding box center [695, 436] width 86 height 16
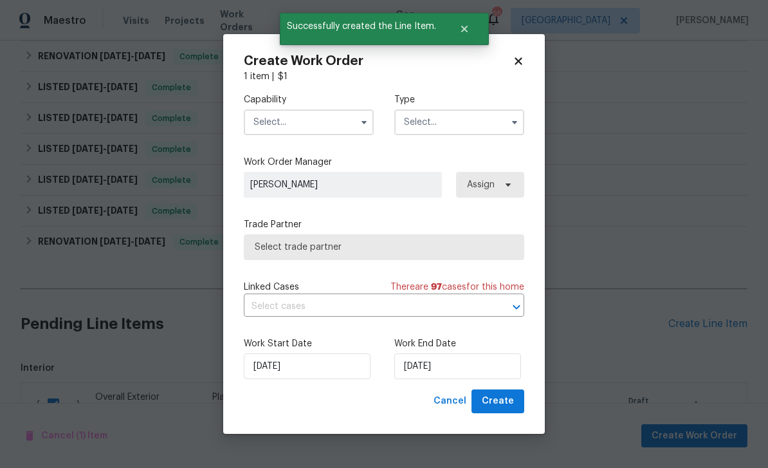
click at [295, 113] on input "text" at bounding box center [309, 122] width 130 height 26
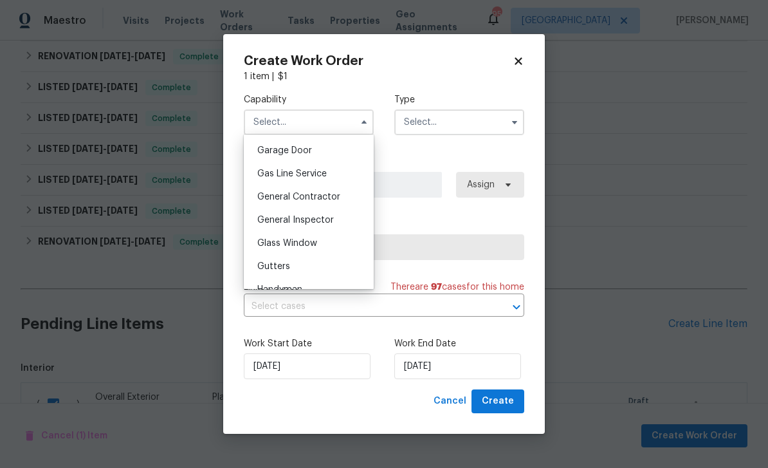
scroll to position [568, 0]
click at [268, 195] on span "General Contractor" at bounding box center [298, 196] width 83 height 9
type input "General Contractor"
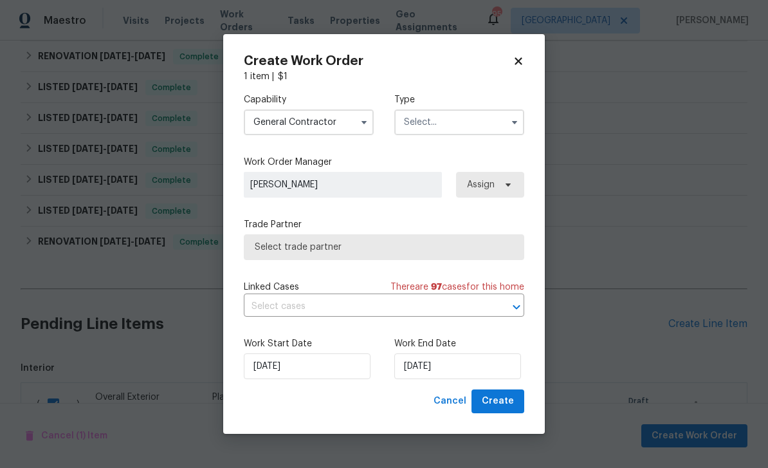
click at [481, 121] on input "text" at bounding box center [459, 122] width 130 height 26
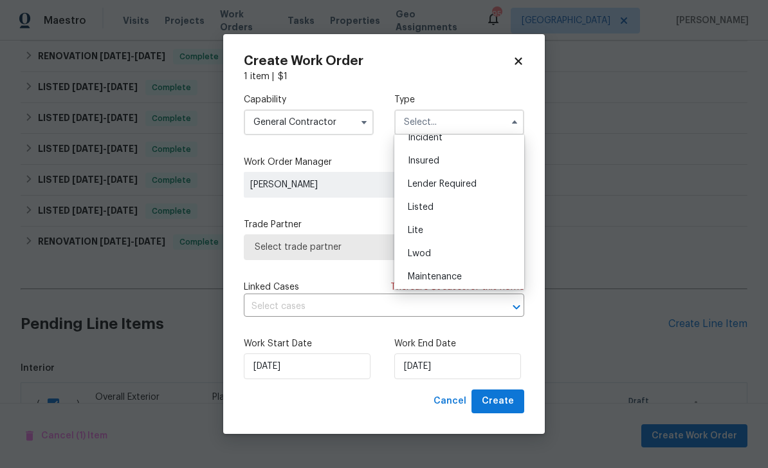
scroll to position [82, 0]
click at [480, 208] on div "Listed" at bounding box center [458, 206] width 123 height 23
type input "Listed"
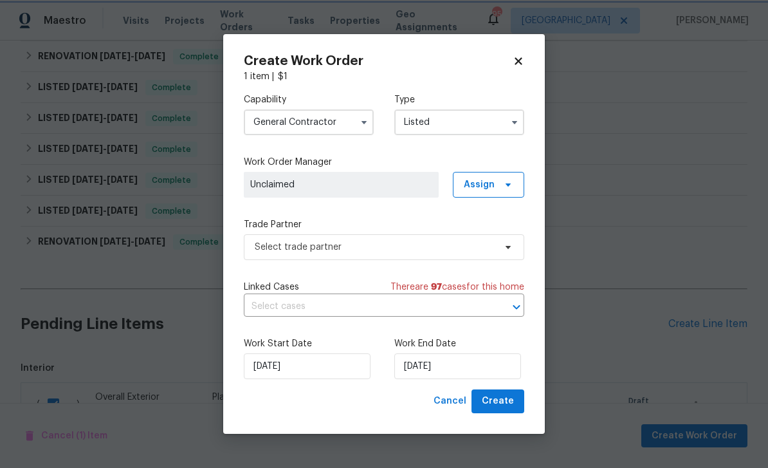
scroll to position [0, 0]
click at [487, 183] on span "Assign" at bounding box center [479, 184] width 31 height 13
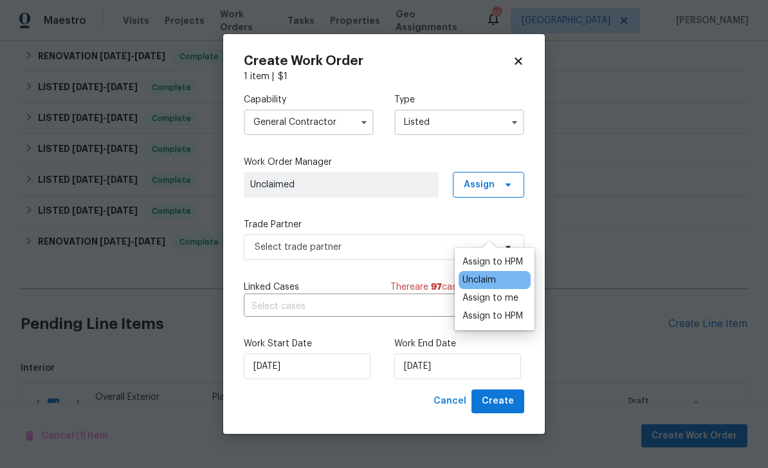
click at [500, 255] on div "Assign to HPM" at bounding box center [492, 261] width 60 height 13
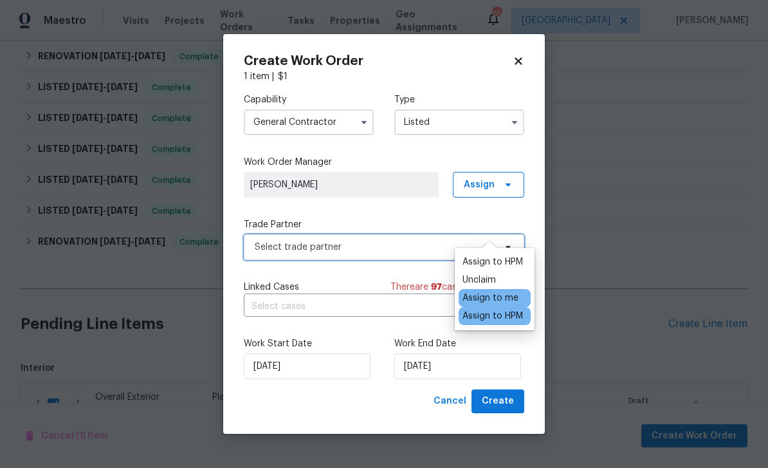
click at [404, 247] on span "Select trade partner" at bounding box center [375, 247] width 240 height 13
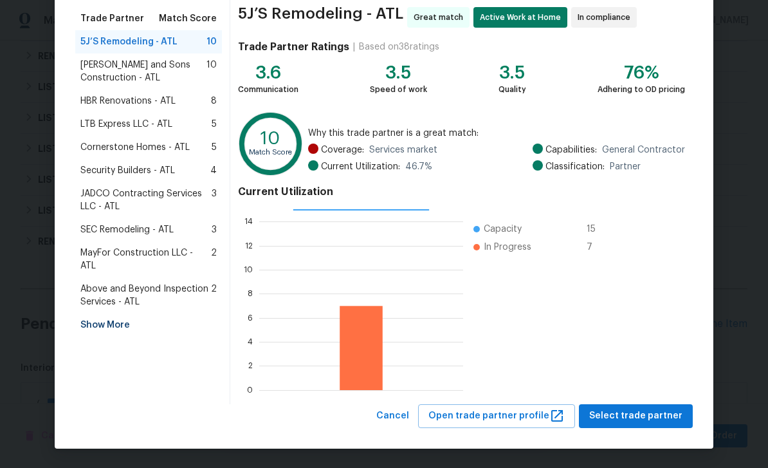
scroll to position [100, 0]
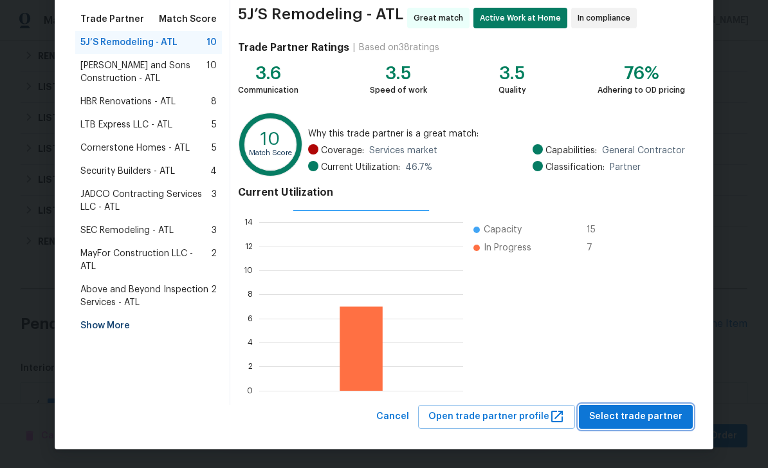
click at [637, 418] on span "Select trade partner" at bounding box center [635, 416] width 93 height 16
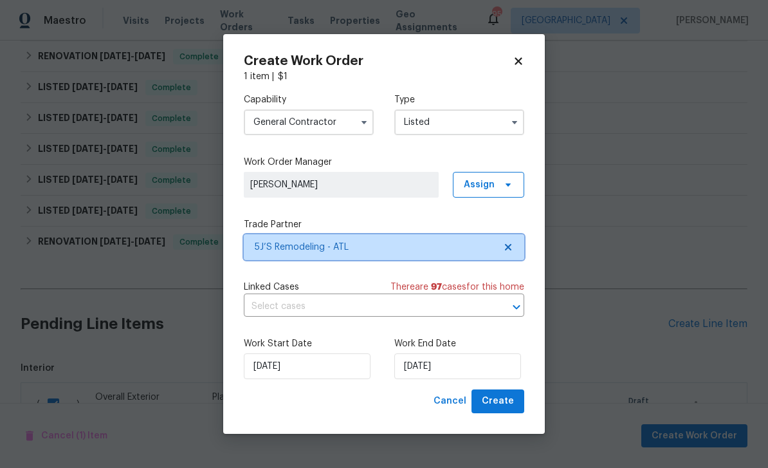
scroll to position [0, 0]
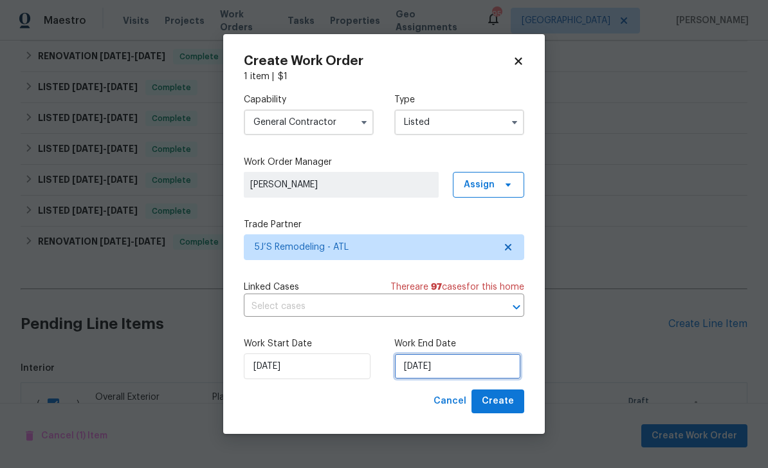
click at [493, 365] on input "8/14/2025" at bounding box center [457, 366] width 127 height 26
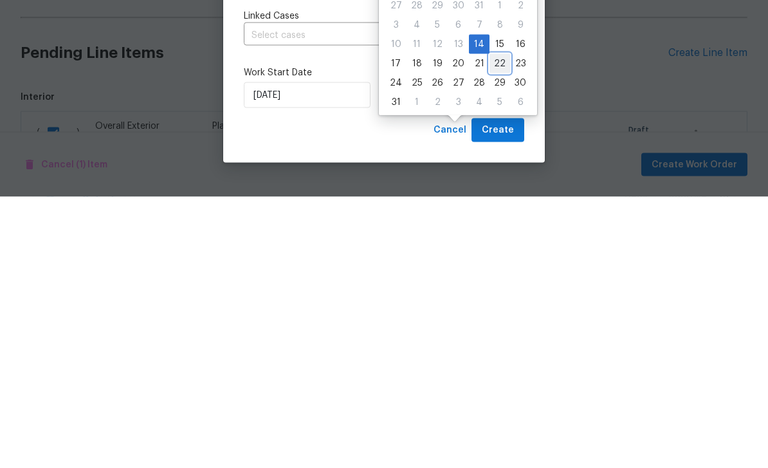
click at [493, 325] on div "22" at bounding box center [499, 334] width 21 height 18
type input "[DATE]"
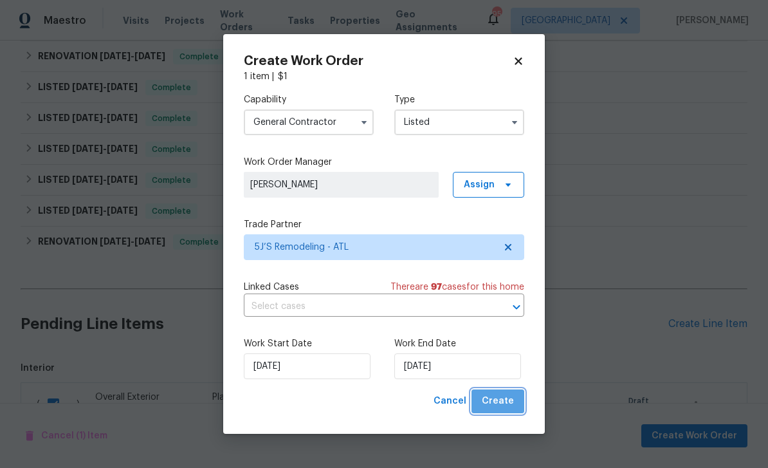
click at [507, 405] on span "Create" at bounding box center [498, 401] width 32 height 16
checkbox input "false"
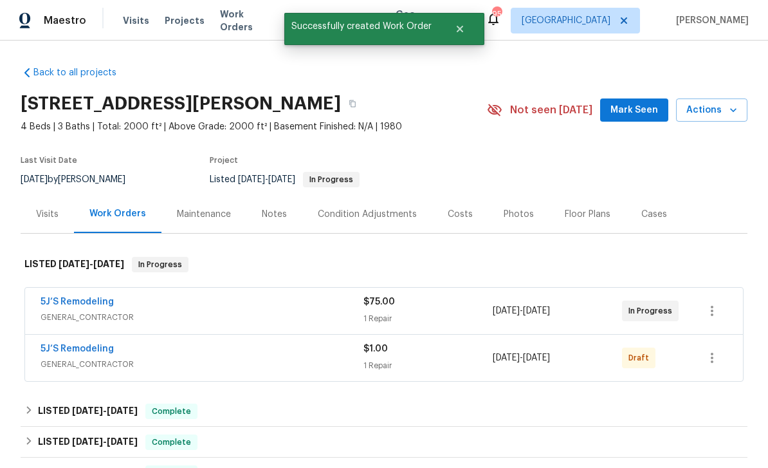
click at [730, 104] on icon "button" at bounding box center [733, 110] width 13 height 13
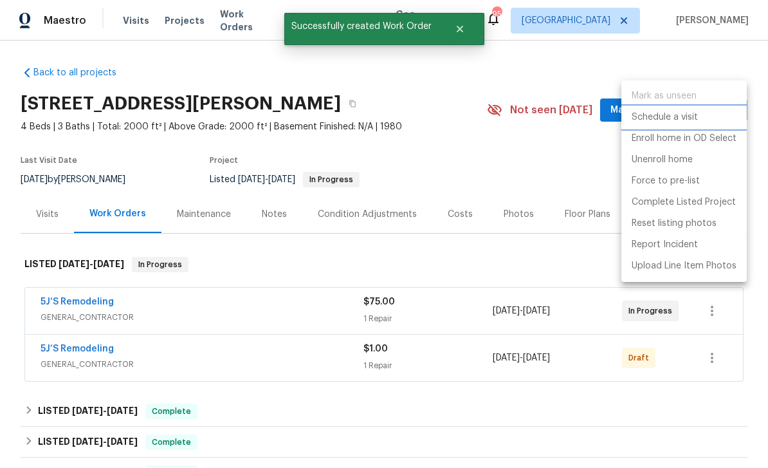
click at [679, 118] on p "Schedule a visit" at bounding box center [665, 118] width 66 height 14
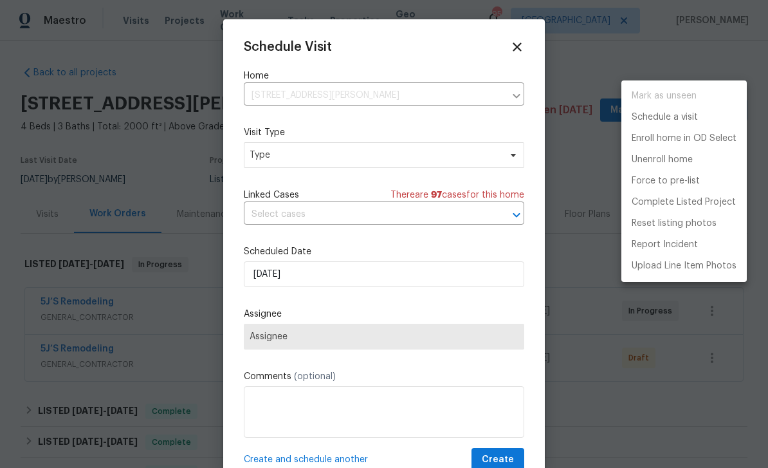
click at [443, 158] on div at bounding box center [384, 234] width 768 height 468
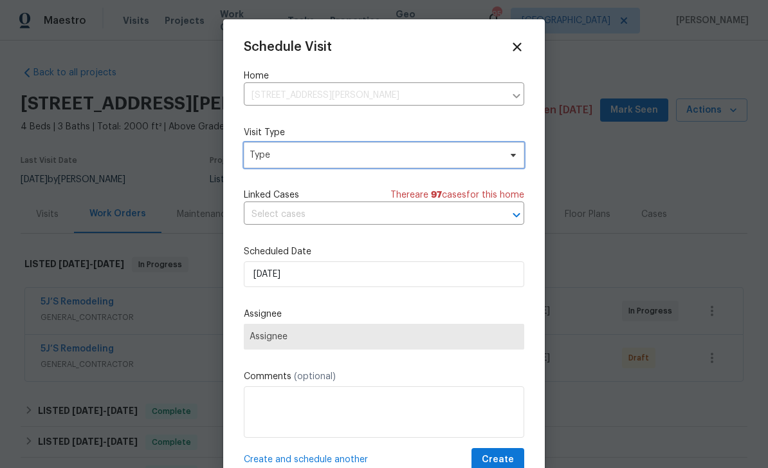
click at [508, 155] on icon at bounding box center [513, 155] width 10 height 10
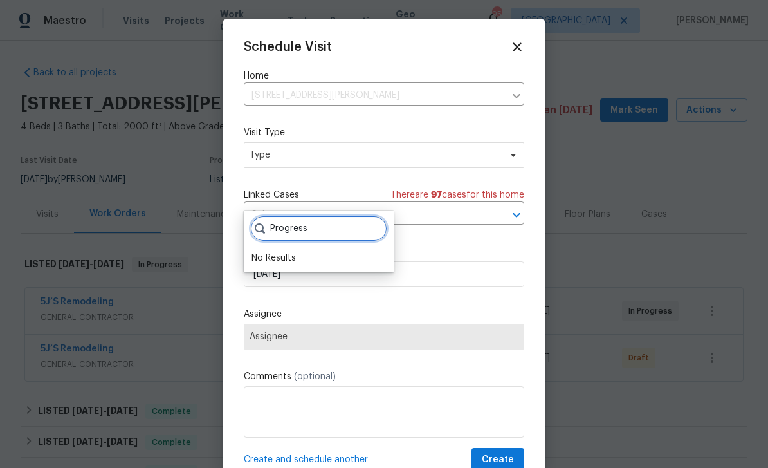
click at [327, 215] on input "Progress" at bounding box center [318, 228] width 137 height 26
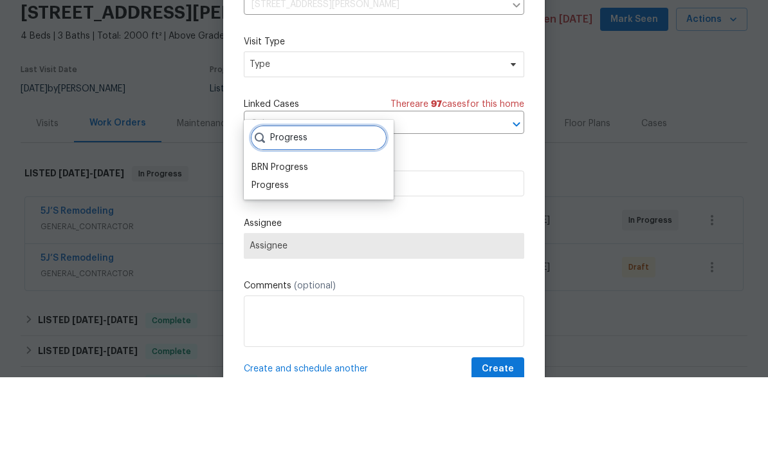
type input "Progress"
click at [319, 267] on div "Progress" at bounding box center [319, 276] width 142 height 18
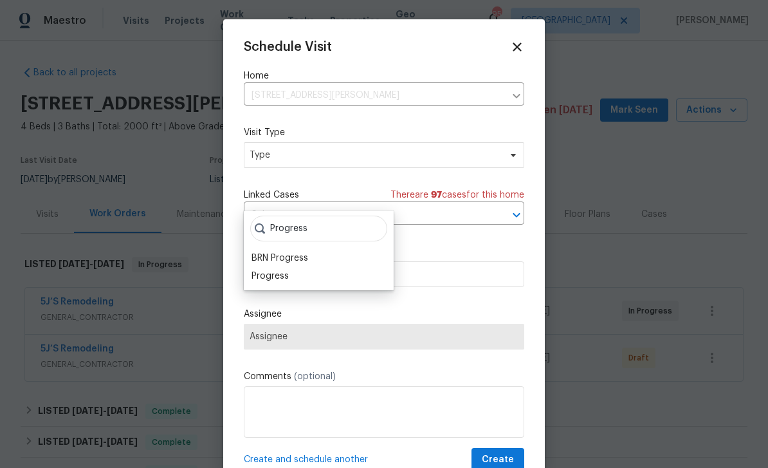
click at [344, 267] on div "Progress" at bounding box center [319, 276] width 142 height 18
click at [350, 267] on div "Progress" at bounding box center [319, 276] width 142 height 18
click at [268, 269] on div "Progress" at bounding box center [269, 275] width 37 height 13
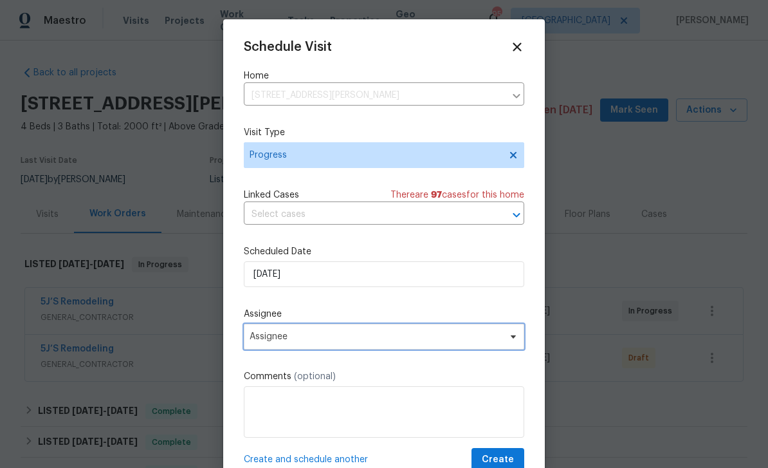
click at [470, 342] on span "Assignee" at bounding box center [376, 336] width 252 height 10
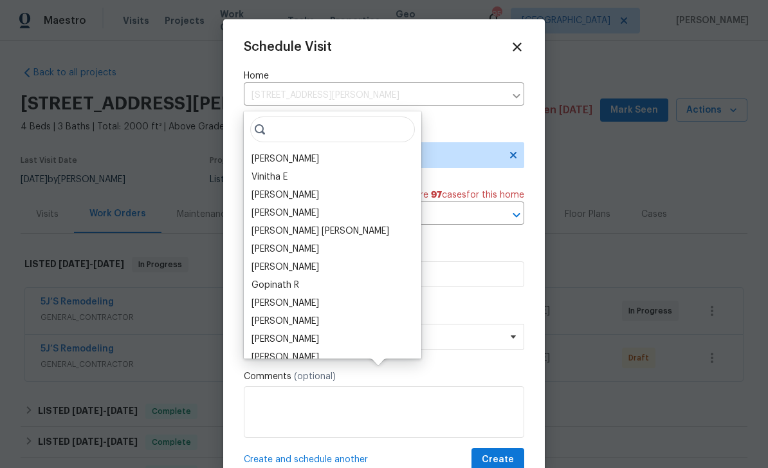
click at [269, 152] on div "[PERSON_NAME]" at bounding box center [285, 158] width 68 height 13
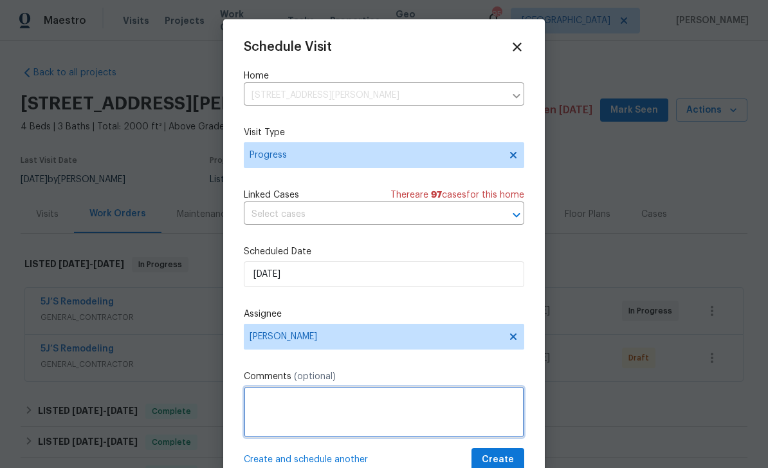
click at [466, 411] on textarea at bounding box center [384, 411] width 280 height 51
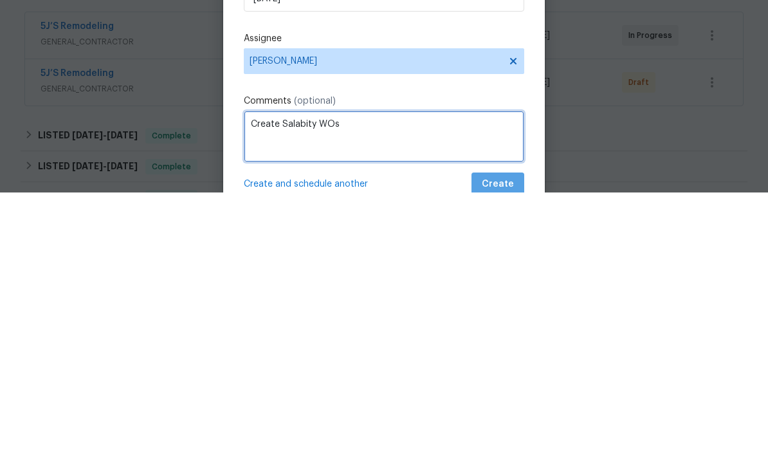
type textarea "Create Salabity WOs"
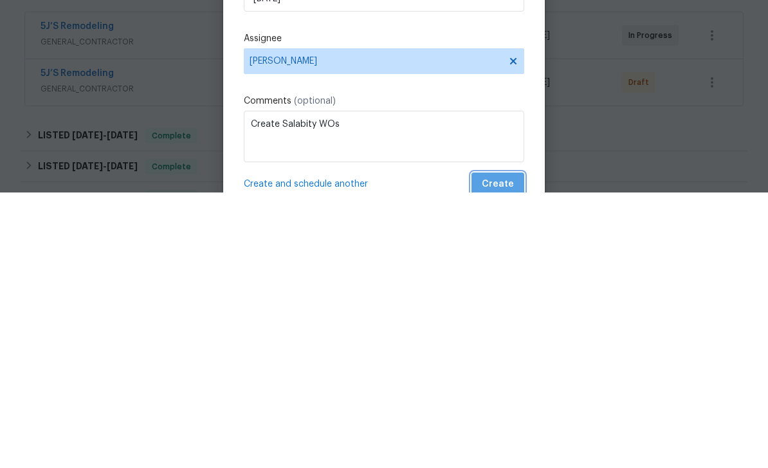
click at [508, 452] on span "Create" at bounding box center [498, 460] width 32 height 16
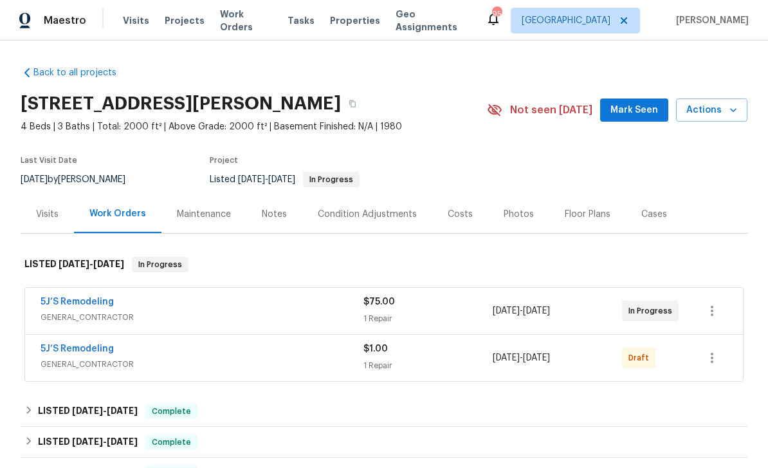
click at [270, 217] on div "Notes" at bounding box center [274, 214] width 25 height 13
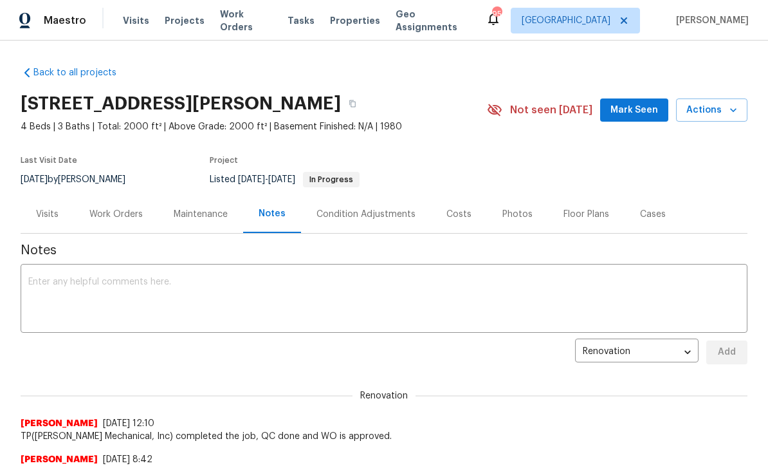
click at [46, 285] on textarea at bounding box center [383, 299] width 711 height 45
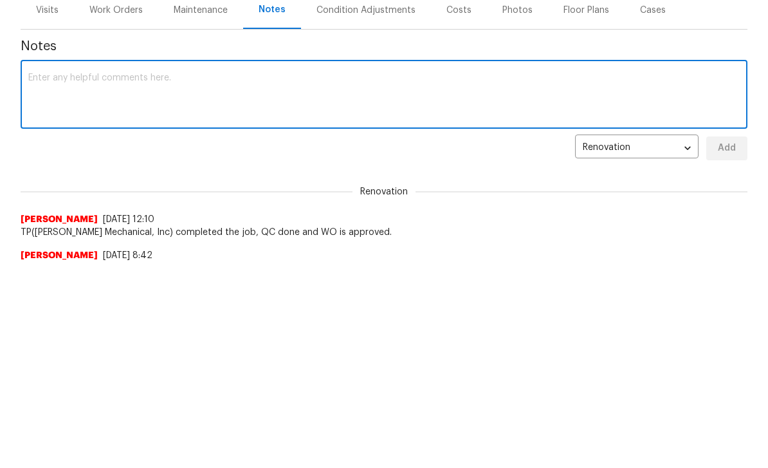
paste textarea "Replacing countertops, add back splash , paint kitchen and bath cabinets , addi…"
type textarea "Replacing countertops, add back splash , paint kitchen and bath cabinets , addi…"
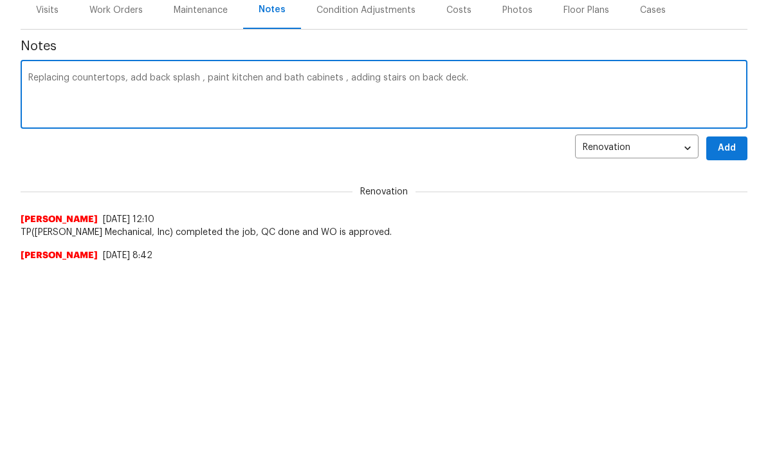
click at [28, 277] on textarea "Replacing countertops, add back splash , paint kitchen and bath cabinets , addi…" at bounding box center [383, 299] width 711 height 45
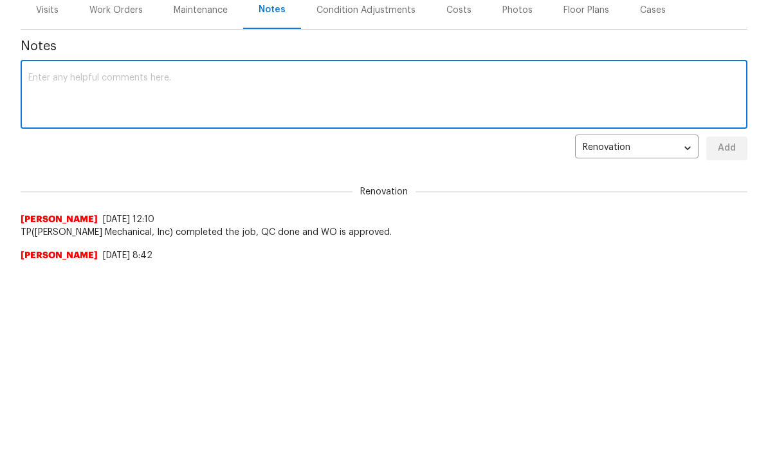
paste textarea "T-Payne See above. Please complete the following items: Repaint the entire inte…"
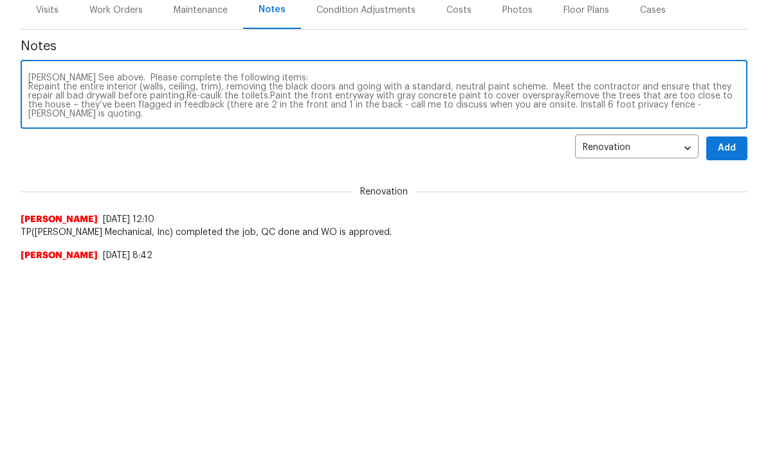
click at [28, 277] on textarea "T-Payne See above. Please complete the following items: Repaint the entire inte…" at bounding box center [383, 299] width 711 height 45
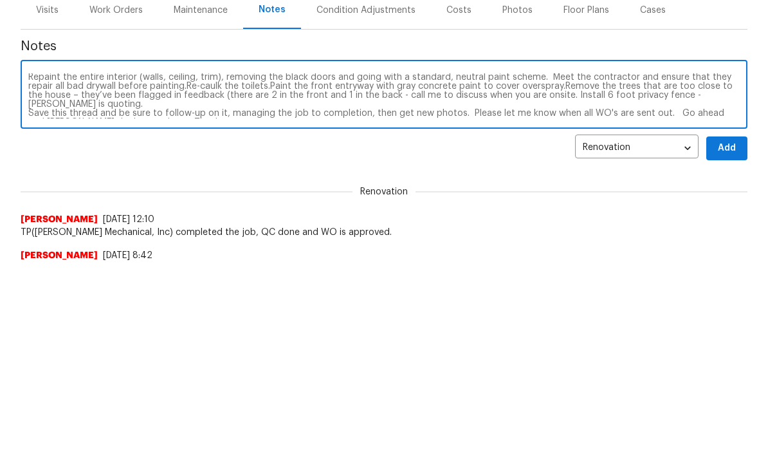
scroll to position [9, 0]
click at [28, 277] on textarea "Update items: Repaint the entire interior (walls, ceiling, trim), removing the …" at bounding box center [383, 299] width 711 height 45
click at [26, 267] on div "Update items: Repaint the entire interior (walls, ceiling, trim), removing the …" at bounding box center [384, 300] width 727 height 66
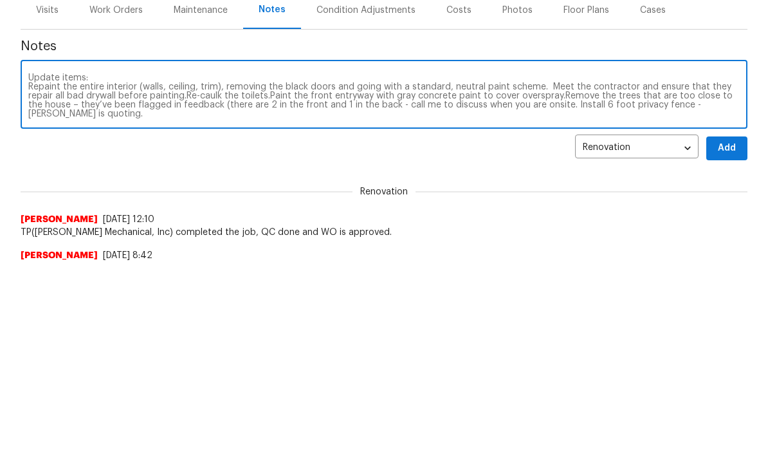
scroll to position [0, 0]
type textarea "Update items: Repaint the entire interior (walls, ceiling, trim), removing the …"
click at [727, 344] on span "Add" at bounding box center [727, 352] width 21 height 16
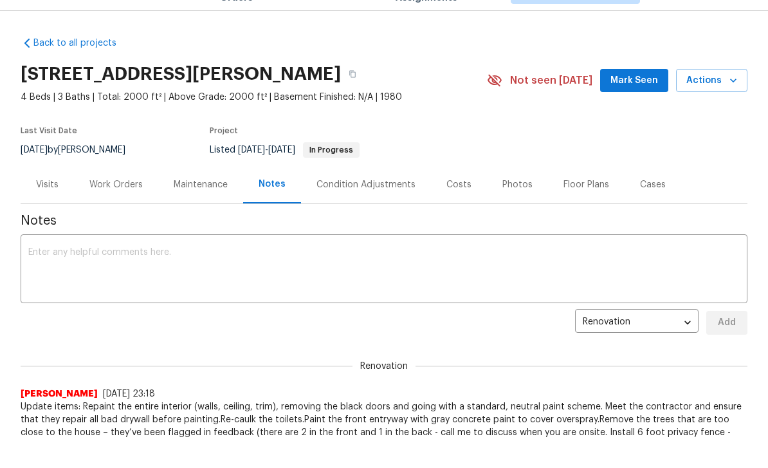
scroll to position [28, 0]
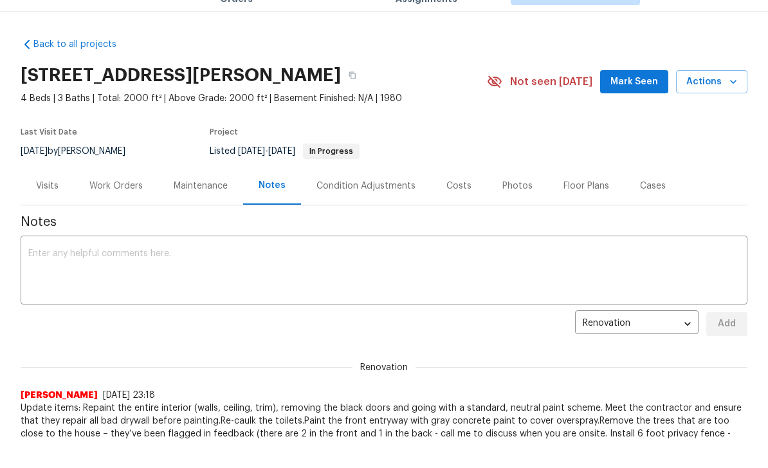
click at [107, 183] on div "Work Orders" at bounding box center [115, 186] width 53 height 13
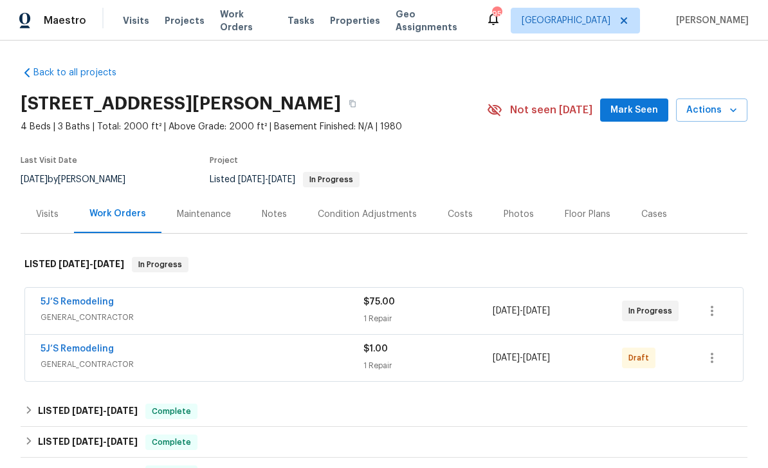
click at [274, 216] on div "Notes" at bounding box center [274, 214] width 25 height 13
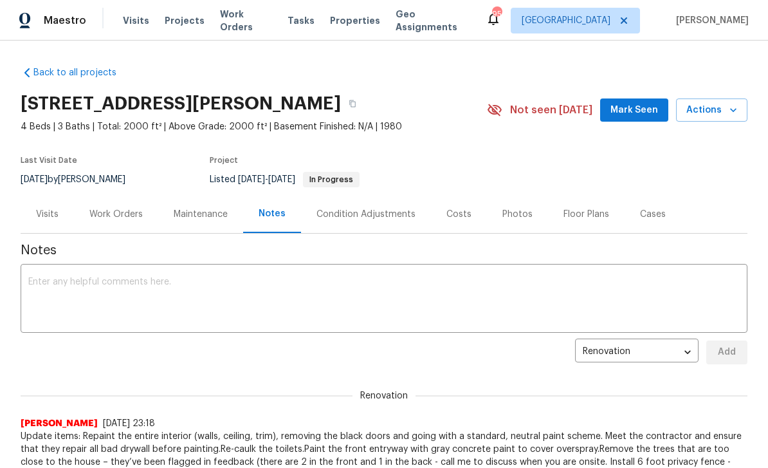
click at [44, 282] on textarea at bounding box center [383, 299] width 711 height 45
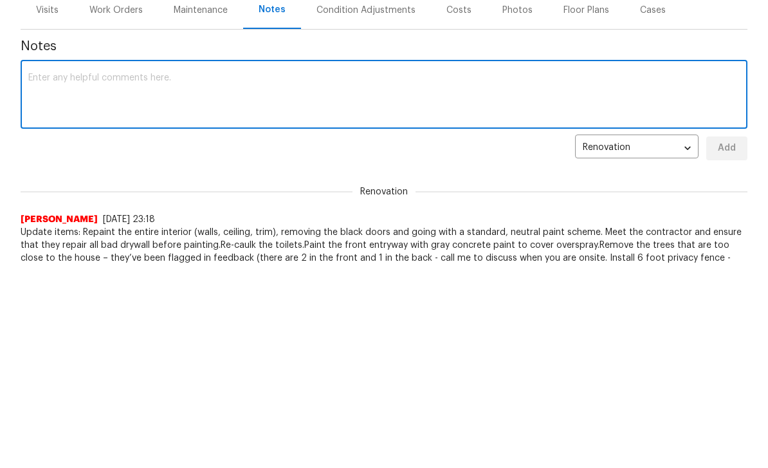
paste textarea "anthony.gouldthorp Replacing countertops, add back splash , paint kitchen and b…"
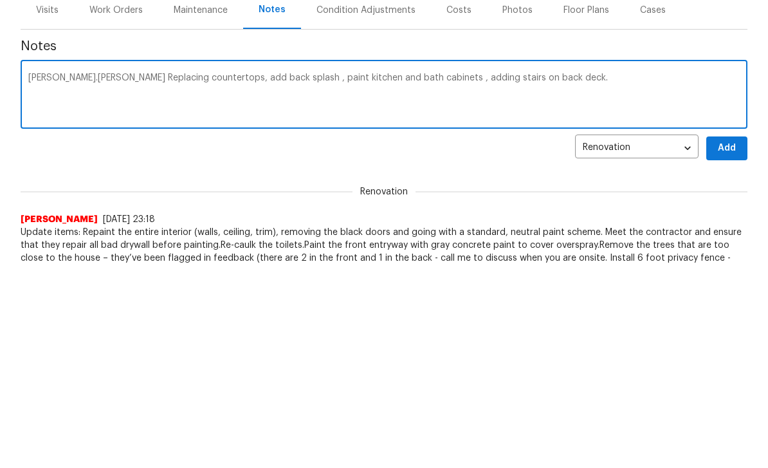
click at [114, 277] on textarea "anthony.gouldthorp Replacing countertops, add back splash , paint kitchen and b…" at bounding box center [383, 299] width 711 height 45
type textarea "anthony.gouldthorp)Replacing countertops, add back splash , paint kitchen and b…"
click at [31, 277] on textarea "anthony.gouldthorp)Replacing countertops, add back splash , paint kitchen and b…" at bounding box center [383, 299] width 711 height 45
click at [174, 277] on textarea "anthony.gouldthorp)Replacing countertops, add back splash , paint kitchen and b…" at bounding box center [383, 299] width 711 height 45
click at [172, 277] on textarea "anthony.gouldthorp)Replacing countertops, add back splash , paint kitchen and b…" at bounding box center [383, 299] width 711 height 45
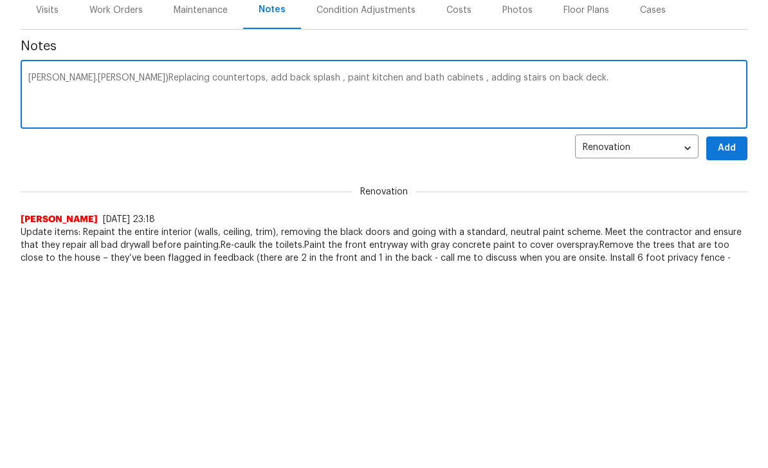
click at [37, 277] on textarea "anthony.gouldthorp)Replacing countertops, add back splash , paint kitchen and b…" at bounding box center [383, 299] width 711 height 45
click at [36, 277] on textarea "anthony.gouldthorp)Replacing countertops, add back splash , paint kitchen and b…" at bounding box center [383, 299] width 711 height 45
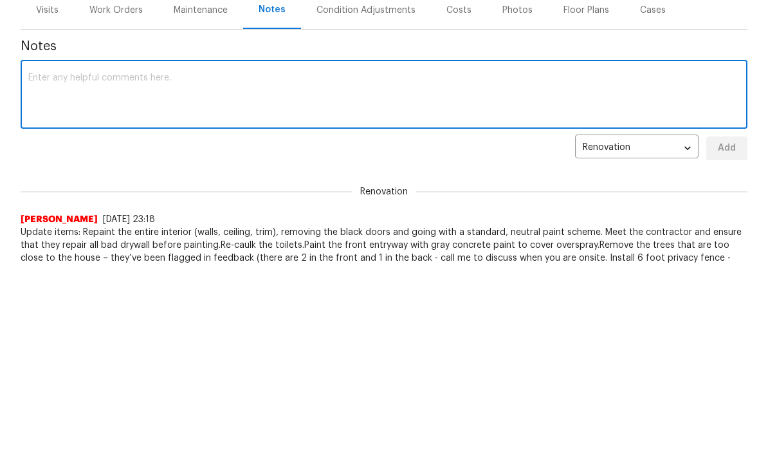
scroll to position [204, 0]
click at [717, 264] on html "Maestro Visits Projects Work Orders Tasks Properties Geo Assignments 95 Atlanta…" at bounding box center [384, 30] width 768 height 468
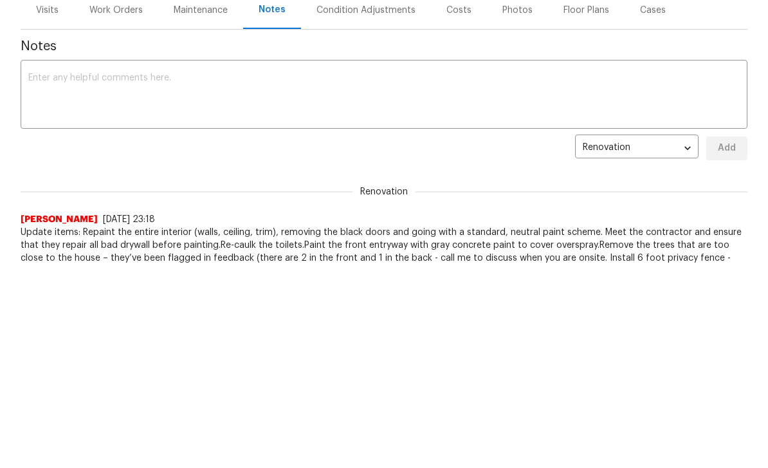
scroll to position [0, 0]
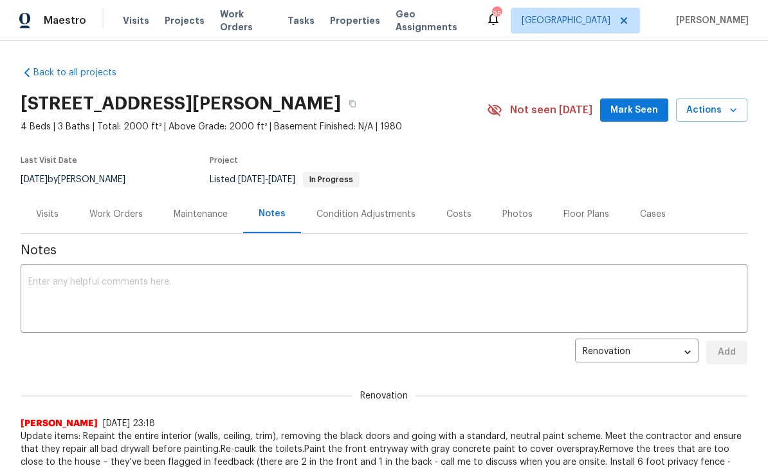
click at [52, 280] on textarea at bounding box center [383, 299] width 711 height 45
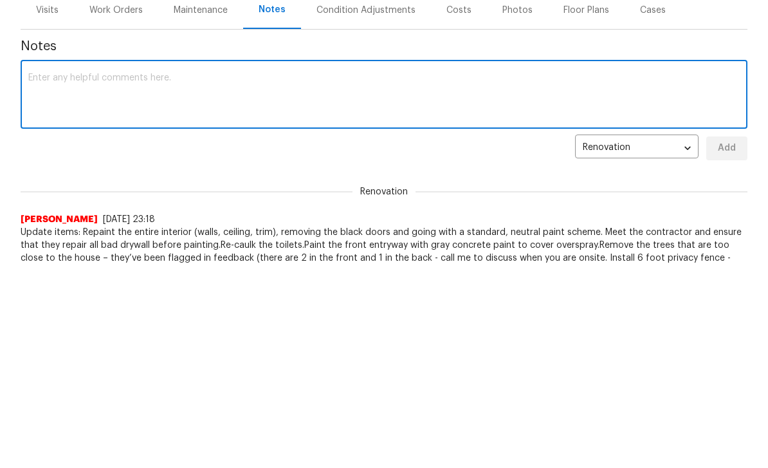
paste textarea "anthony.gouldthorp Paint work and toilet line items have been created in a sepa…"
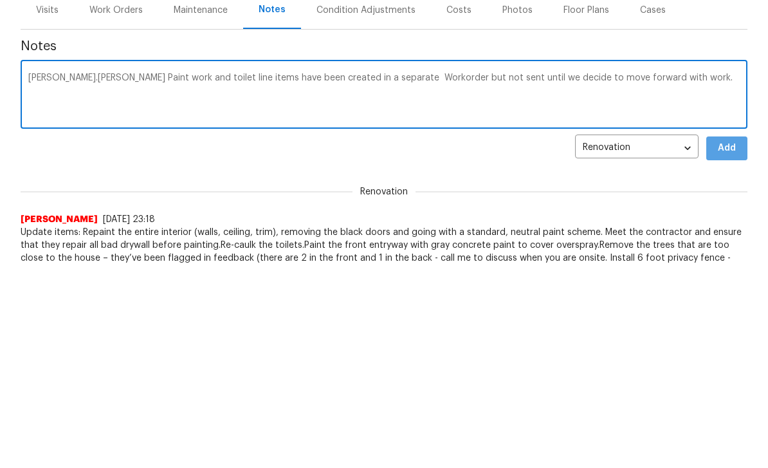
type textarea "anthony.gouldthorp Paint work and toilet line items have been created in a sepa…"
click at [725, 344] on span "Add" at bounding box center [727, 352] width 21 height 16
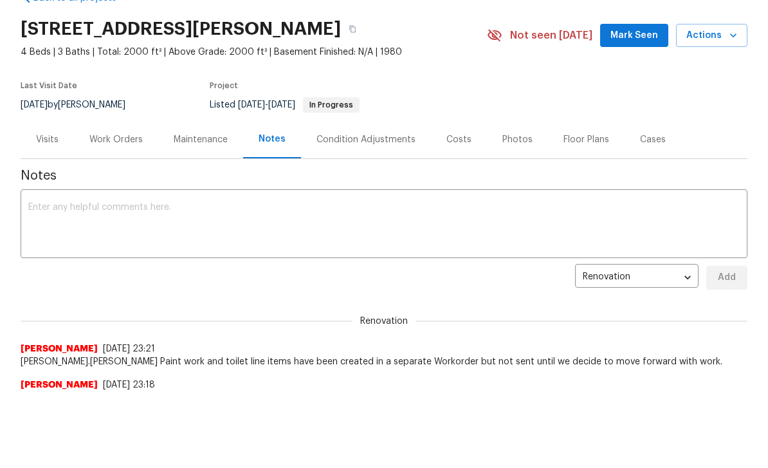
click at [114, 135] on div "Work Orders" at bounding box center [115, 139] width 53 height 13
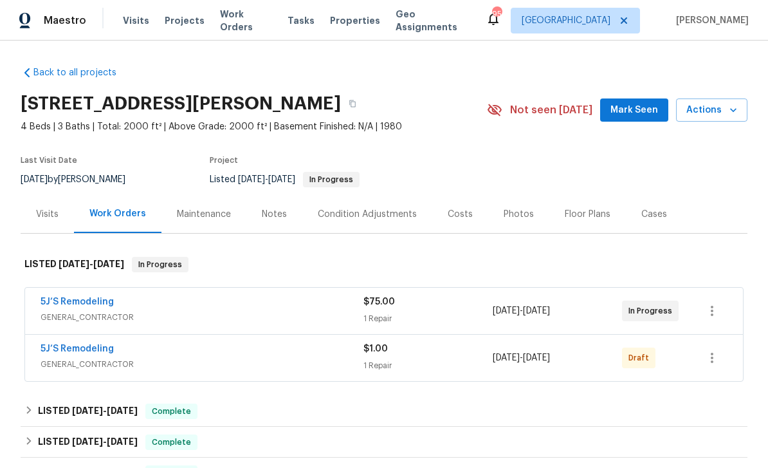
click at [73, 297] on link "5J’S Remodeling" at bounding box center [77, 301] width 73 height 9
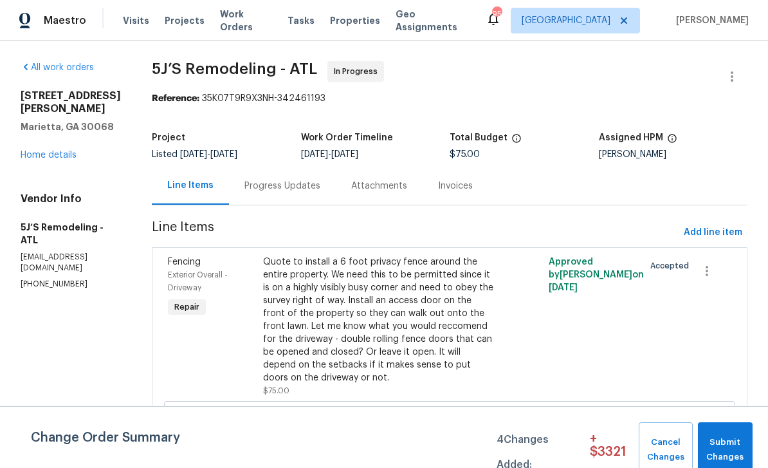
click at [95, 310] on section "All work orders 51 Holt Rd NE Marietta, GA 30068 Home details Vendor Info 5J’S …" at bounding box center [71, 304] width 100 height 487
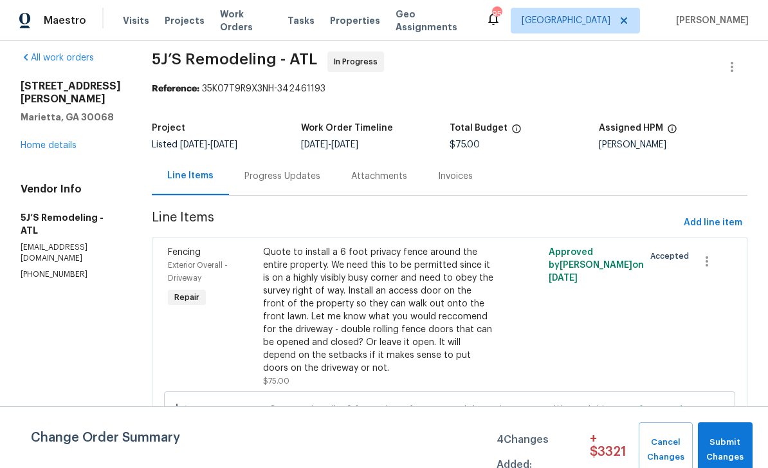
scroll to position [2, 0]
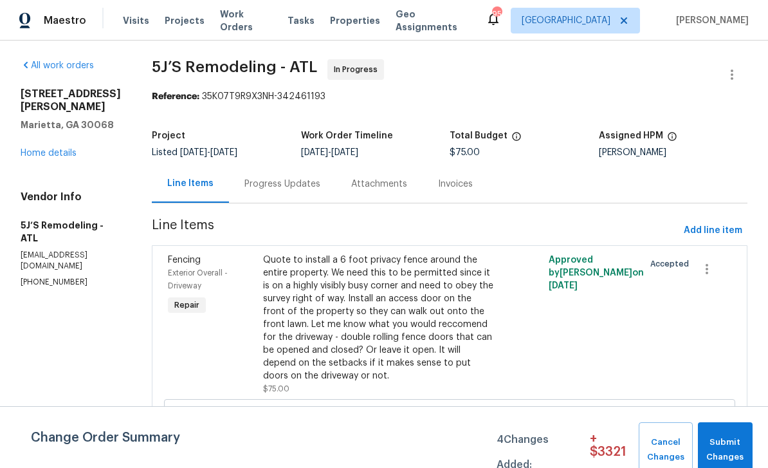
click at [41, 149] on link "Home details" at bounding box center [49, 153] width 56 height 9
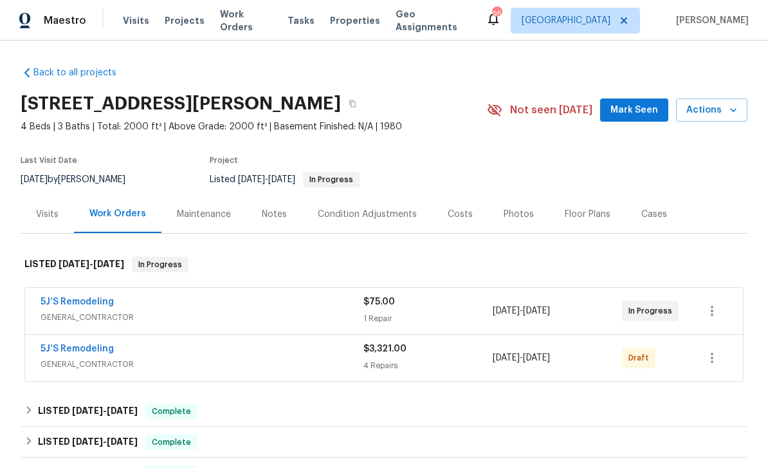
click at [71, 346] on link "5J’S Remodeling" at bounding box center [77, 348] width 73 height 9
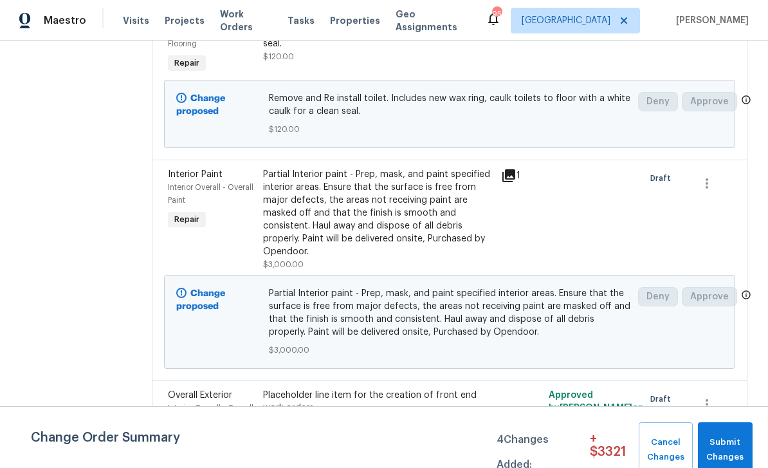
scroll to position [392, 0]
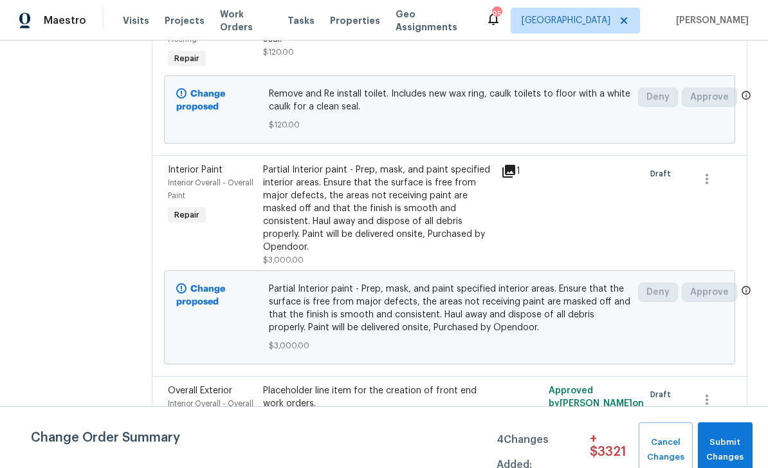
click at [196, 174] on span "Interior Paint" at bounding box center [195, 169] width 55 height 9
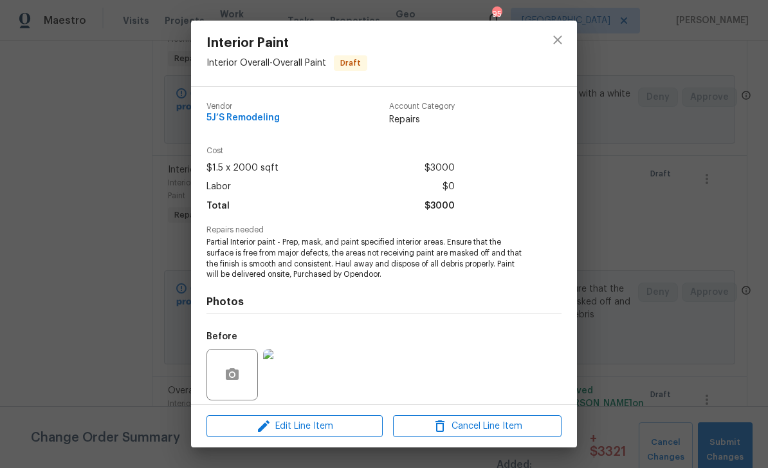
click at [545, 271] on div "Repairs needed Partial Interior paint - Prep, mask, and paint specified interio…" at bounding box center [383, 253] width 355 height 54
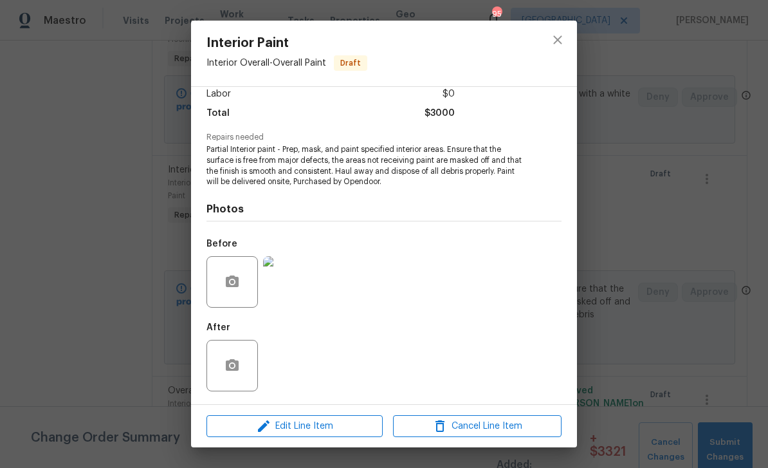
scroll to position [95, 0]
click at [562, 44] on icon "close" at bounding box center [557, 39] width 15 height 15
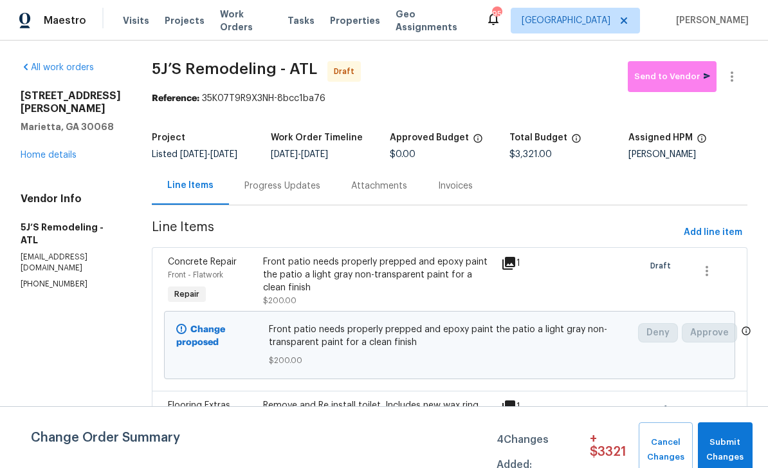
scroll to position [0, 0]
click at [273, 187] on div "Progress Updates" at bounding box center [282, 185] width 76 height 13
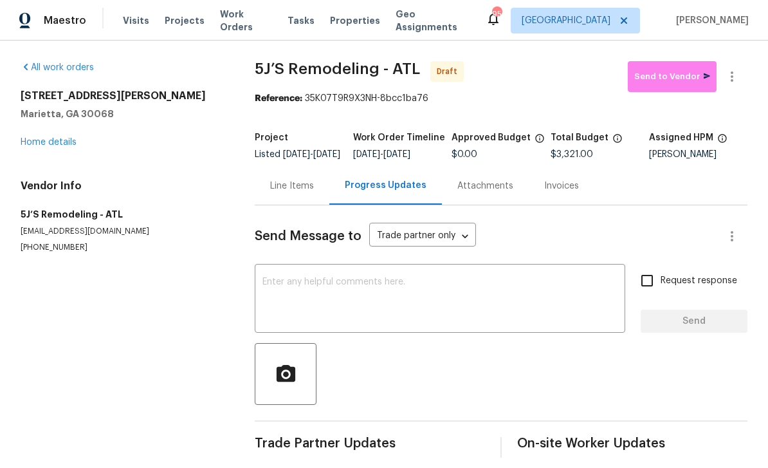
scroll to position [20, 0]
click at [50, 138] on link "Home details" at bounding box center [49, 142] width 56 height 9
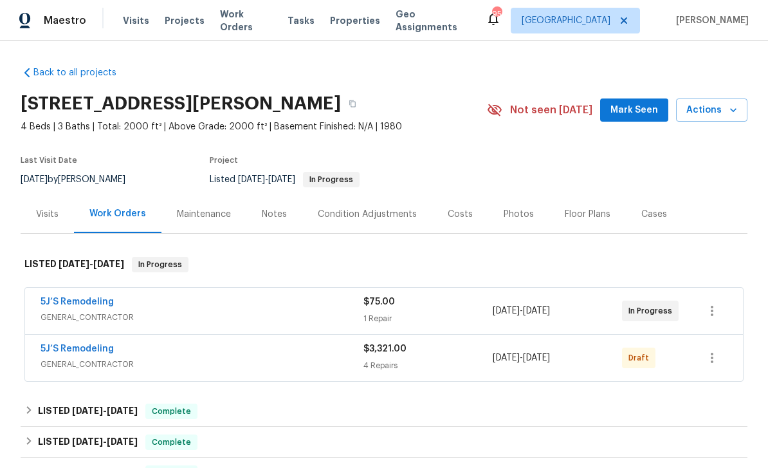
click at [65, 297] on link "5J’S Remodeling" at bounding box center [77, 301] width 73 height 9
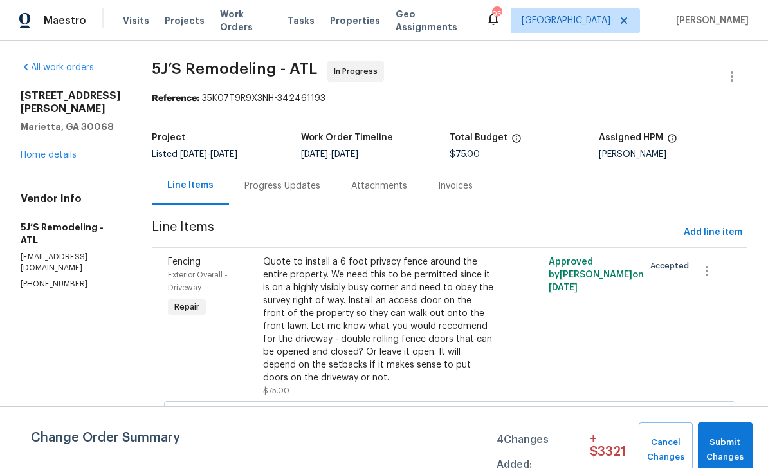
click at [268, 184] on div "Progress Updates" at bounding box center [282, 185] width 76 height 13
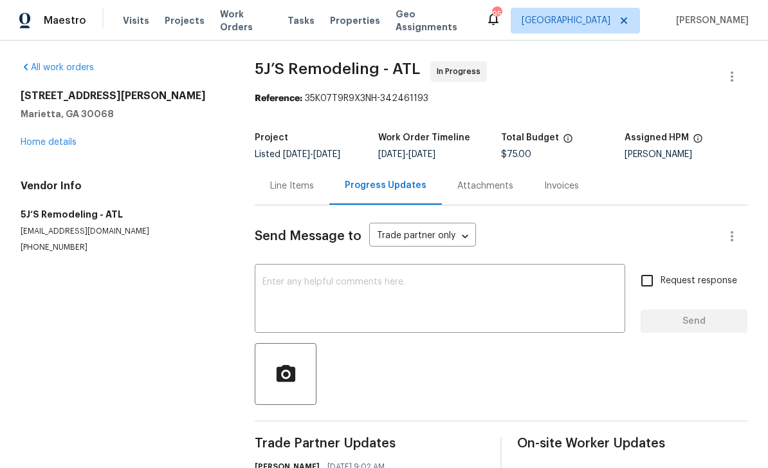
click at [285, 187] on div "Line Items" at bounding box center [292, 185] width 44 height 13
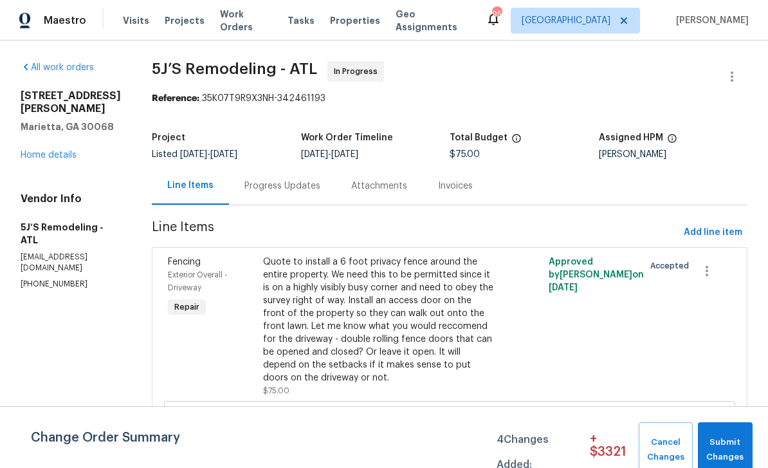
click at [46, 151] on link "Home details" at bounding box center [49, 155] width 56 height 9
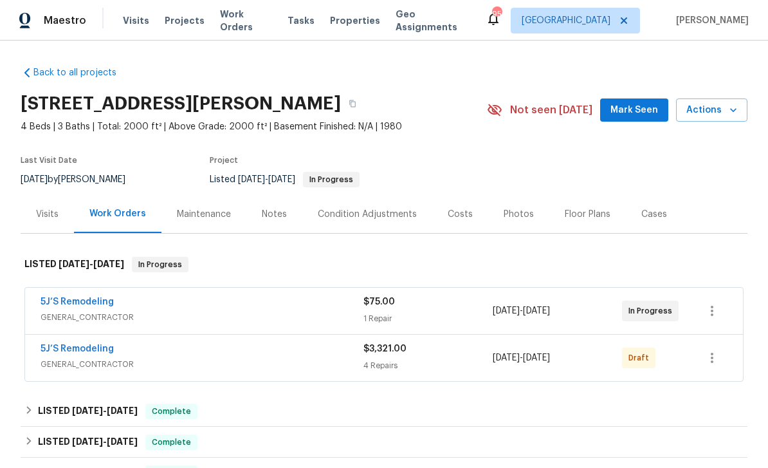
click at [66, 351] on link "5J’S Remodeling" at bounding box center [77, 348] width 73 height 9
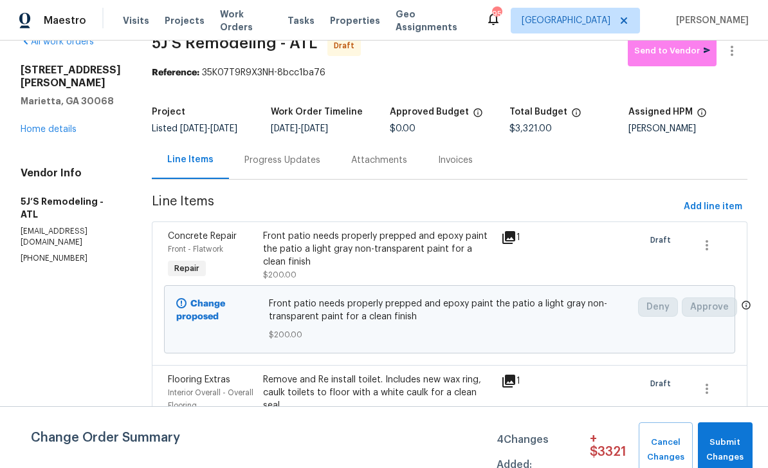
scroll to position [26, 0]
click at [715, 208] on span "Add line item" at bounding box center [713, 206] width 59 height 16
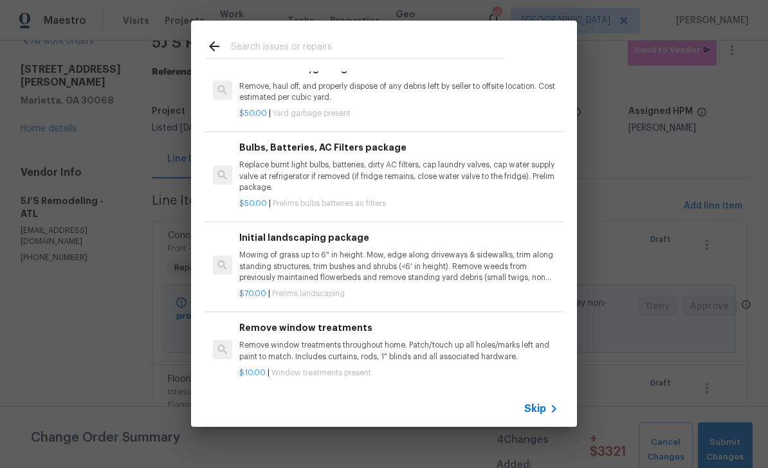
scroll to position [111, 0]
click at [686, 246] on div "Top Searches Interior Paint Exterior Paint Prelim Package Drywall Debris Carpet…" at bounding box center [384, 223] width 768 height 447
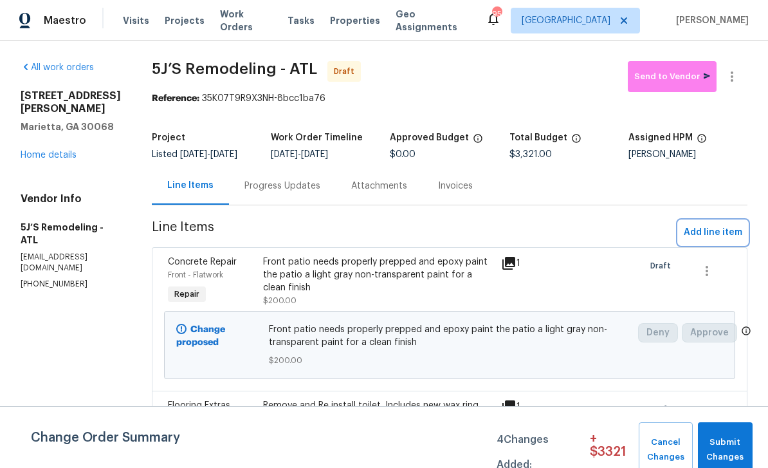
scroll to position [0, 0]
click at [46, 151] on link "Home details" at bounding box center [49, 155] width 56 height 9
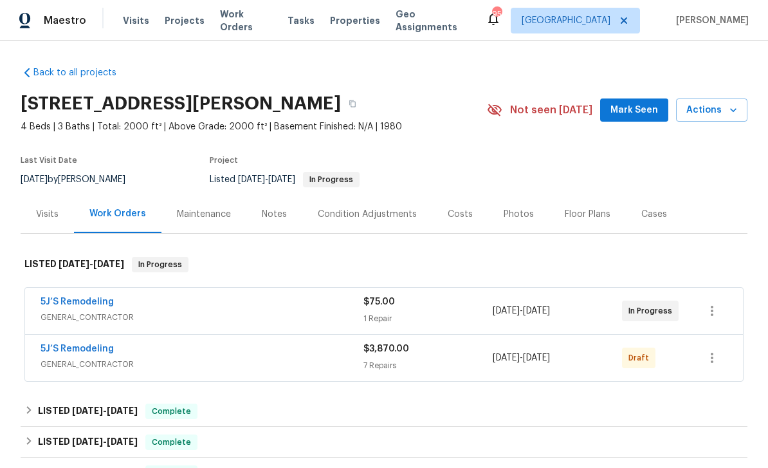
click at [273, 215] on div "Notes" at bounding box center [274, 214] width 25 height 13
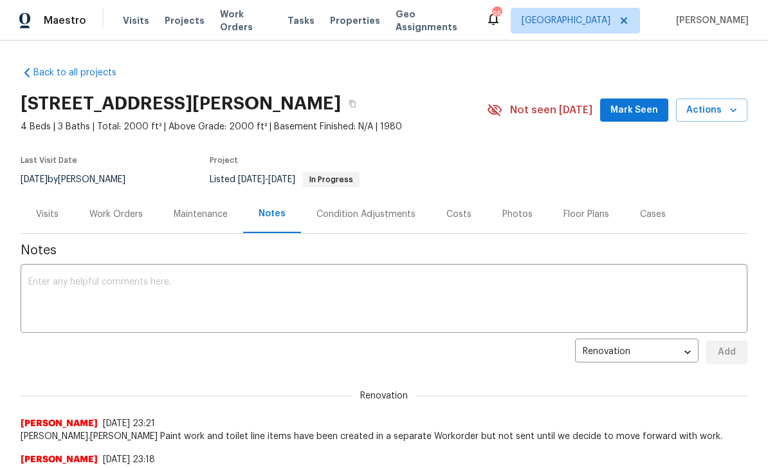
click at [59, 290] on textarea at bounding box center [383, 299] width 711 height 45
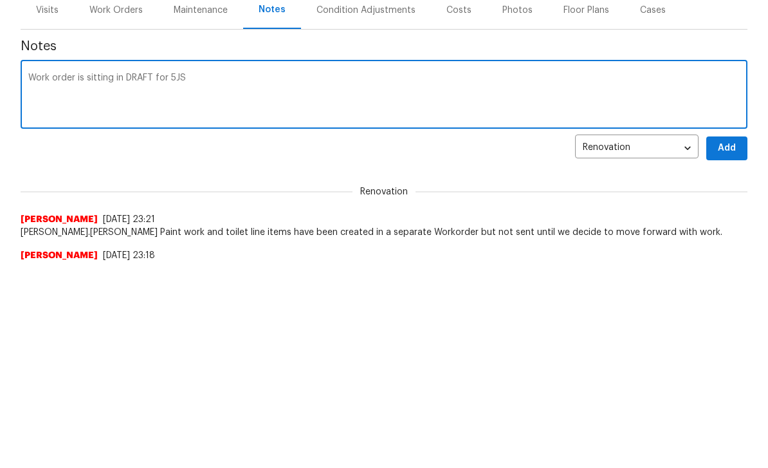
type textarea "Work order is sitting in DRAFT for 5JS"
click at [728, 344] on span "Add" at bounding box center [727, 352] width 21 height 16
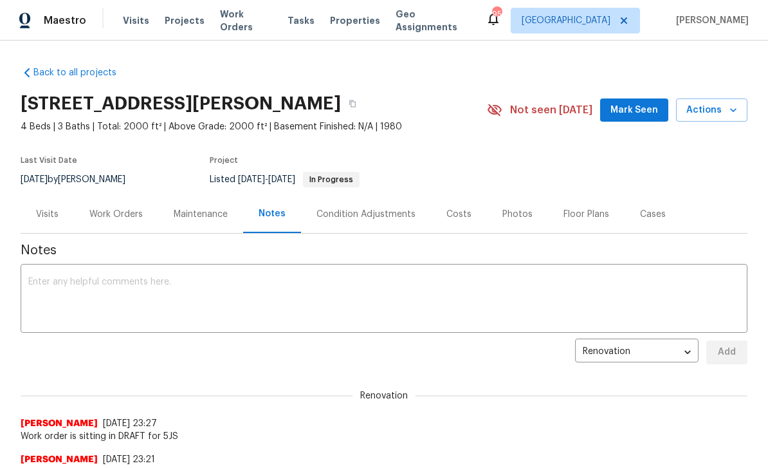
click at [638, 113] on span "Mark Seen" at bounding box center [634, 110] width 48 height 16
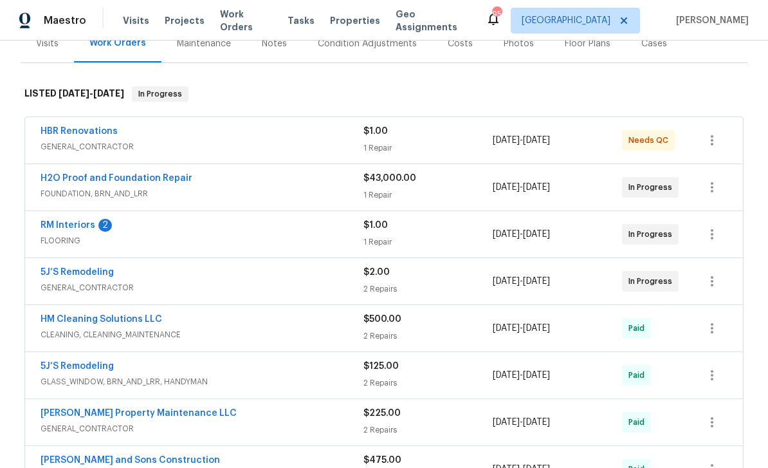
scroll to position [163, 0]
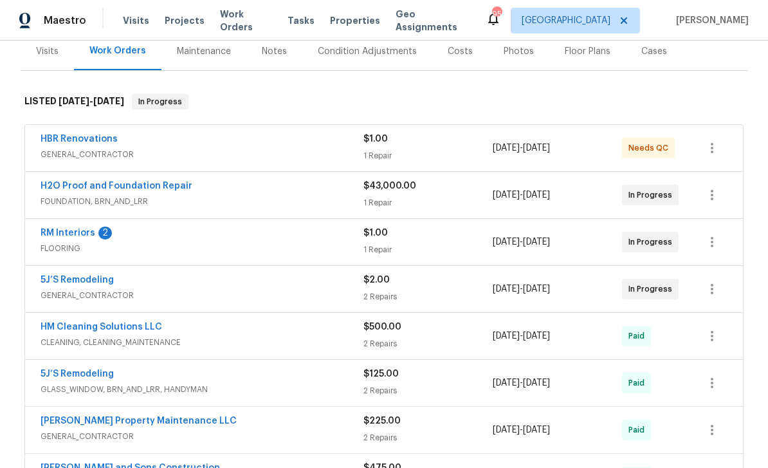
click at [65, 230] on link "RM Interiors" at bounding box center [68, 232] width 55 height 9
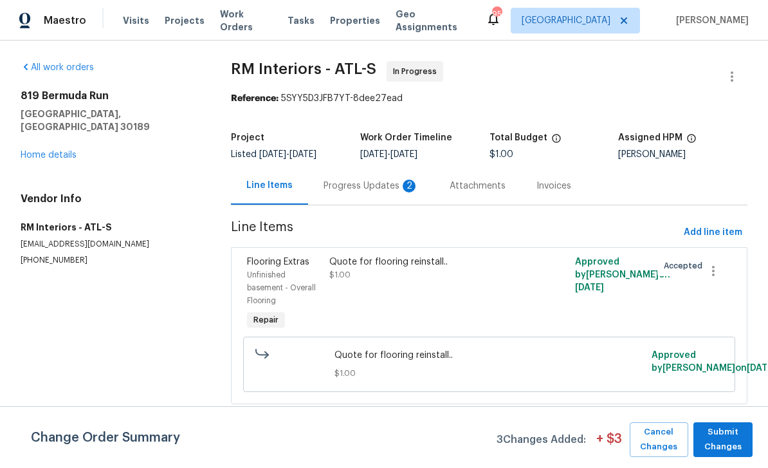
click at [352, 186] on div "Progress Updates 2" at bounding box center [371, 185] width 95 height 13
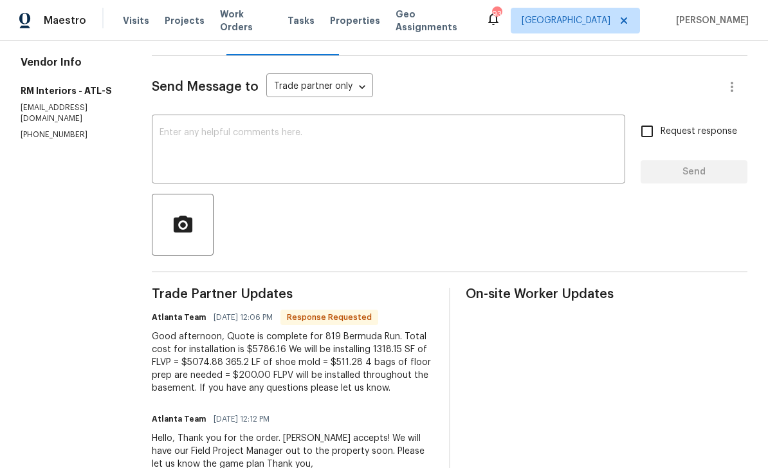
scroll to position [147, 0]
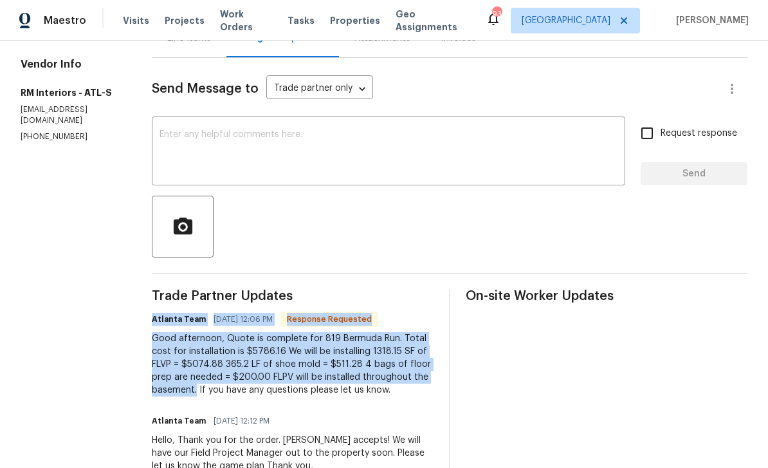
copy div "Atlanta Team [DATE] 12:06 PM Response Requested Good afternoon, Quote is comple…"
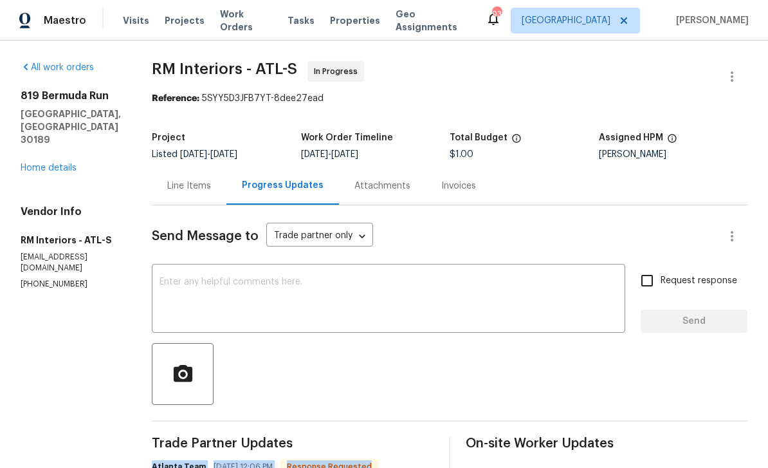
scroll to position [0, 0]
click at [40, 163] on link "Home details" at bounding box center [49, 167] width 56 height 9
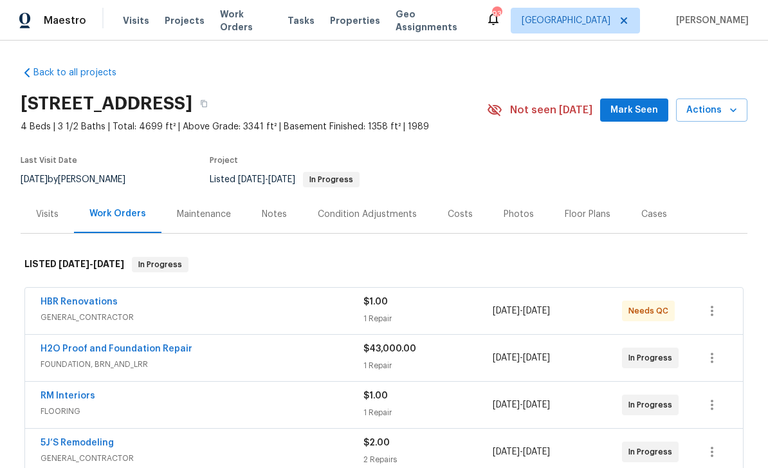
click at [201, 214] on div "Maintenance" at bounding box center [204, 214] width 54 height 13
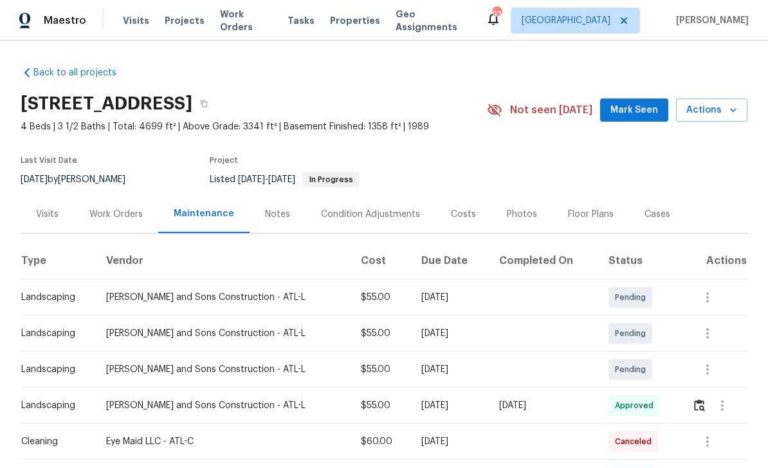
scroll to position [25, 0]
click at [280, 208] on div "Notes" at bounding box center [277, 214] width 25 height 13
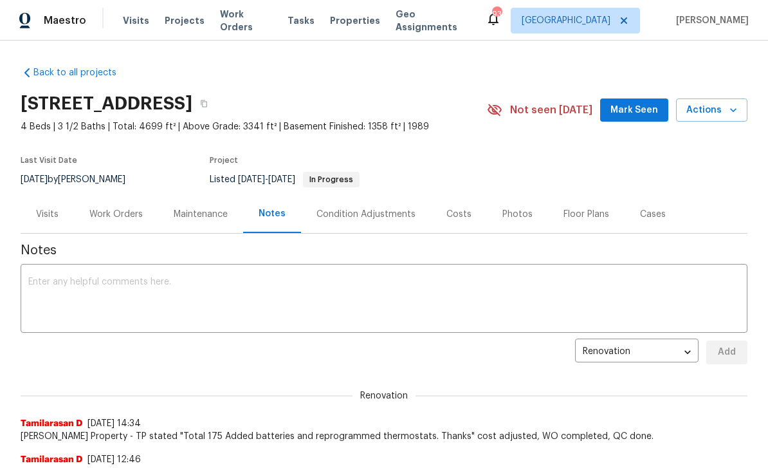
click at [48, 278] on textarea at bounding box center [383, 299] width 711 height 45
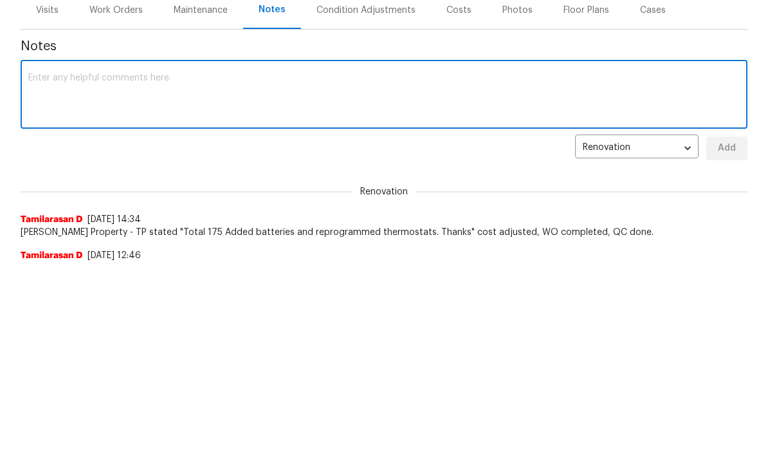
paste textarea "Atlanta Team 08/14/2025 12:06 PM Response Requested Good afternoon, Quote is co…"
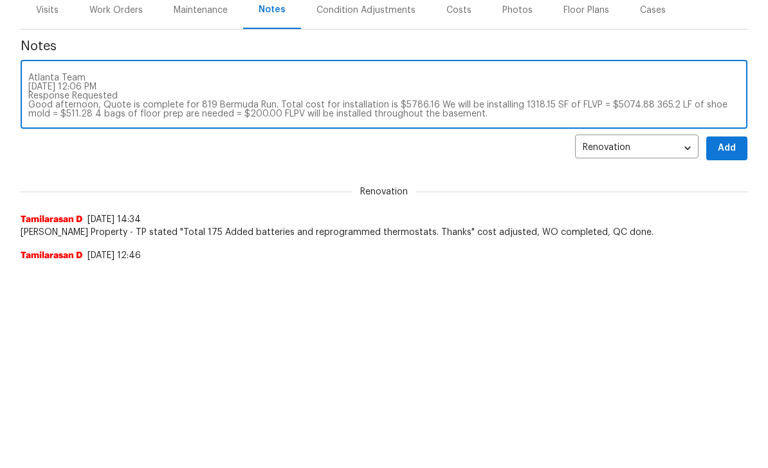
type textarea "Atlanta Team 08/14/2025 12:06 PM Response Requested Good afternoon, Quote is co…"
click at [728, 344] on span "Add" at bounding box center [727, 352] width 21 height 16
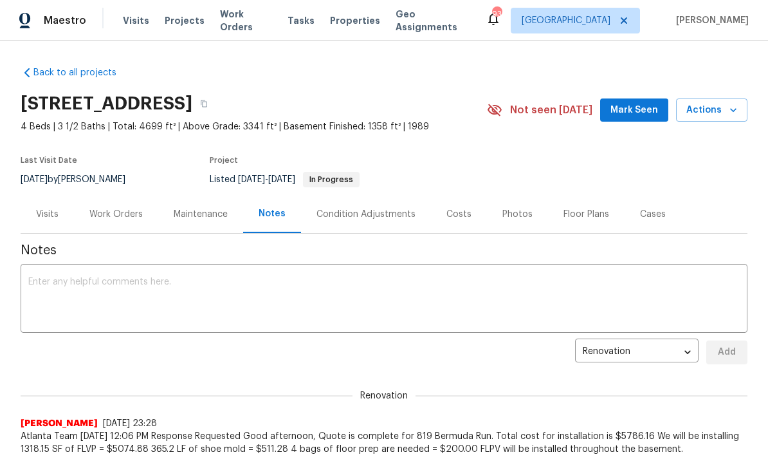
click at [118, 217] on div "Work Orders" at bounding box center [115, 214] width 53 height 13
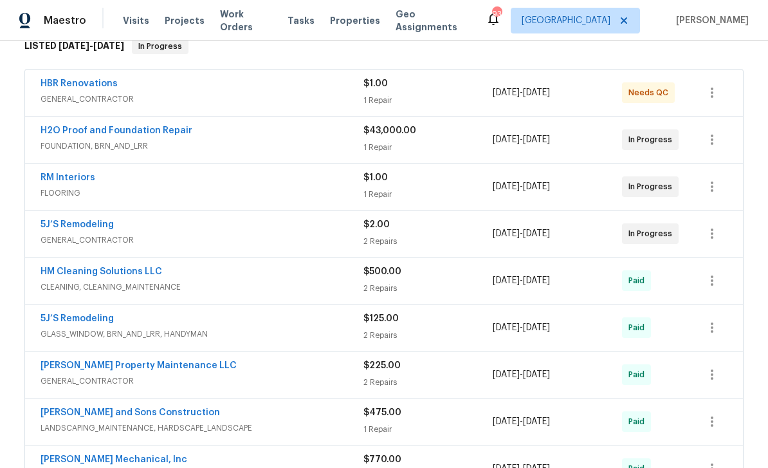
scroll to position [217, 0]
click at [66, 174] on link "RM Interiors" at bounding box center [68, 178] width 55 height 9
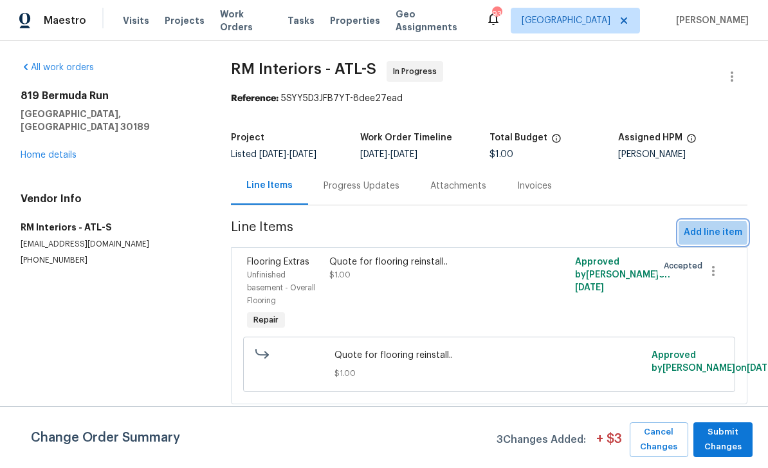
click at [709, 235] on span "Add line item" at bounding box center [713, 232] width 59 height 16
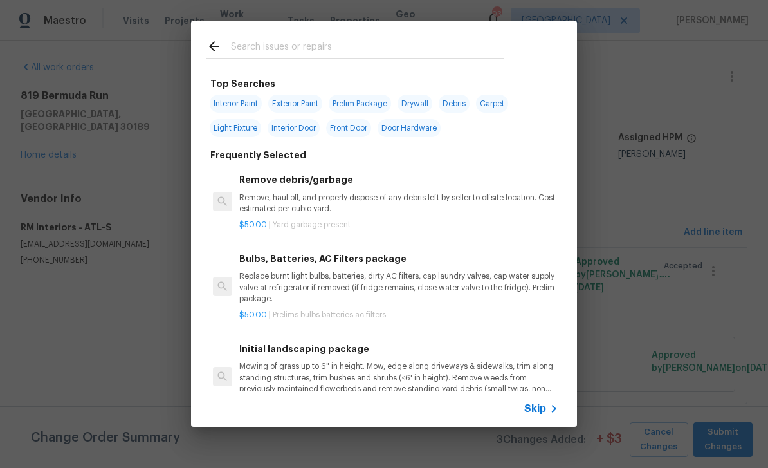
click at [251, 48] on input "text" at bounding box center [367, 48] width 273 height 19
type input "Lvp"
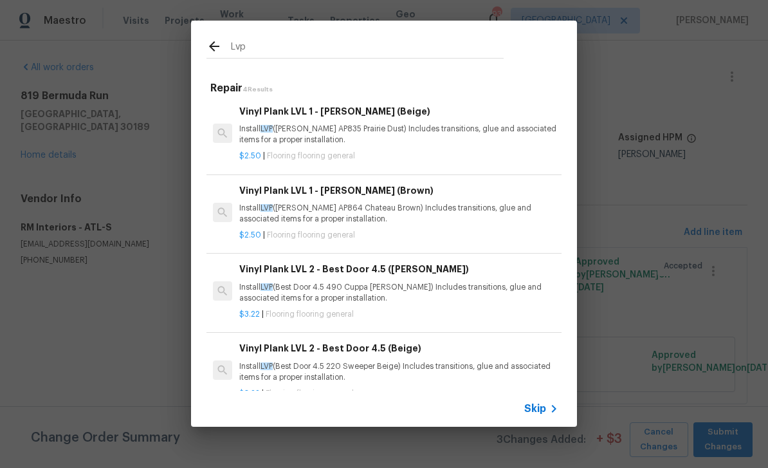
scroll to position [2, 0]
click at [513, 282] on p "Install LVP (Best Door 4.5 490 Cuppa Joe) Includes transitions, glue and associ…" at bounding box center [398, 293] width 319 height 22
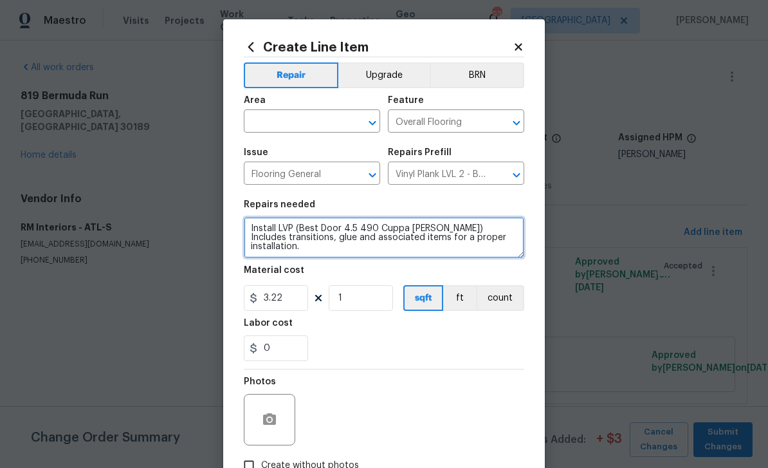
click at [487, 241] on textarea "Install LVP (Best Door 4.5 490 Cuppa Joe) Includes transitions, glue and associ…" at bounding box center [384, 237] width 280 height 41
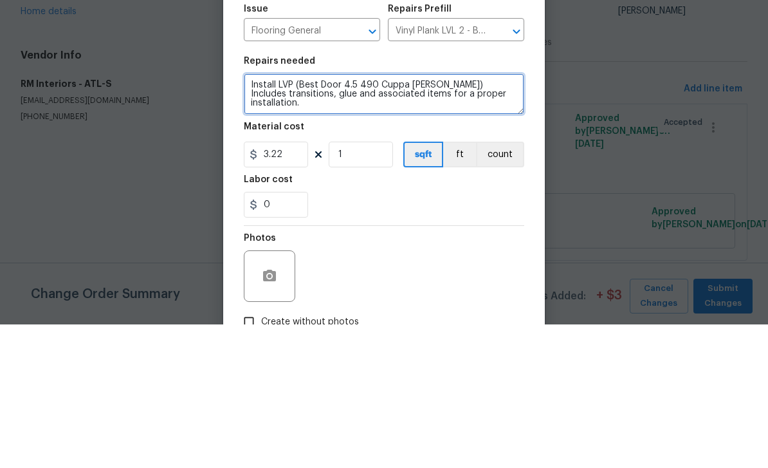
paste textarea "Atlanta Team 08/14/2025 12:06 PM Response Requested Good afternoon, Quote is co…"
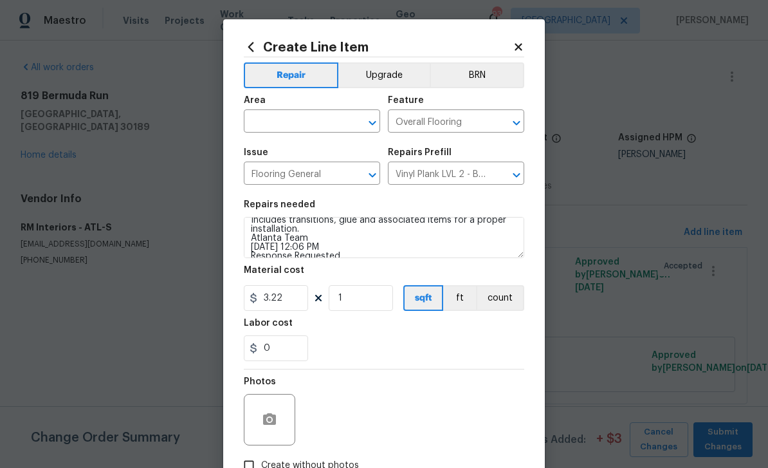
scroll to position [17, 0]
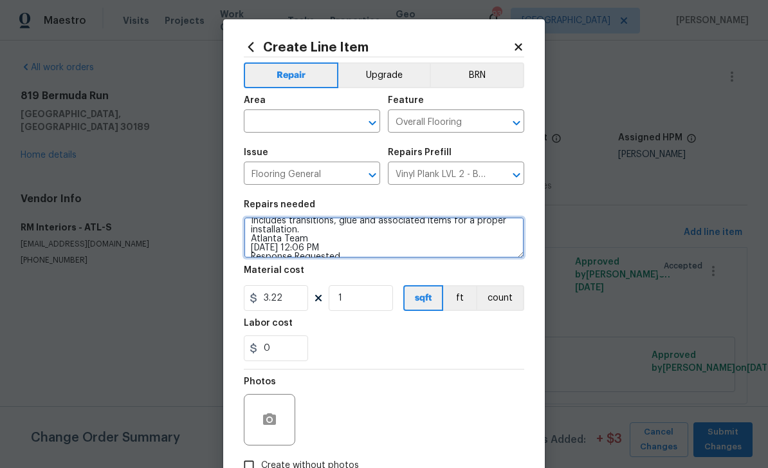
click at [251, 233] on textarea "Install LVP (Best Door 4.5 490 Cuppa Joe) Includes transitions, glue and associ…" at bounding box center [384, 237] width 280 height 41
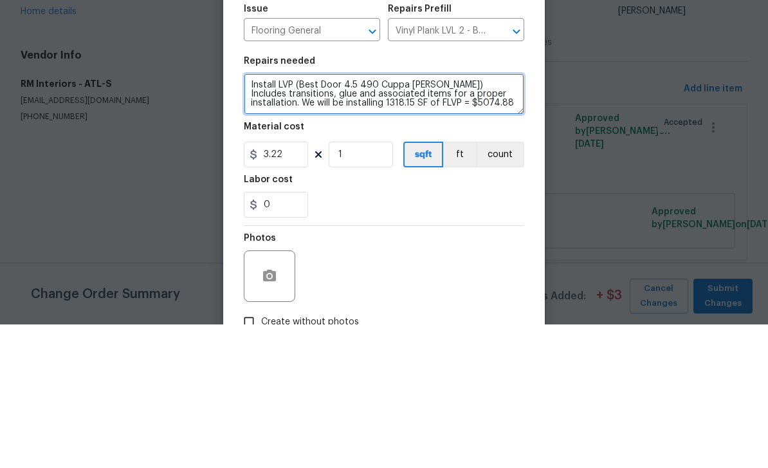
scroll to position [0, 0]
type textarea "Install LVP (Best Door 4.5 490 Cuppa Joe) Includes transitions, glue and associ…"
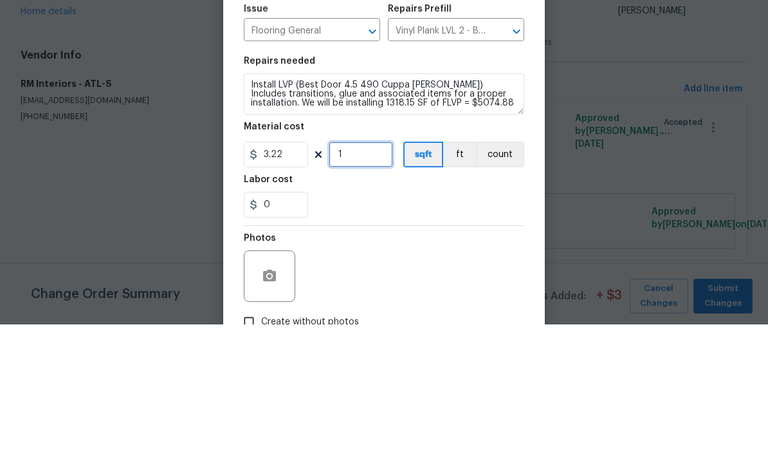
click at [354, 285] on input "1" at bounding box center [361, 298] width 64 height 26
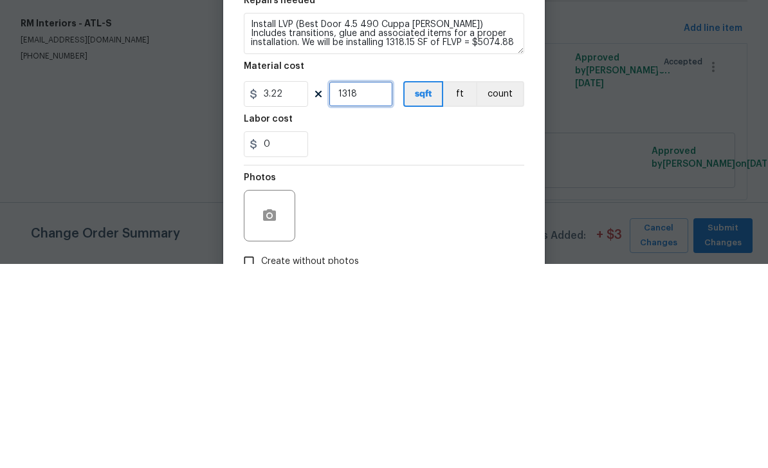
type input "1318"
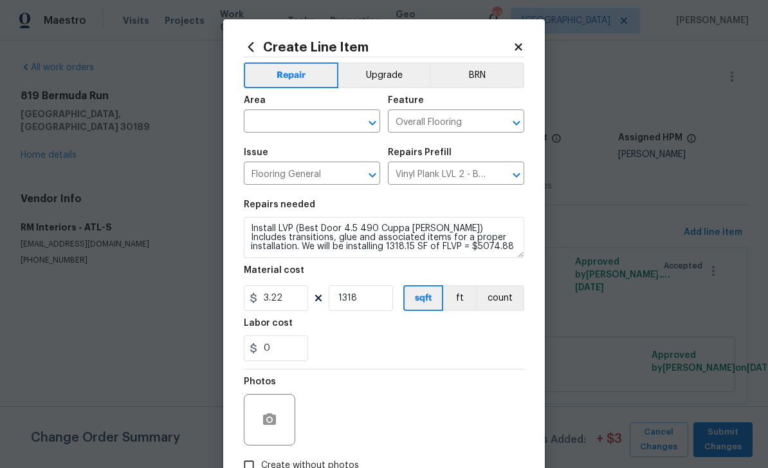
click at [507, 367] on section "Repairs needed Install LVP (Best Door 4.5 490 Cuppa Joe) Includes transitions, …" at bounding box center [384, 280] width 280 height 176
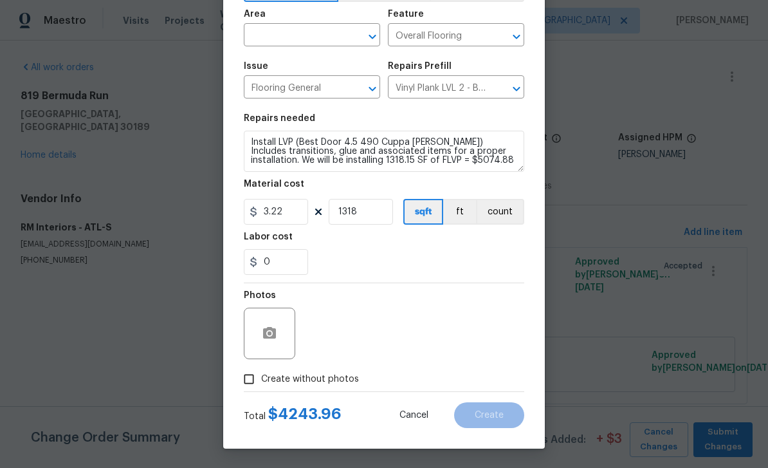
scroll to position [89, 0]
click at [284, 210] on input "3.22" at bounding box center [276, 212] width 64 height 26
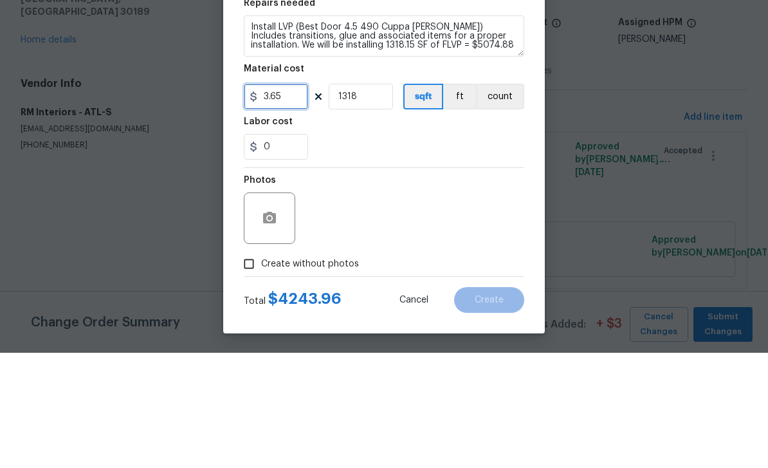
type input "3.65"
click at [352, 249] on div "0" at bounding box center [384, 262] width 280 height 26
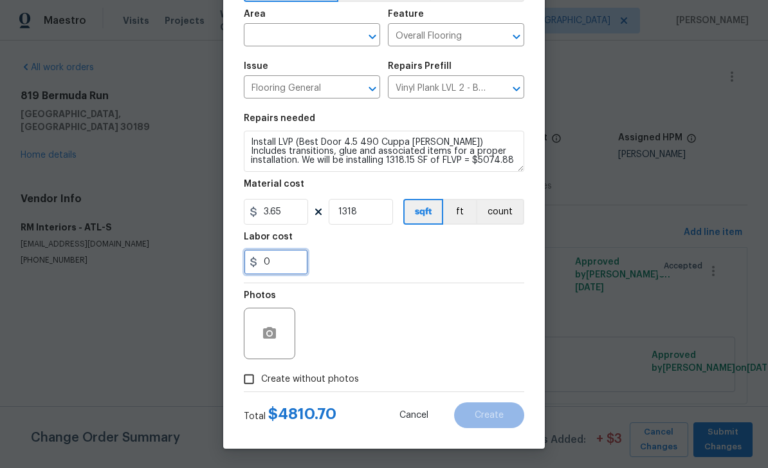
click at [280, 268] on input "0" at bounding box center [276, 262] width 64 height 26
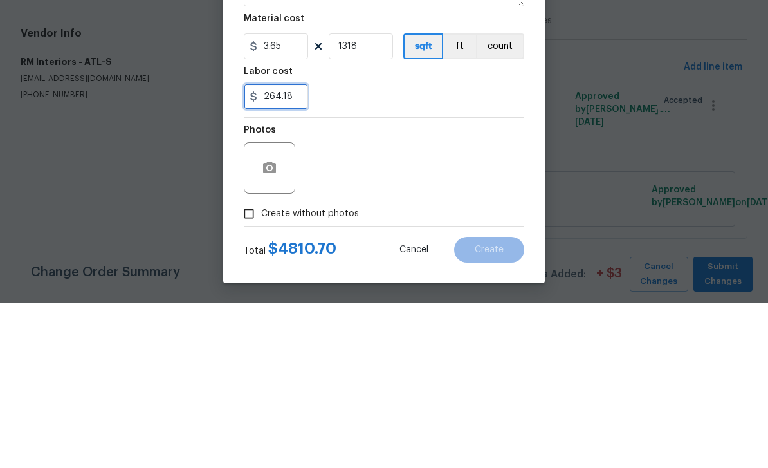
type input "264.18"
click at [476, 283] on div "Photos" at bounding box center [384, 325] width 280 height 84
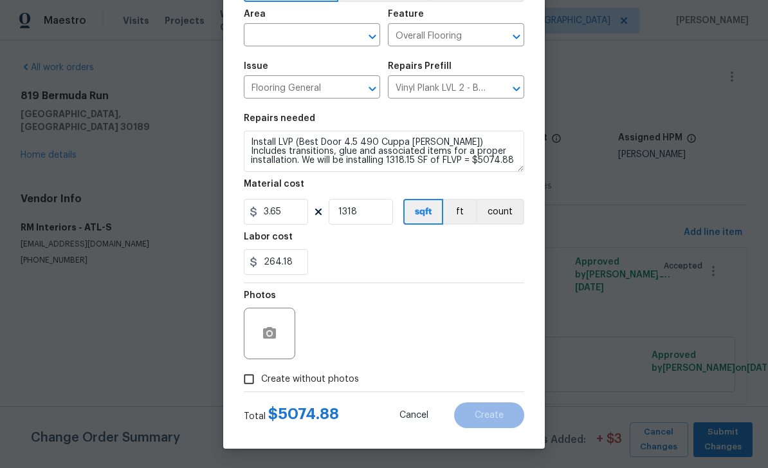
click at [258, 380] on input "Create without photos" at bounding box center [249, 379] width 24 height 24
checkbox input "true"
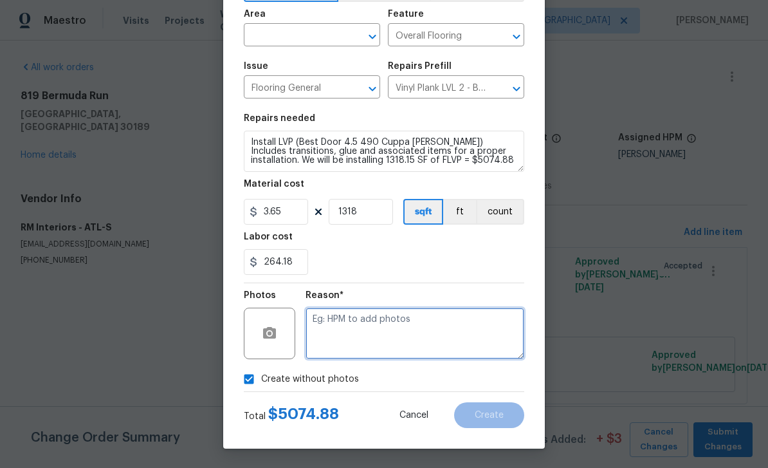
click at [491, 333] on textarea at bounding box center [415, 332] width 219 height 51
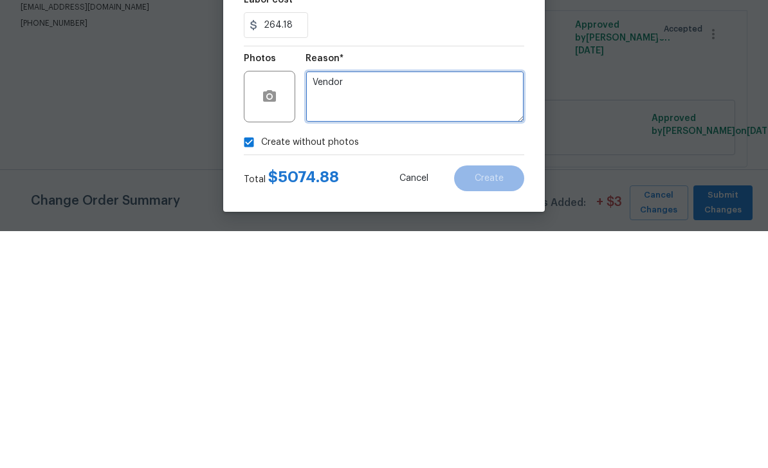
type textarea "Vendor"
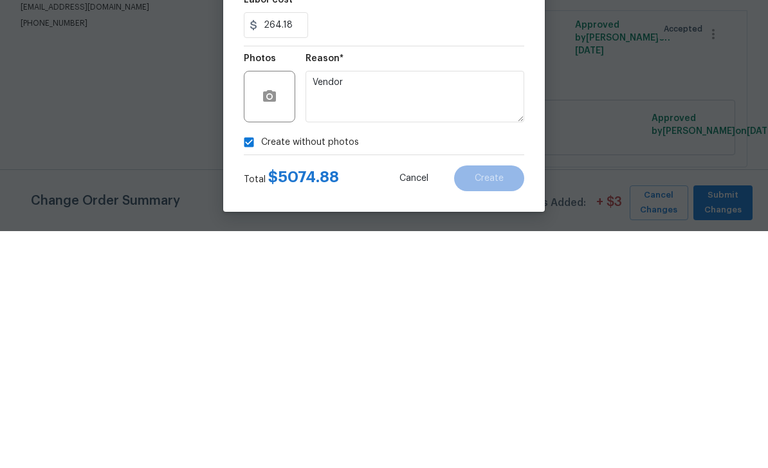
click at [511, 367] on div "Create without photos" at bounding box center [384, 379] width 280 height 24
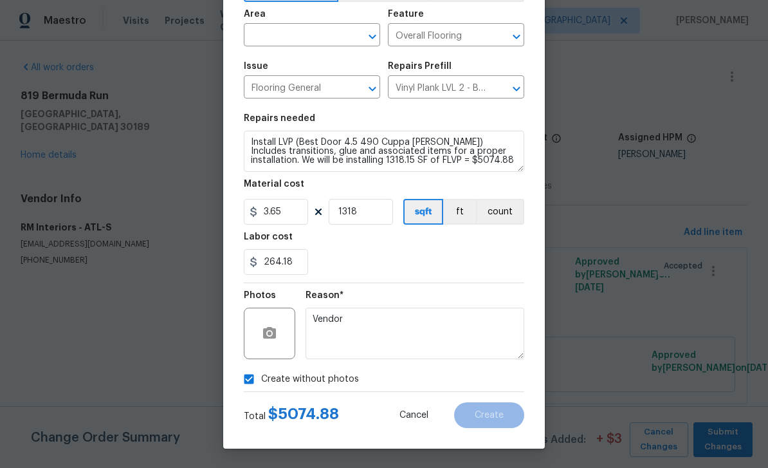
click at [492, 260] on div "264.18" at bounding box center [384, 262] width 280 height 26
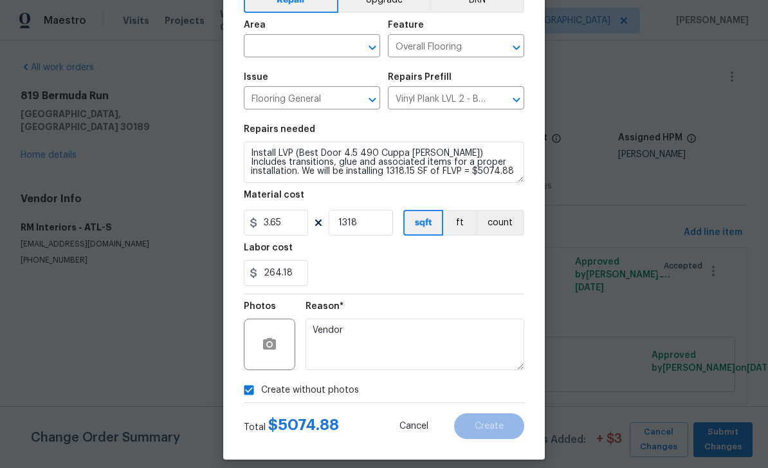
scroll to position [73, 0]
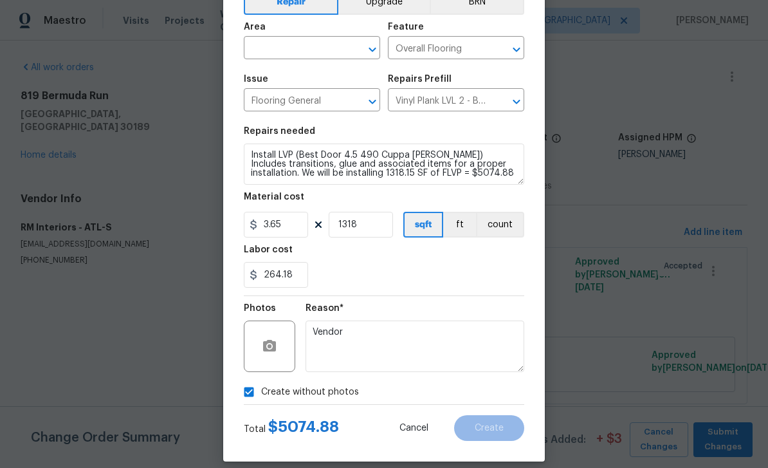
click at [290, 45] on input "text" at bounding box center [294, 49] width 100 height 20
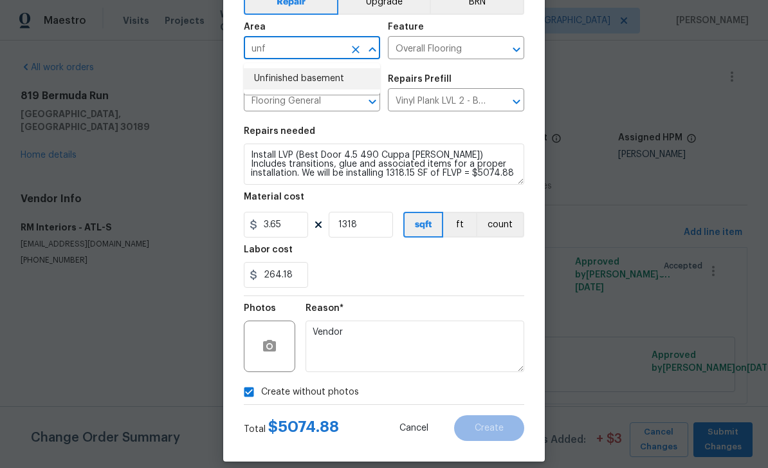
click at [280, 75] on li "Unfinished basement" at bounding box center [312, 78] width 136 height 21
type input "Unfinished basement"
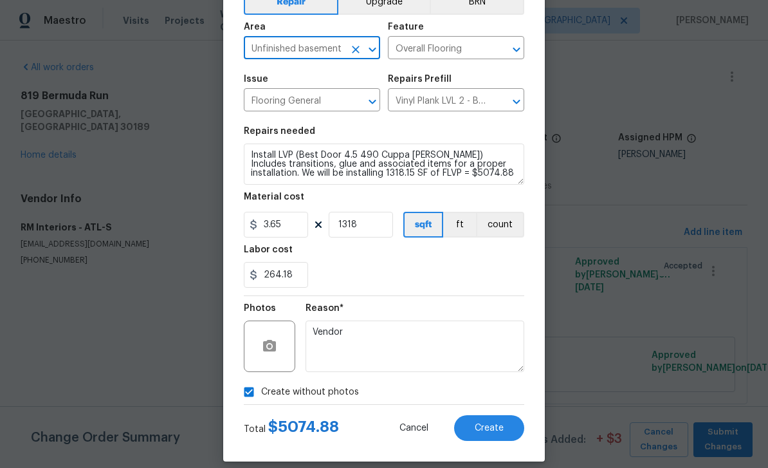
click at [354, 51] on icon "Clear" at bounding box center [356, 50] width 8 height 8
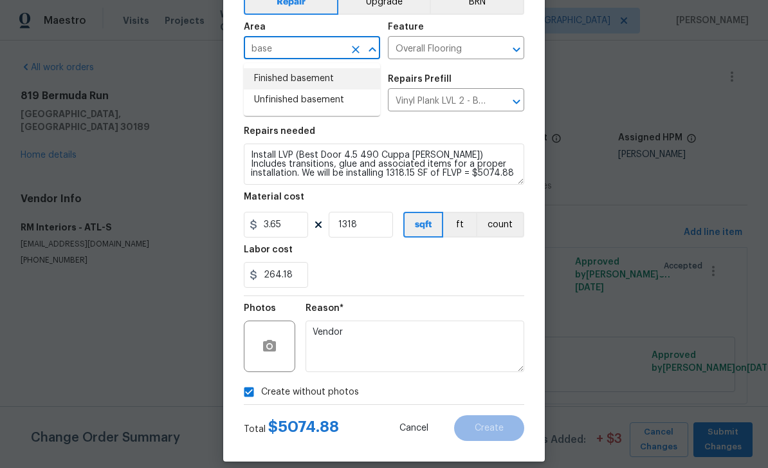
click at [276, 77] on li "Finished basement" at bounding box center [312, 78] width 136 height 21
type input "Finished basement"
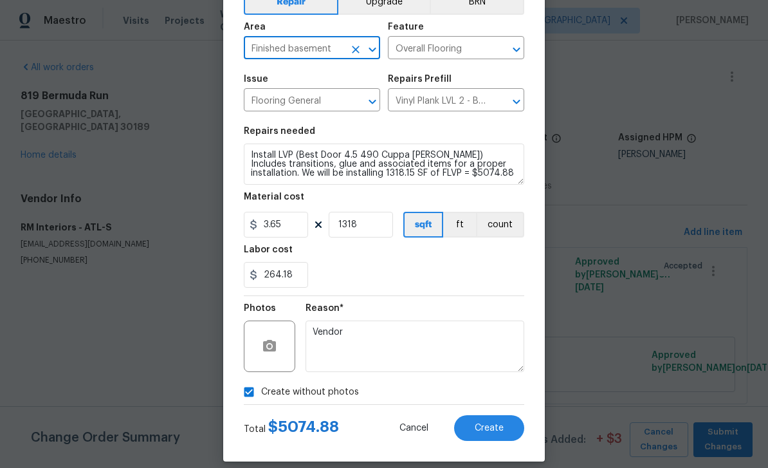
click at [492, 431] on span "Create" at bounding box center [489, 428] width 29 height 10
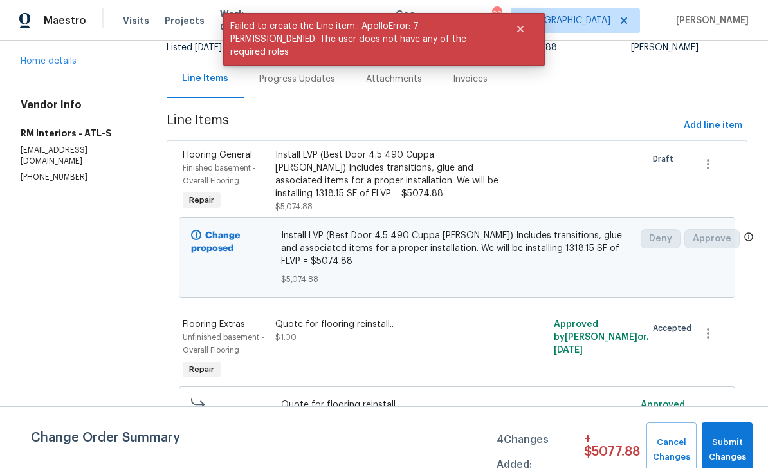
scroll to position [107, 0]
click at [217, 331] on div "Flooring Extras" at bounding box center [225, 324] width 85 height 13
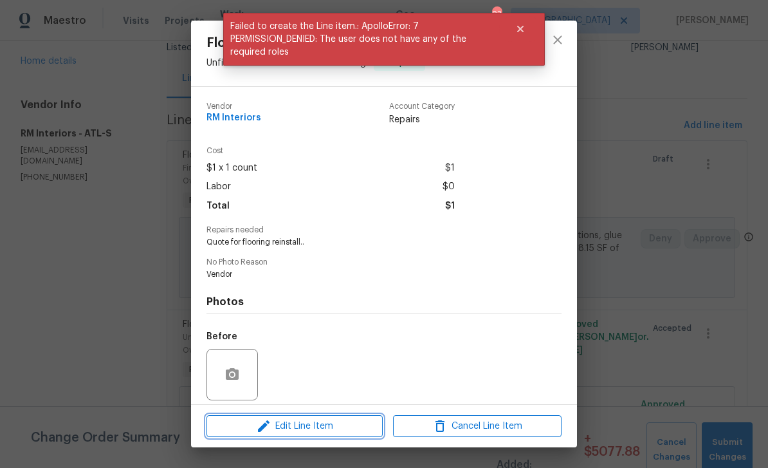
click at [262, 428] on icon "button" at bounding box center [264, 426] width 12 height 12
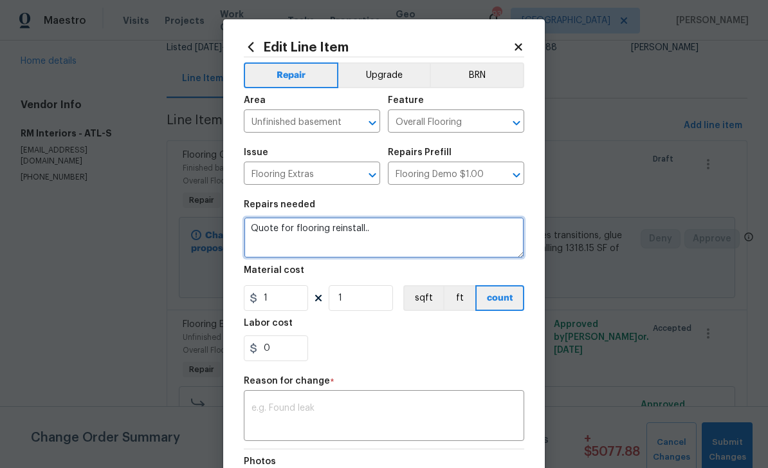
click at [366, 226] on textarea "Quote for flooring reinstall.." at bounding box center [384, 237] width 280 height 41
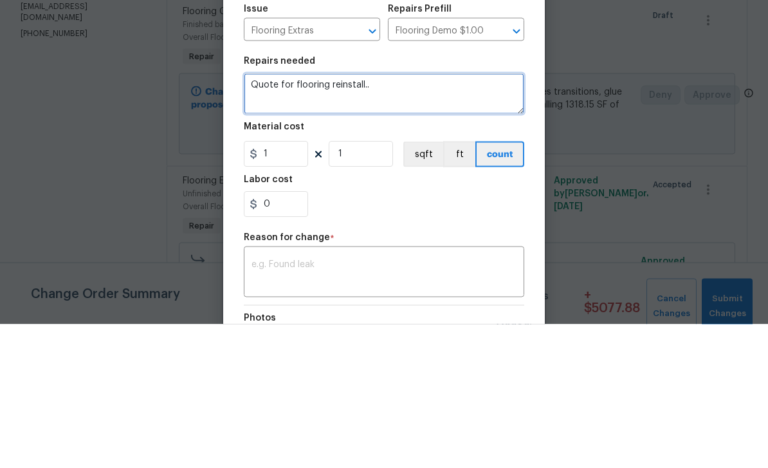
paste textarea "365.2 LF of shoe mold = $511.28 4 bags of floor prep are needed = $200.00 FLPV …"
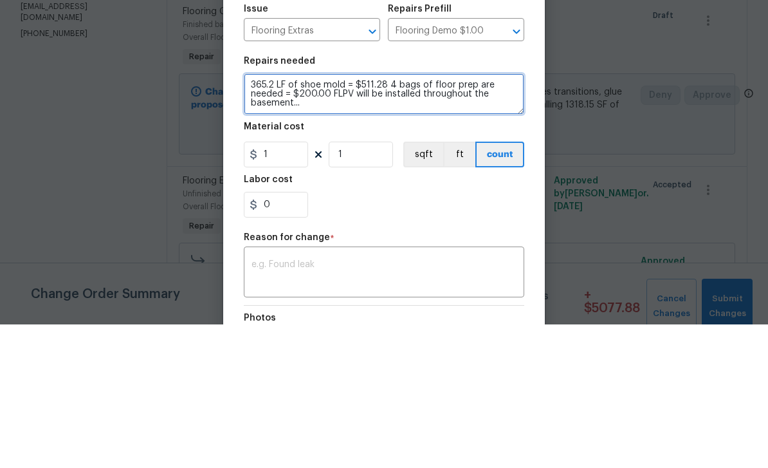
type textarea "365.2 LF of shoe mold = $511.28 4 bags of floor prep are needed = $200.00 FLPV …"
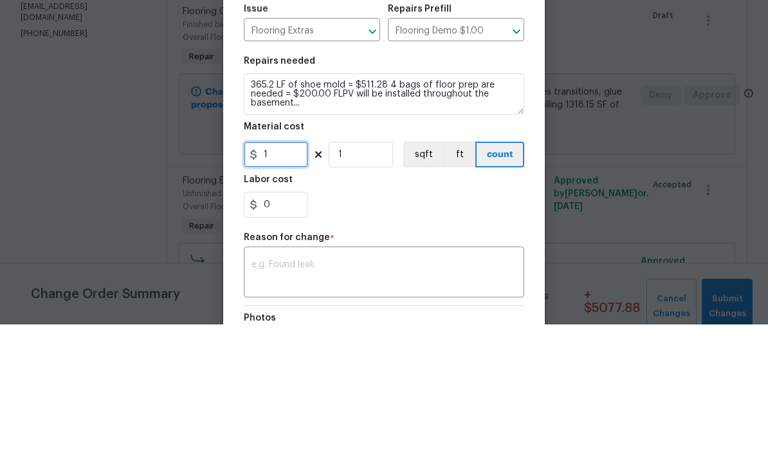
click at [287, 285] on input "1" at bounding box center [276, 298] width 64 height 26
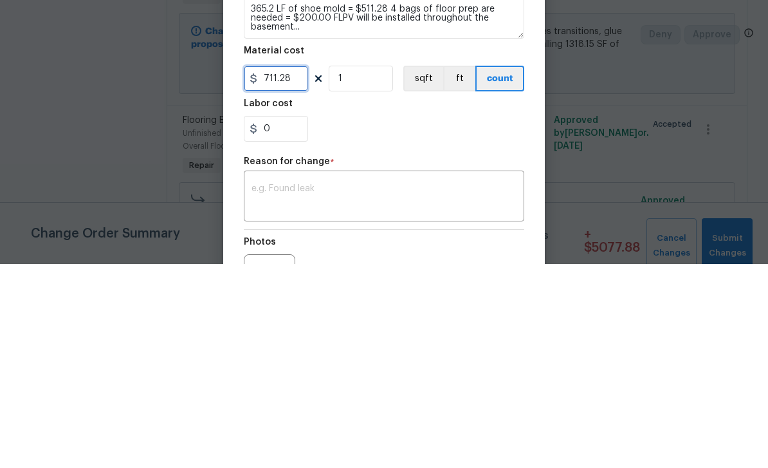
scroll to position [28, 0]
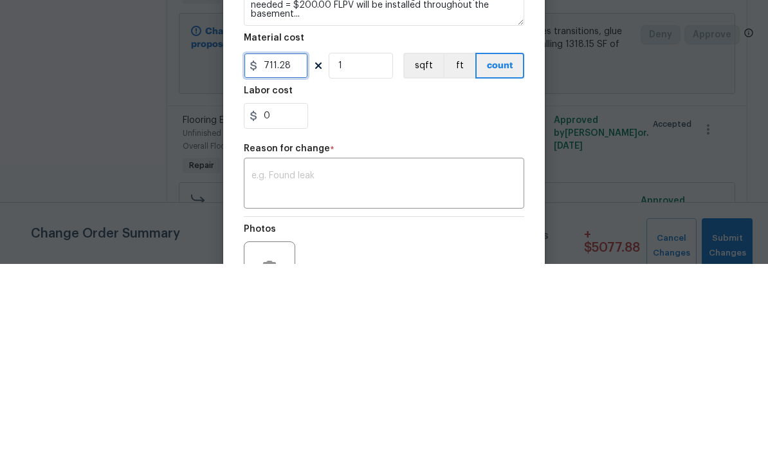
type input "711.28"
click at [455, 365] on div "x ​" at bounding box center [384, 389] width 280 height 48
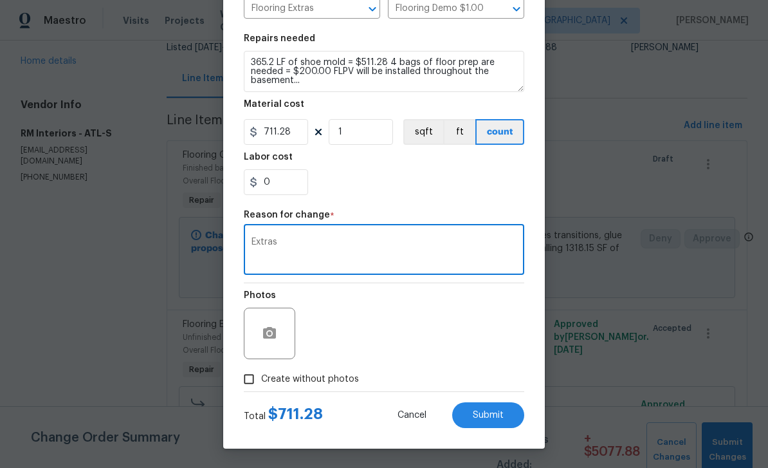
scroll to position [169, 0]
type textarea "Extras"
click at [248, 378] on input "Create without photos" at bounding box center [249, 379] width 24 height 24
checkbox input "true"
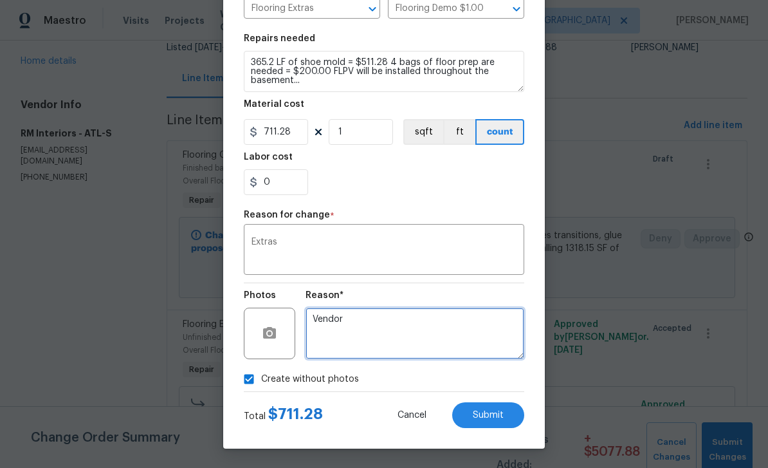
click at [467, 329] on textarea "Vendor" at bounding box center [415, 332] width 219 height 51
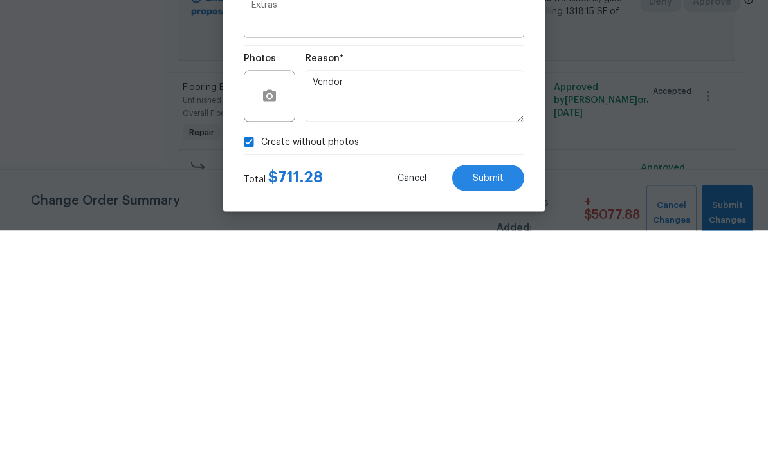
click at [498, 410] on span "Submit" at bounding box center [488, 415] width 31 height 10
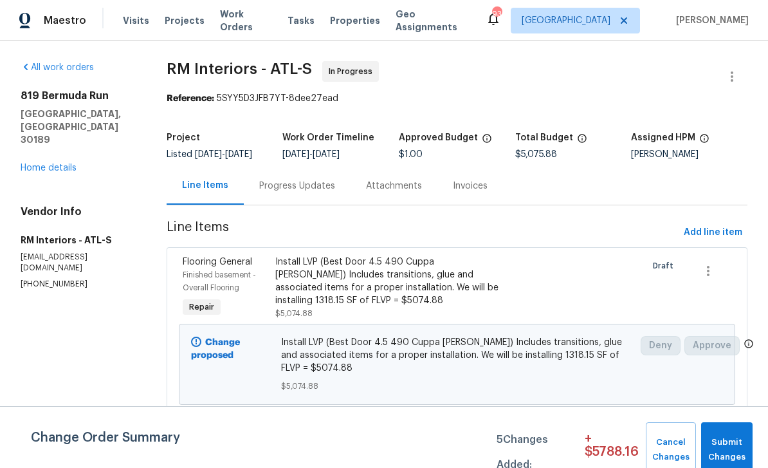
scroll to position [15, 0]
click at [738, 69] on icon "button" at bounding box center [731, 76] width 15 height 15
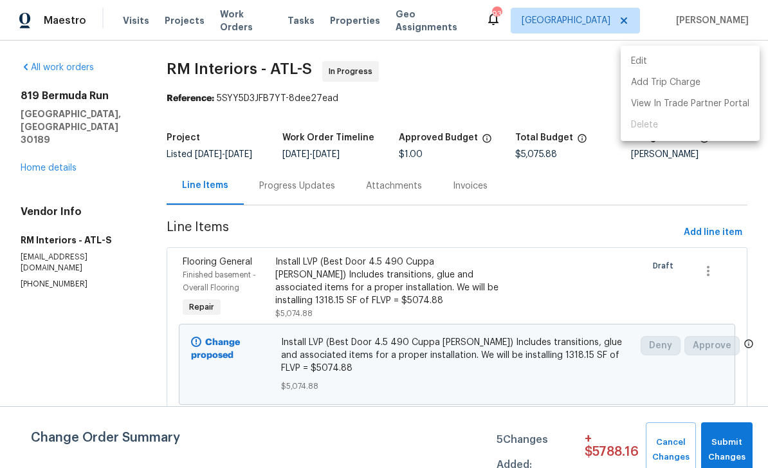
click at [691, 65] on li "Edit" at bounding box center [690, 61] width 139 height 21
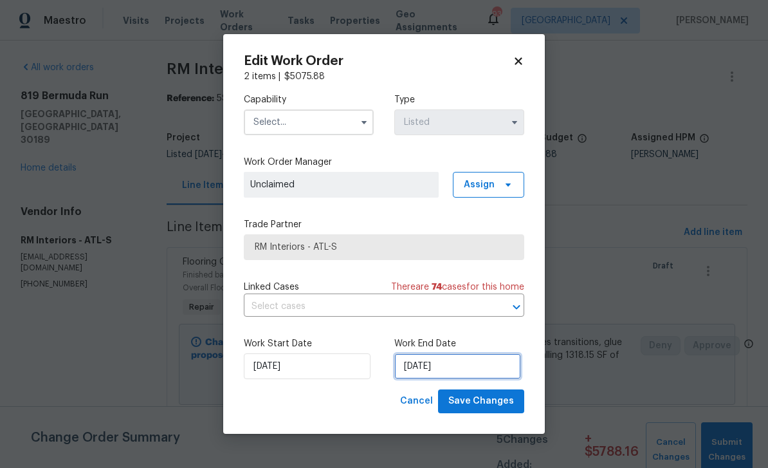
click at [491, 367] on input "8/15/2025" at bounding box center [457, 366] width 127 height 26
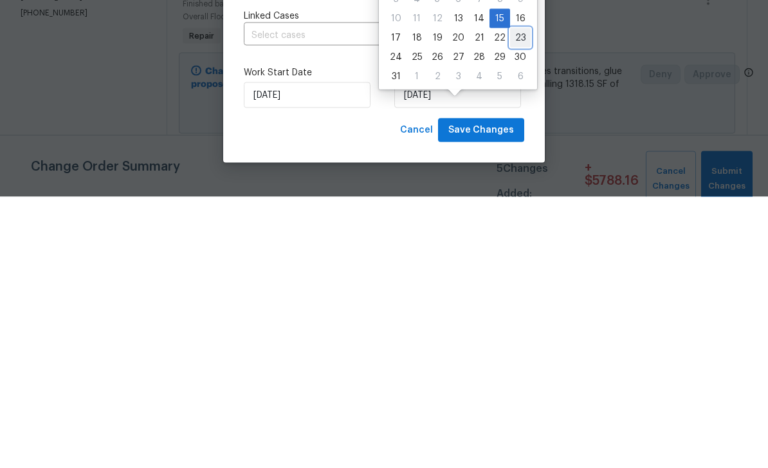
click at [513, 300] on div "23" at bounding box center [520, 309] width 21 height 18
type input "8/23/2025"
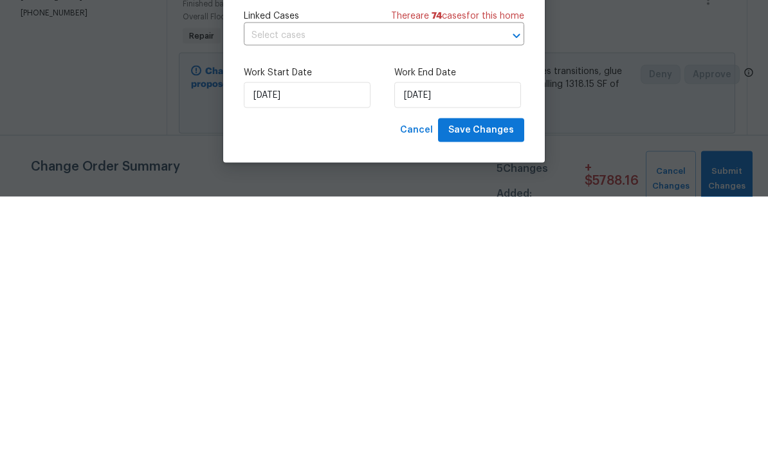
scroll to position [41, 0]
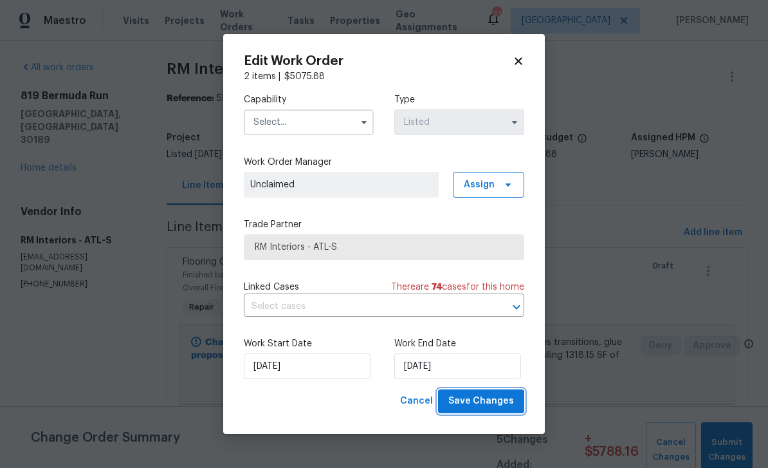
click at [497, 399] on span "Save Changes" at bounding box center [481, 401] width 66 height 16
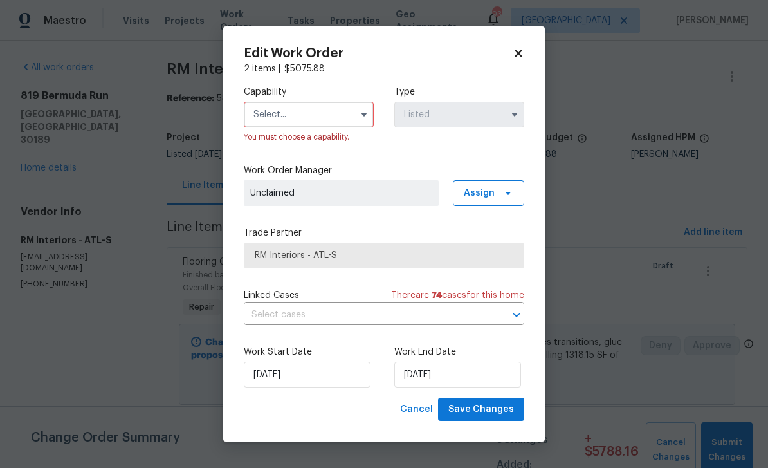
click at [286, 111] on input "text" at bounding box center [309, 115] width 130 height 26
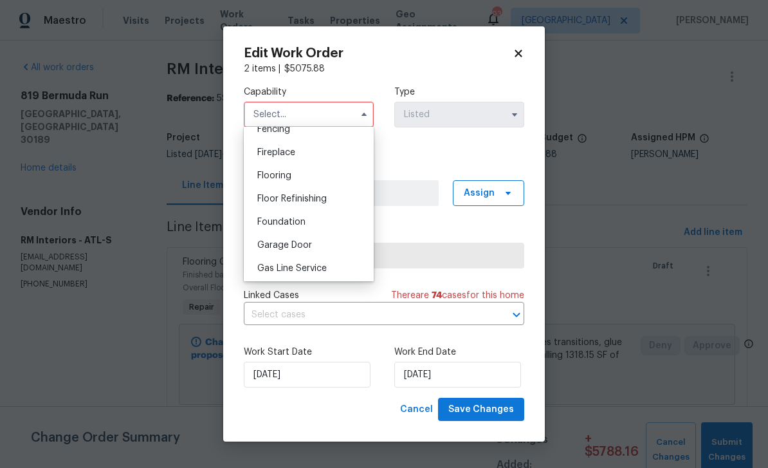
scroll to position [471, 0]
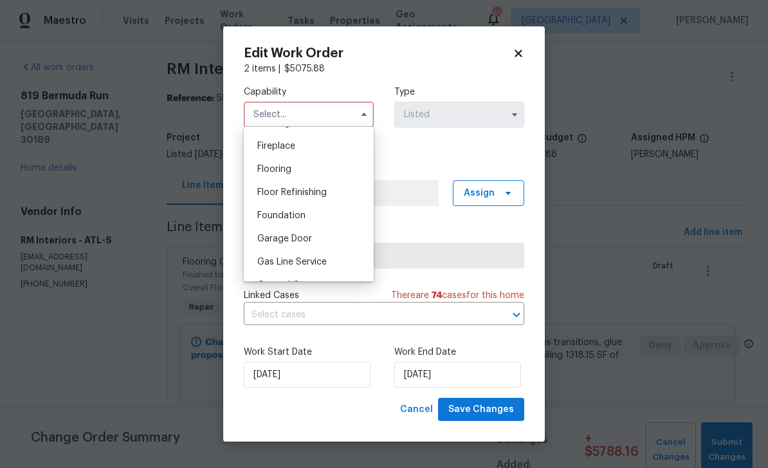
click at [271, 178] on div "Flooring" at bounding box center [308, 169] width 123 height 23
type input "Flooring"
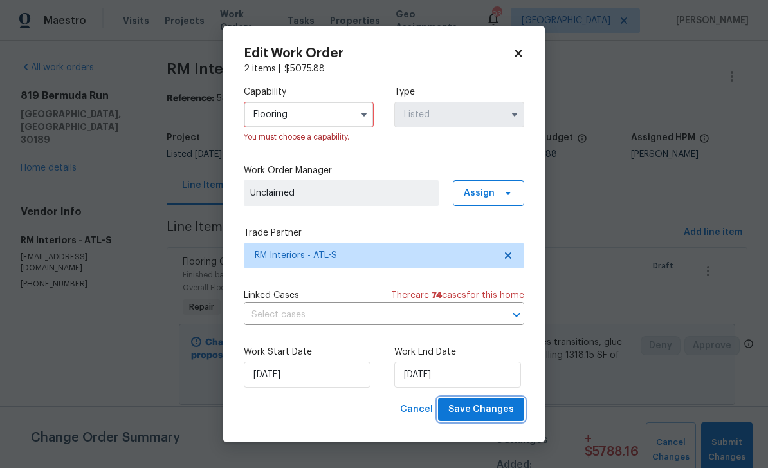
click at [496, 410] on span "Save Changes" at bounding box center [481, 409] width 66 height 16
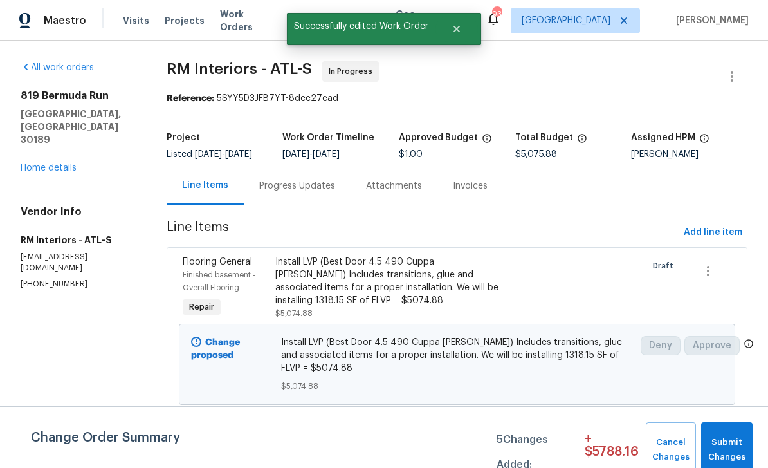
click at [299, 179] on div "Progress Updates" at bounding box center [297, 185] width 76 height 13
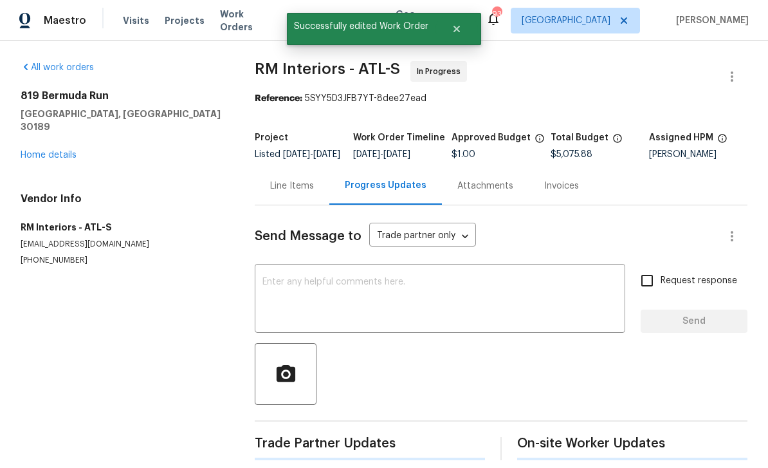
scroll to position [23, 0]
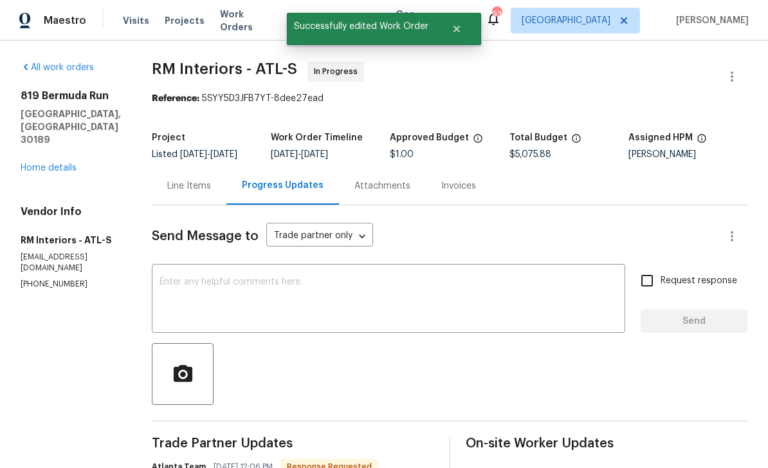
click at [165, 277] on textarea at bounding box center [389, 299] width 458 height 45
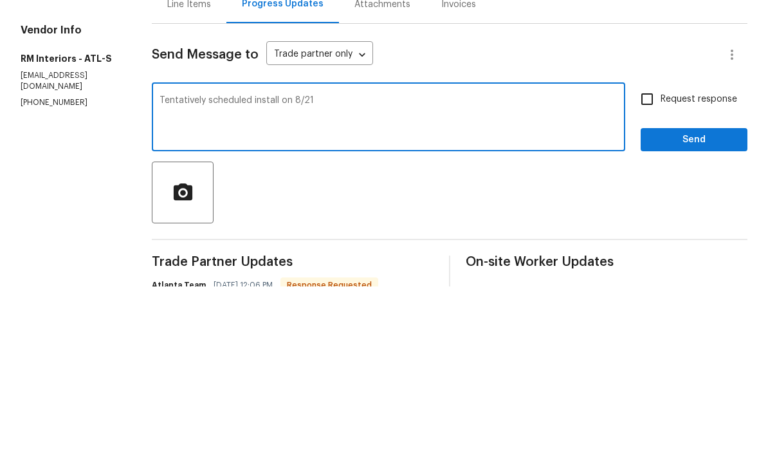
type textarea "Tentatively scheduled install on 8/21"
click at [648, 267] on input "Request response" at bounding box center [647, 280] width 27 height 27
checkbox input "true"
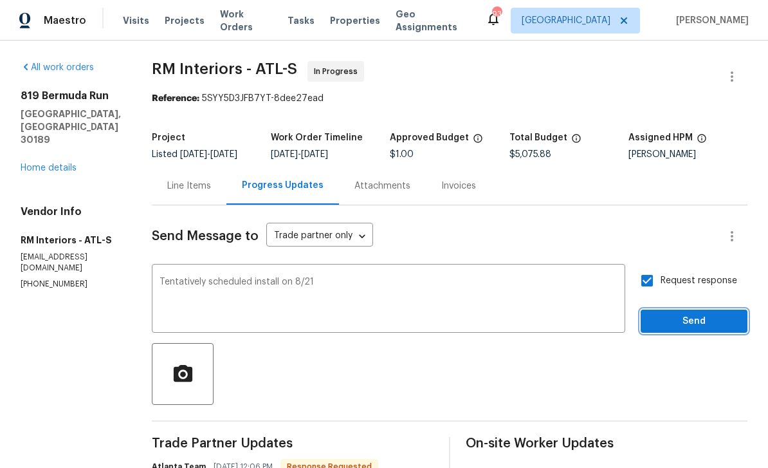
click at [688, 313] on span "Send" at bounding box center [694, 321] width 86 height 16
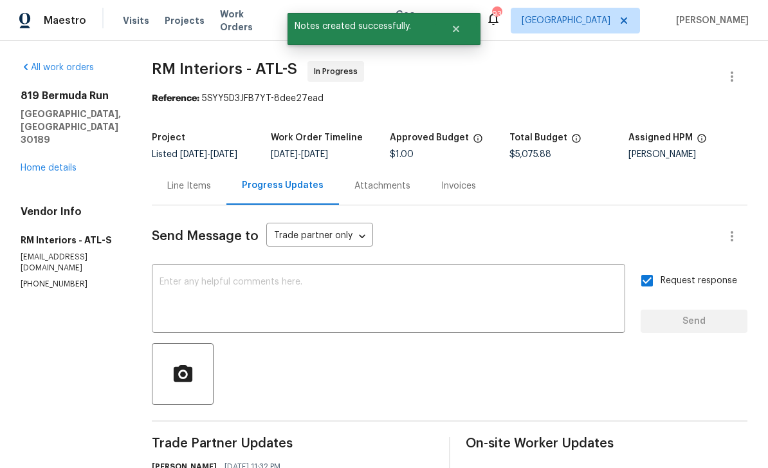
click at [49, 163] on link "Home details" at bounding box center [49, 167] width 56 height 9
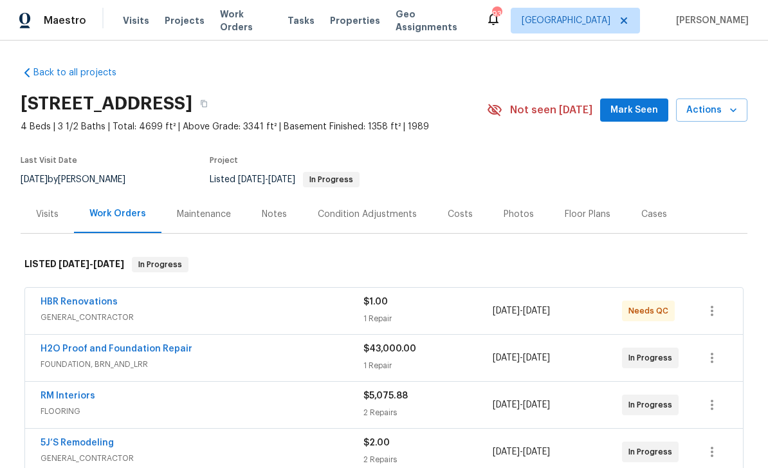
click at [280, 208] on div "Notes" at bounding box center [274, 214] width 25 height 13
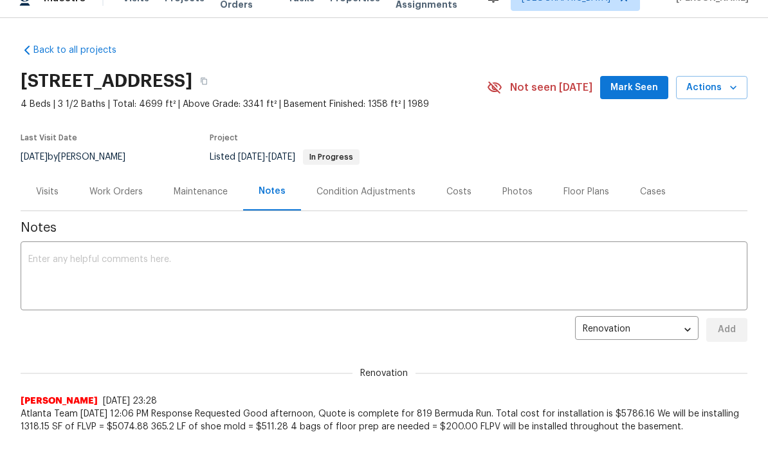
click at [55, 279] on textarea at bounding box center [383, 277] width 711 height 45
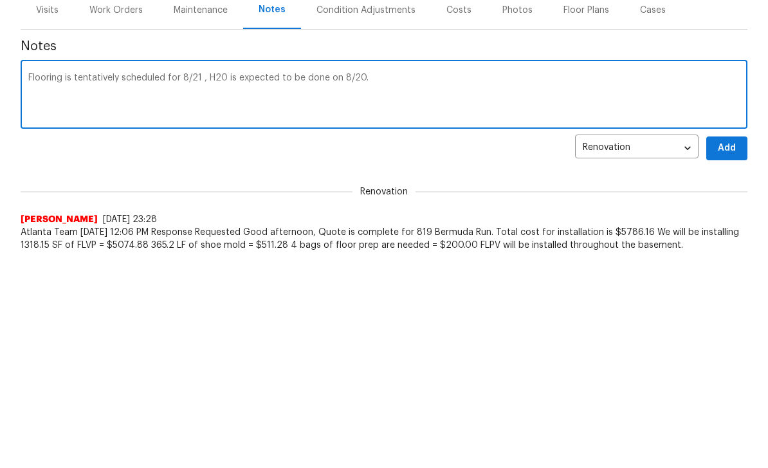
type textarea "Flooring is tentatively scheduled for 8/21 , H20 is expected to be done on 8/20."
click at [725, 322] on span "Add" at bounding box center [727, 330] width 21 height 16
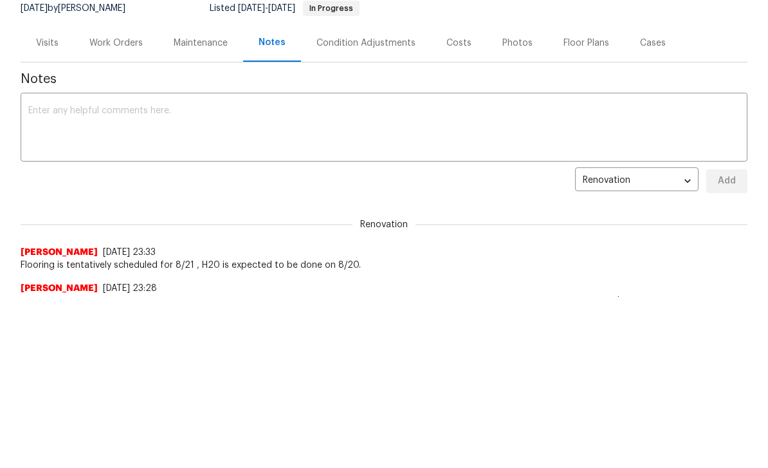
scroll to position [167, 0]
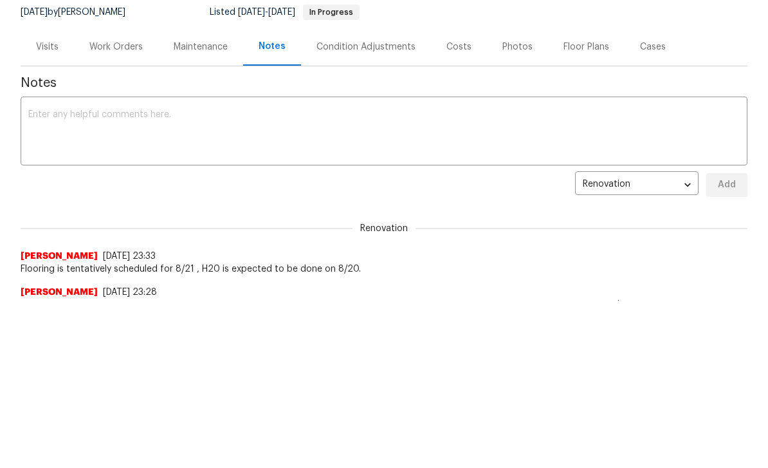
click at [43, 110] on textarea at bounding box center [383, 132] width 711 height 45
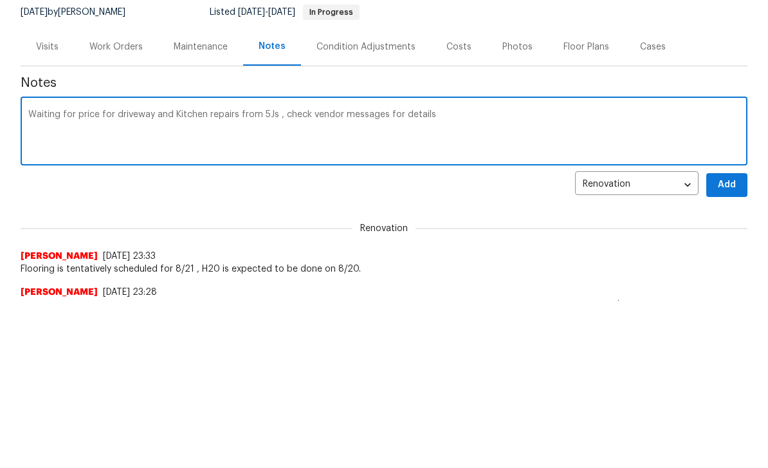
type textarea "Waiting for price for driveway and Kitchen repairs from 5Js , check vendor mess…"
click at [724, 181] on span "Add" at bounding box center [727, 185] width 21 height 16
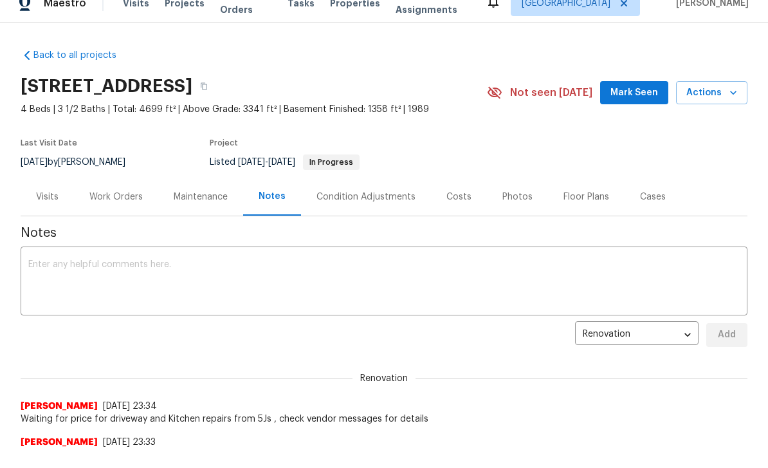
scroll to position [12, 0]
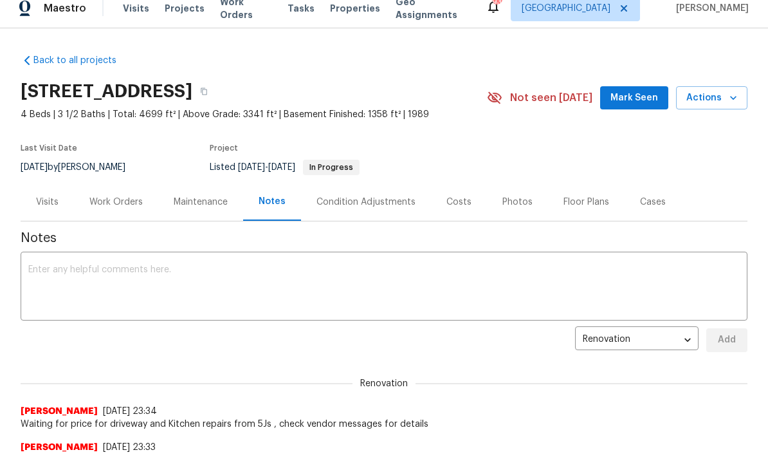
click at [116, 203] on div "Work Orders" at bounding box center [115, 202] width 53 height 13
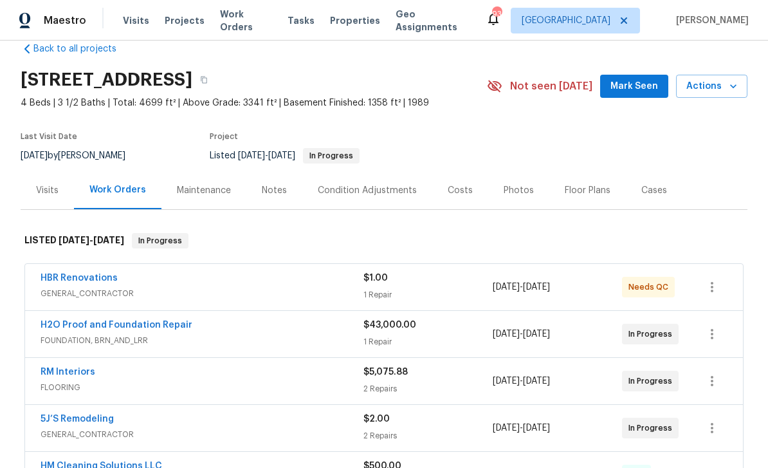
scroll to position [29, 0]
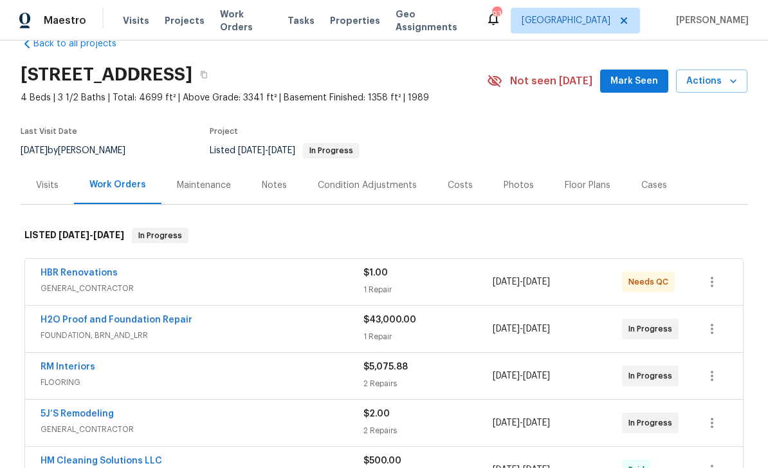
click at [647, 78] on span "Mark Seen" at bounding box center [634, 81] width 48 height 16
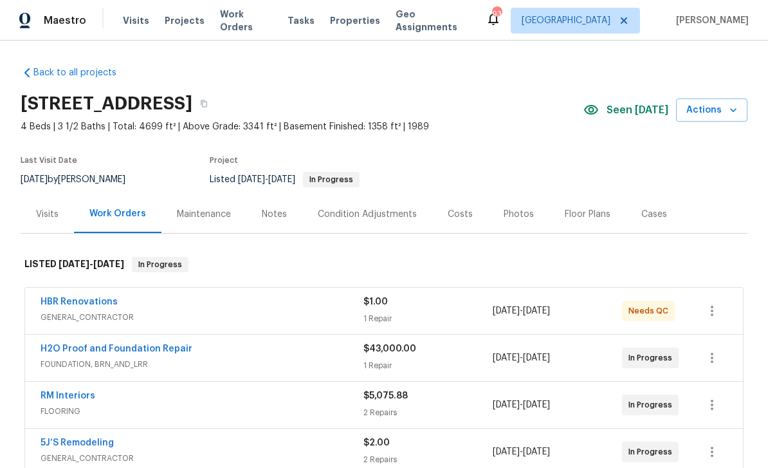
scroll to position [0, 0]
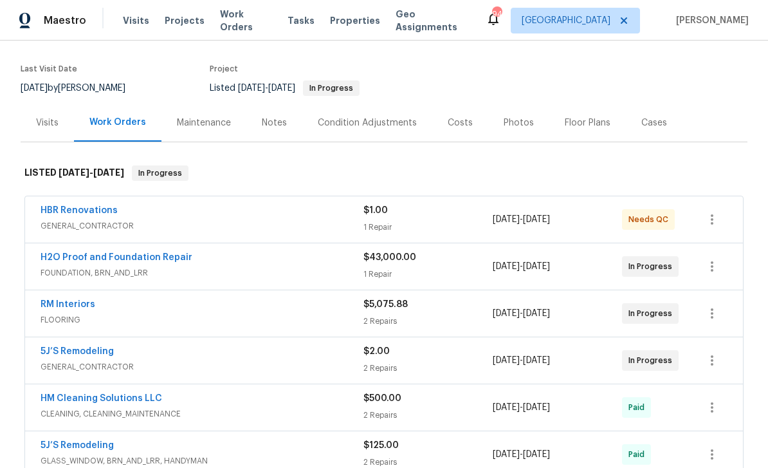
scroll to position [92, 0]
click at [66, 304] on link "RM Interiors" at bounding box center [68, 303] width 55 height 9
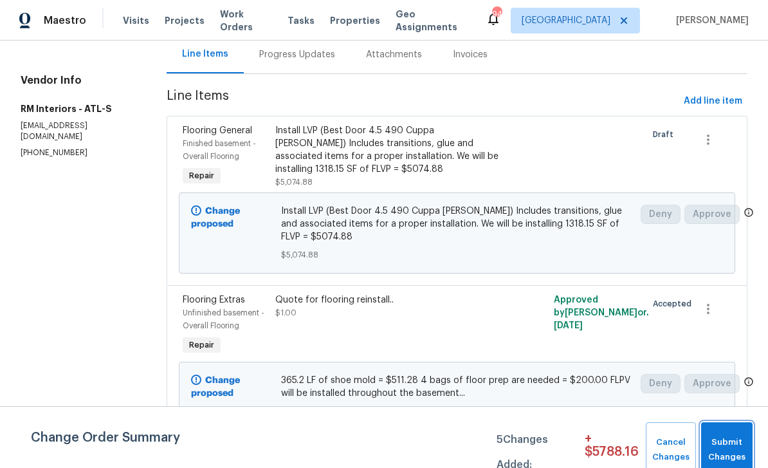
click at [726, 446] on span "Submit Changes" at bounding box center [727, 450] width 39 height 30
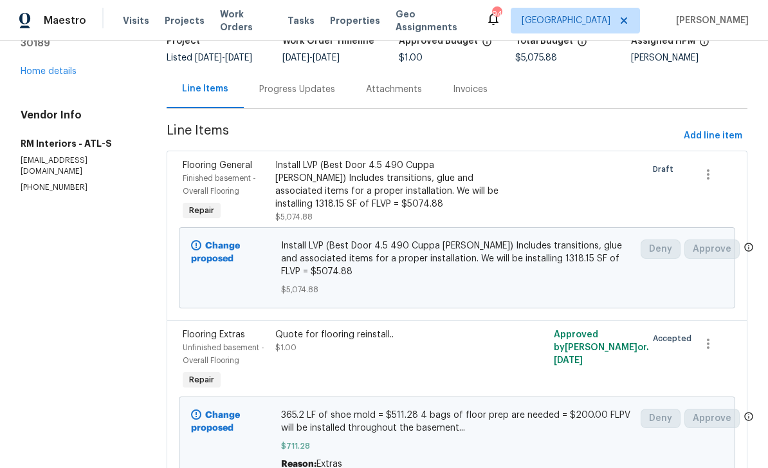
scroll to position [96, 0]
click at [46, 68] on link "Home details" at bounding box center [49, 72] width 56 height 9
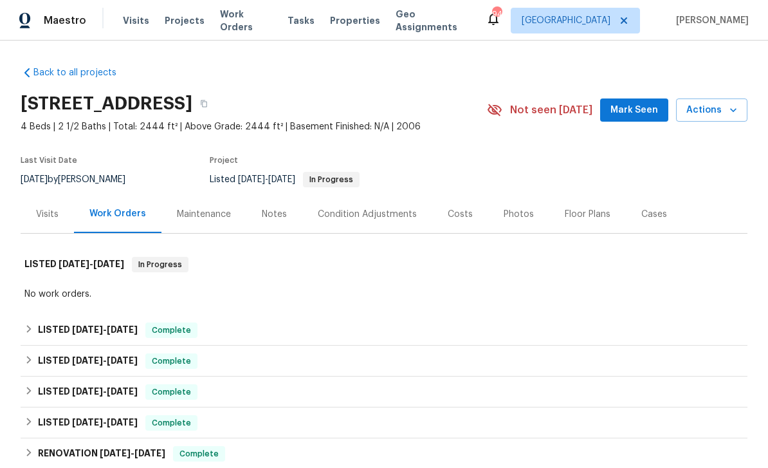
click at [641, 112] on span "Mark Seen" at bounding box center [634, 110] width 48 height 16
